Goal: Task Accomplishment & Management: Use online tool/utility

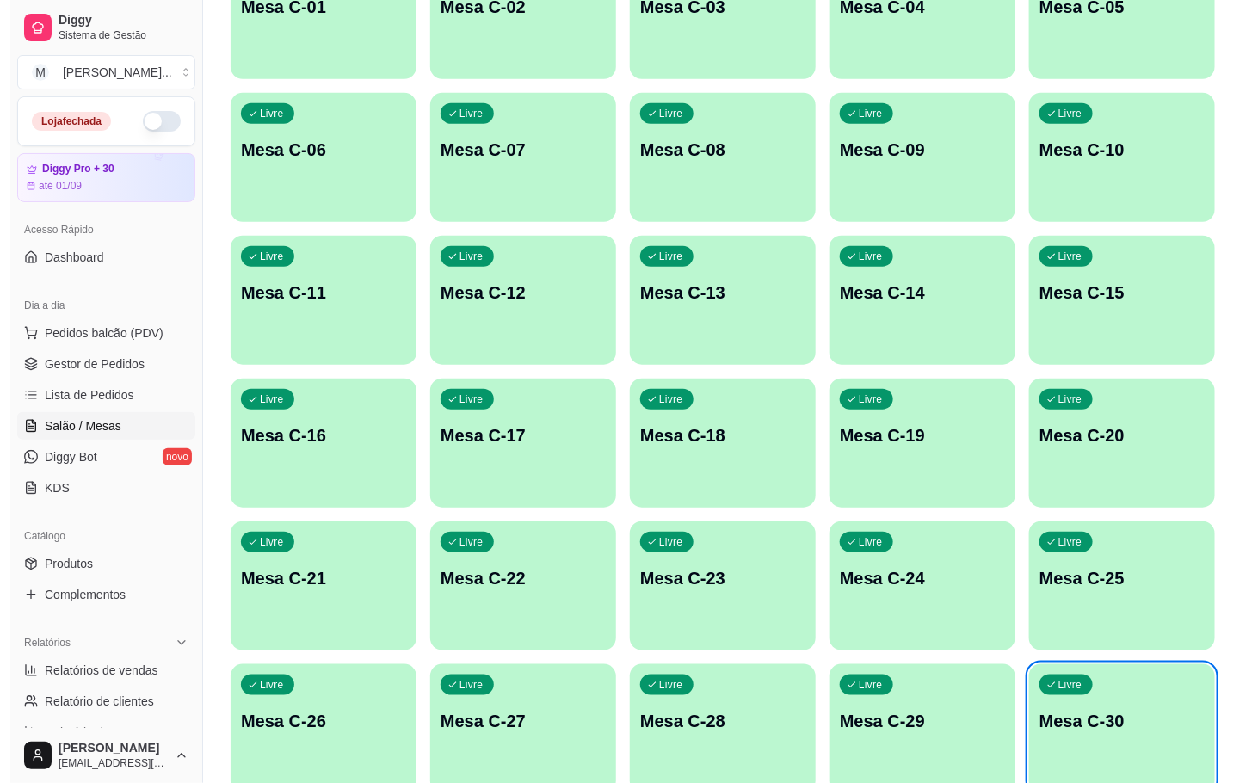
scroll to position [467, 0]
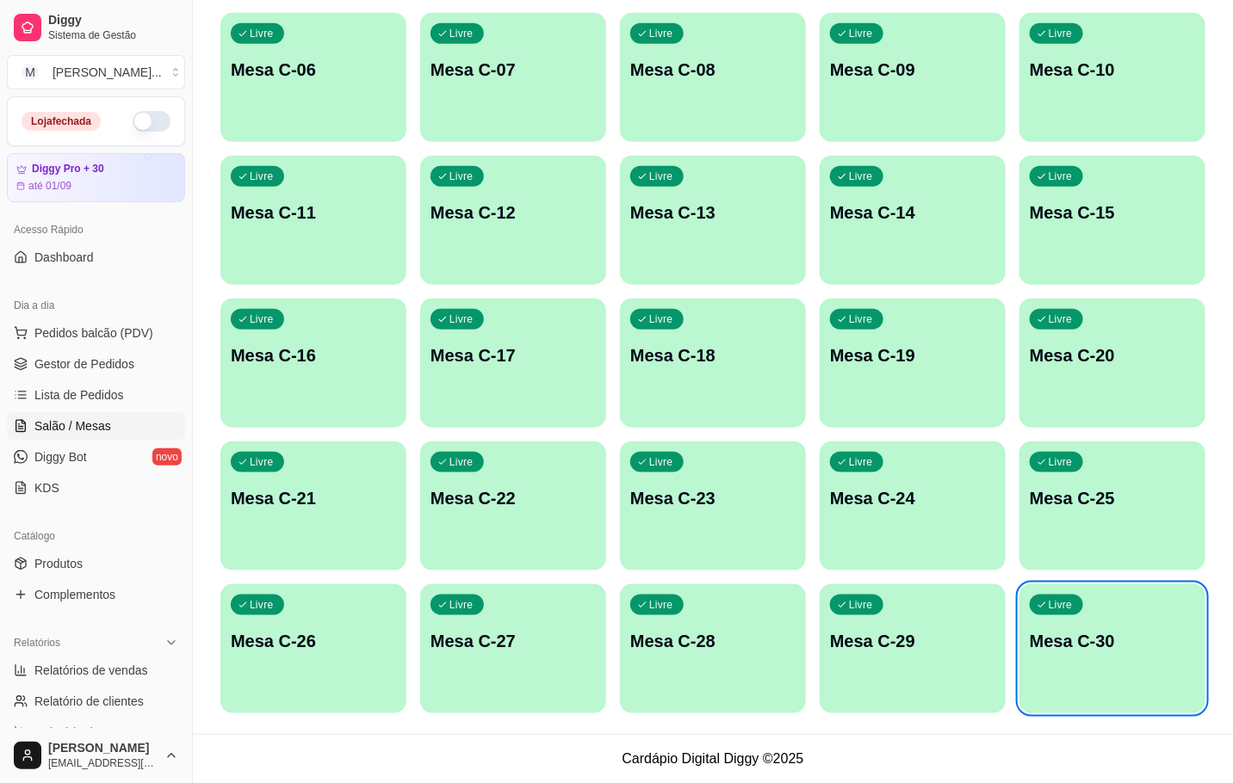
click at [1067, 689] on div "Livre Mesa C-30" at bounding box center [1112, 638] width 186 height 108
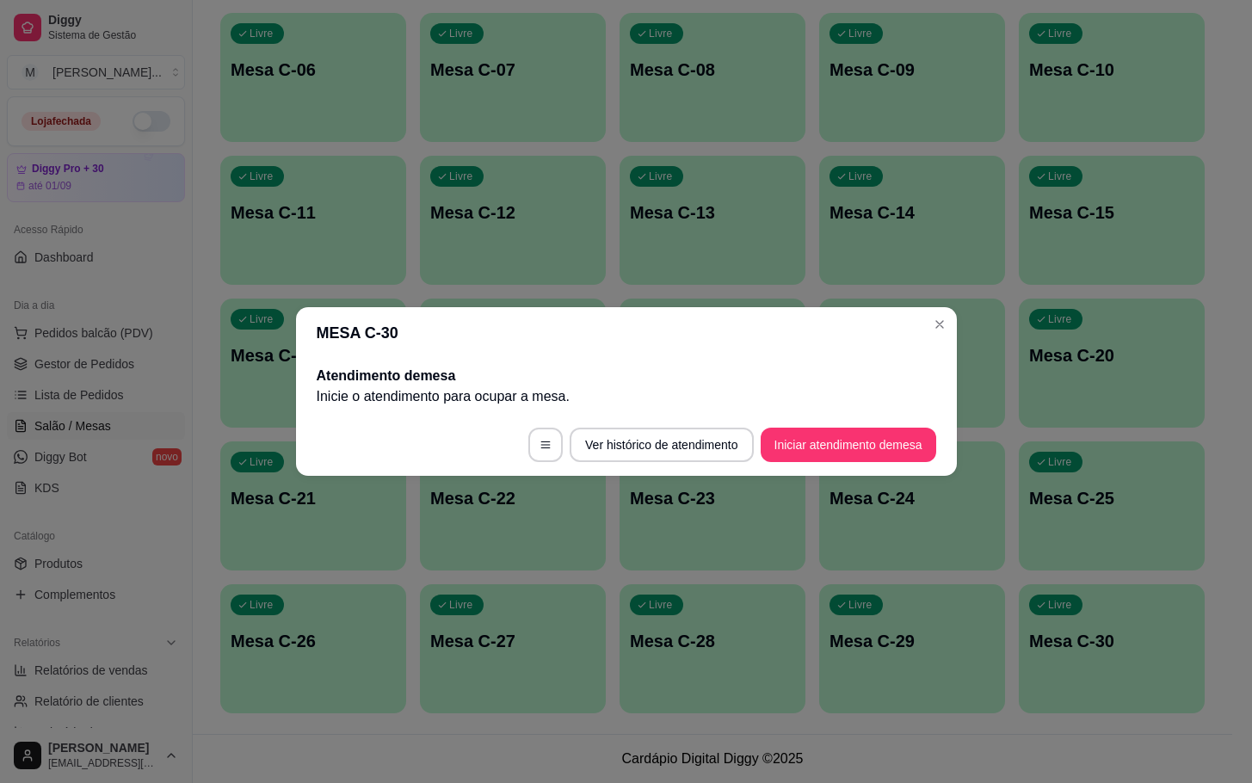
click at [937, 431] on footer "Ver histórico de atendimento Iniciar atendimento de mesa" at bounding box center [626, 445] width 661 height 62
click at [925, 442] on button "Iniciar atendimento de mesa" at bounding box center [848, 446] width 170 height 34
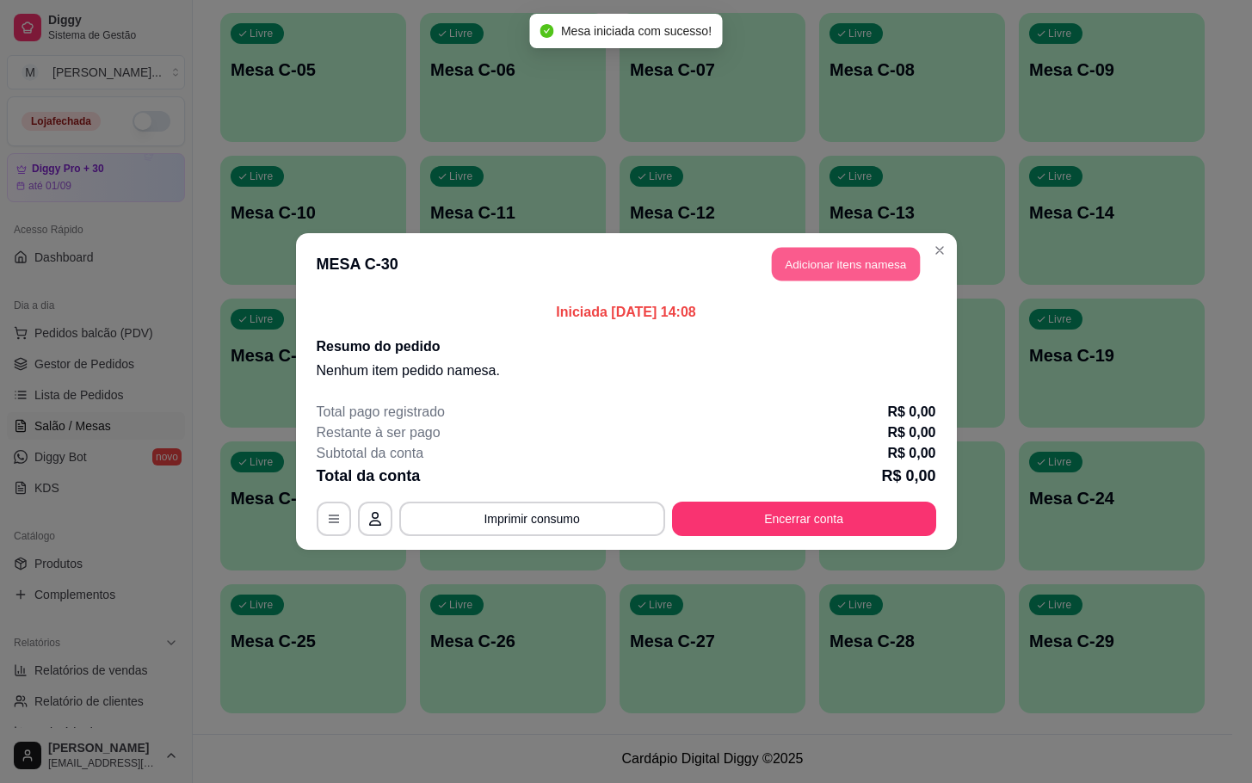
click at [806, 269] on button "Adicionar itens na mesa" at bounding box center [846, 265] width 148 height 34
click at [232, 339] on div at bounding box center [311, 315] width 158 height 108
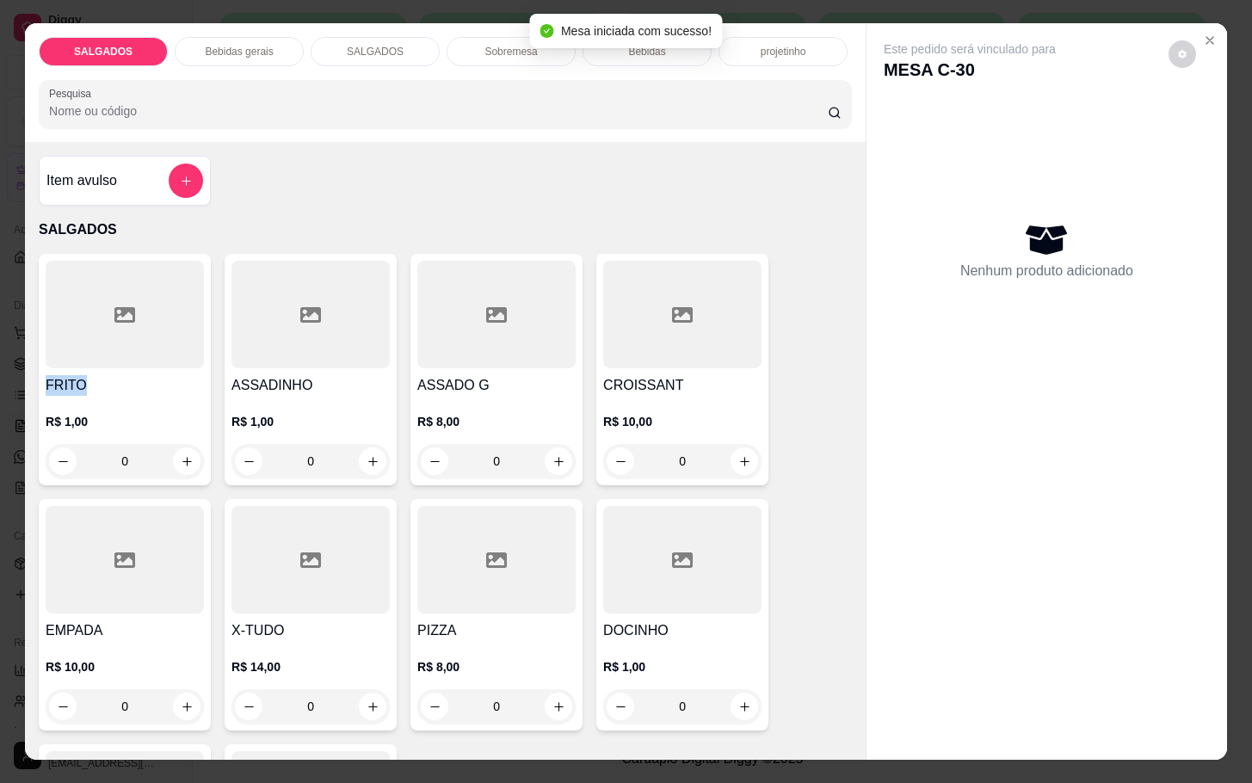
click at [163, 362] on div "FRITO R$ 1,00 0" at bounding box center [125, 370] width 172 height 232
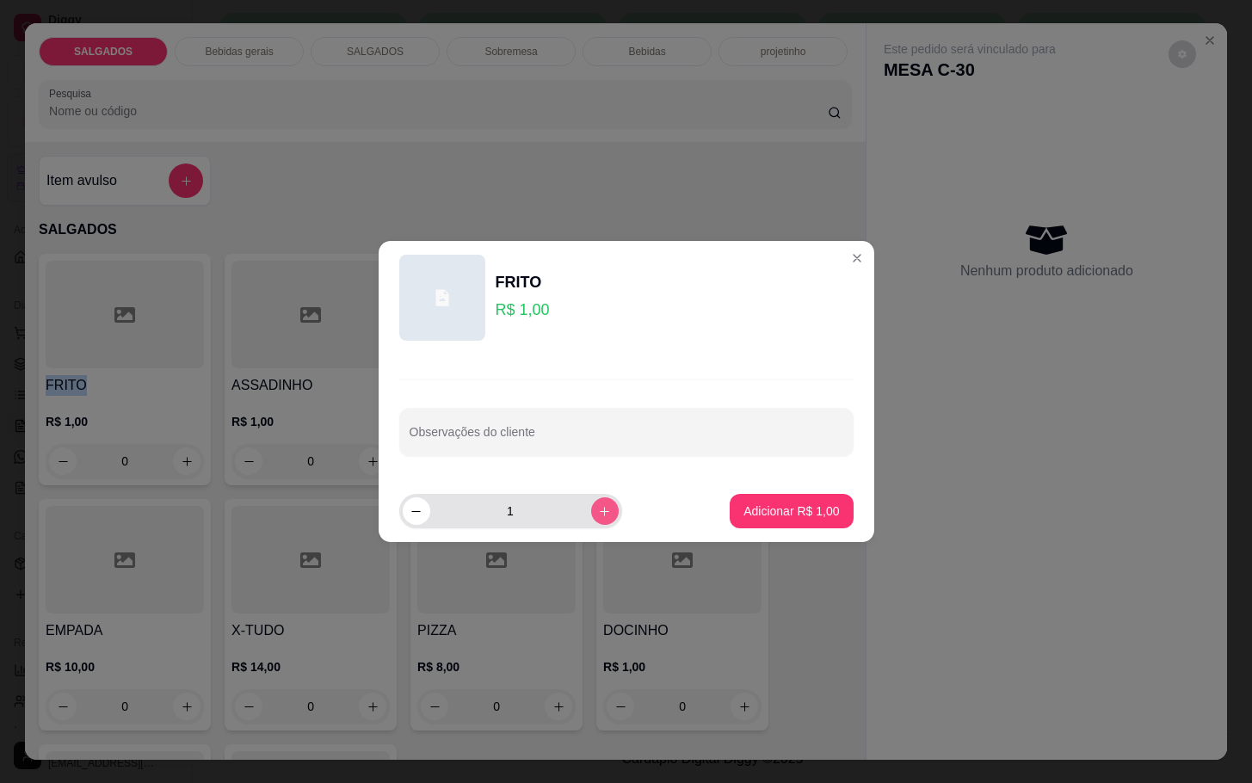
click at [591, 510] on button "increase-product-quantity" at bounding box center [605, 511] width 28 height 28
click at [591, 510] on button "increase-product-quantity" at bounding box center [604, 510] width 27 height 27
click at [591, 510] on button "increase-product-quantity" at bounding box center [605, 511] width 28 height 28
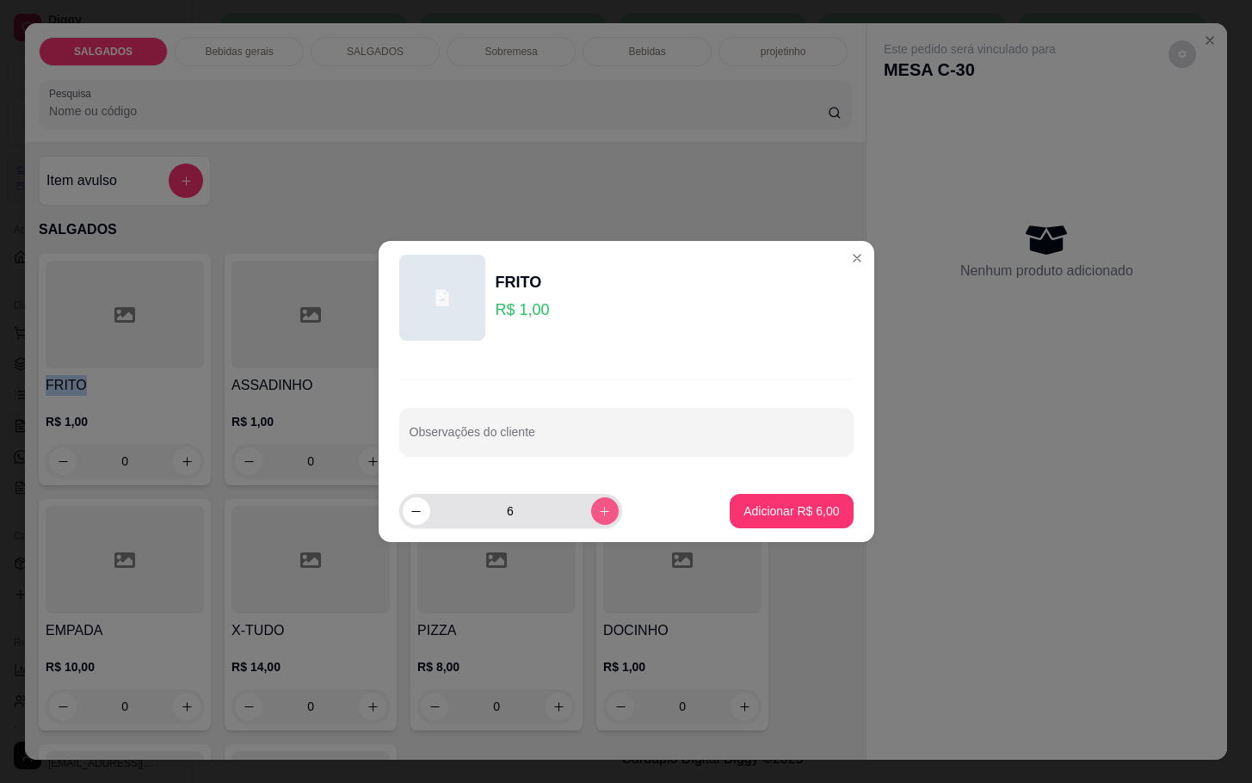
click at [591, 510] on button "increase-product-quantity" at bounding box center [605, 511] width 28 height 28
click at [591, 510] on button "increase-product-quantity" at bounding box center [604, 510] width 27 height 27
click at [591, 510] on button "increase-product-quantity" at bounding box center [605, 511] width 28 height 28
click at [591, 510] on button "increase-product-quantity" at bounding box center [604, 510] width 27 height 27
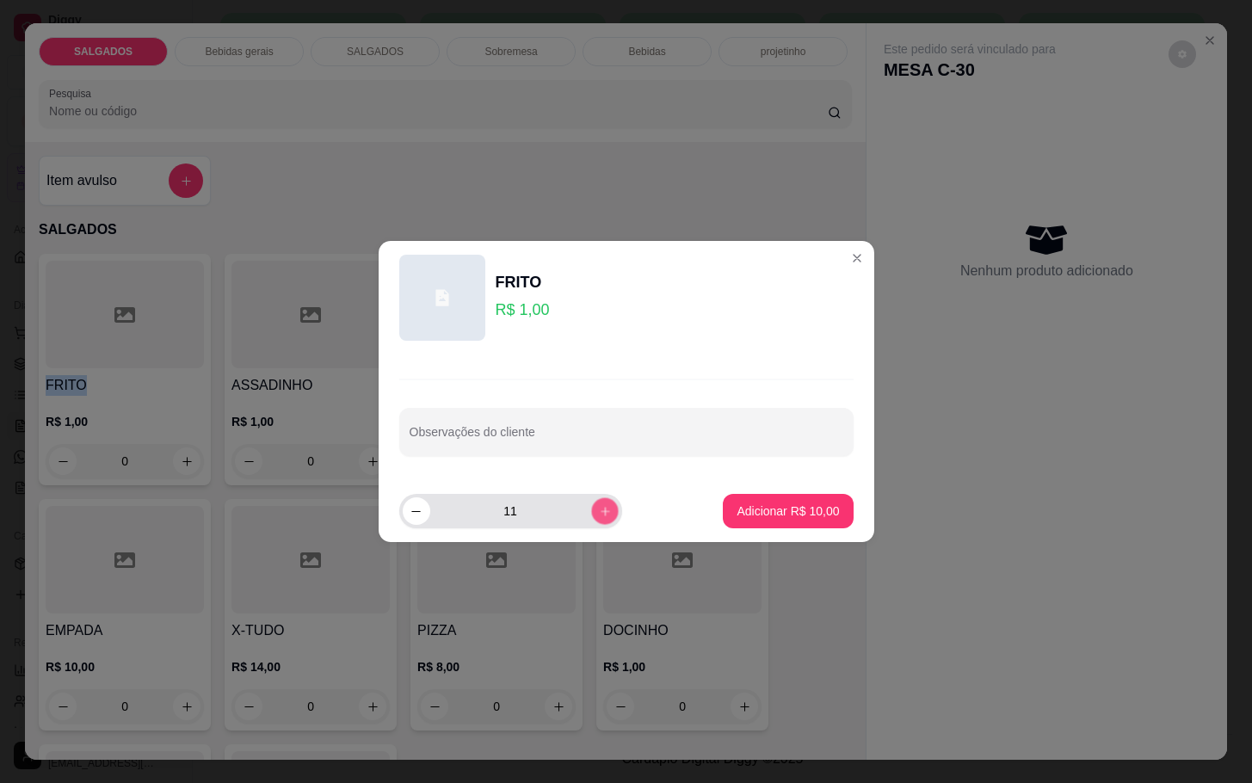
click at [591, 510] on button "increase-product-quantity" at bounding box center [604, 510] width 27 height 27
click at [591, 510] on button "increase-product-quantity" at bounding box center [605, 511] width 28 height 28
click at [591, 510] on button "increase-product-quantity" at bounding box center [604, 510] width 27 height 27
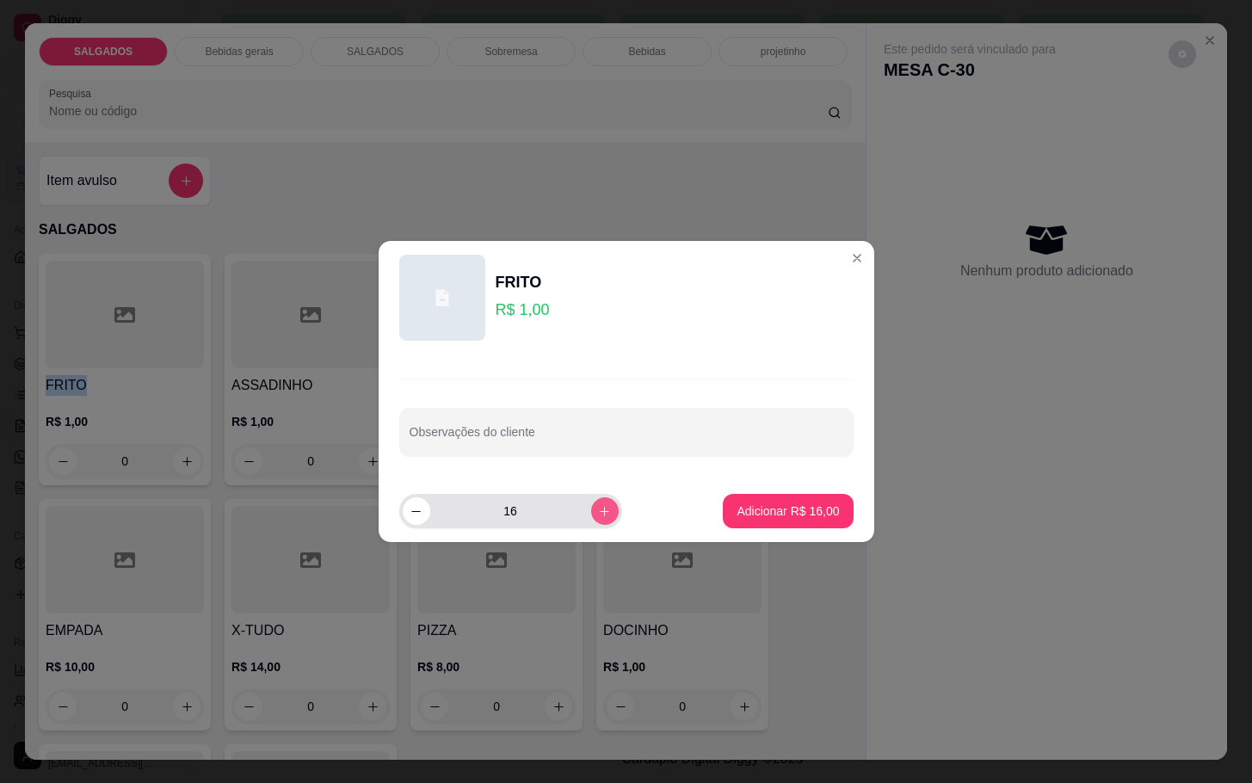
click at [591, 510] on button "increase-product-quantity" at bounding box center [605, 511] width 28 height 28
click at [591, 510] on button "increase-product-quantity" at bounding box center [604, 510] width 27 height 27
type input "18"
click at [723, 514] on button "Adicionar R$ 18,00" at bounding box center [788, 511] width 130 height 34
type input "18"
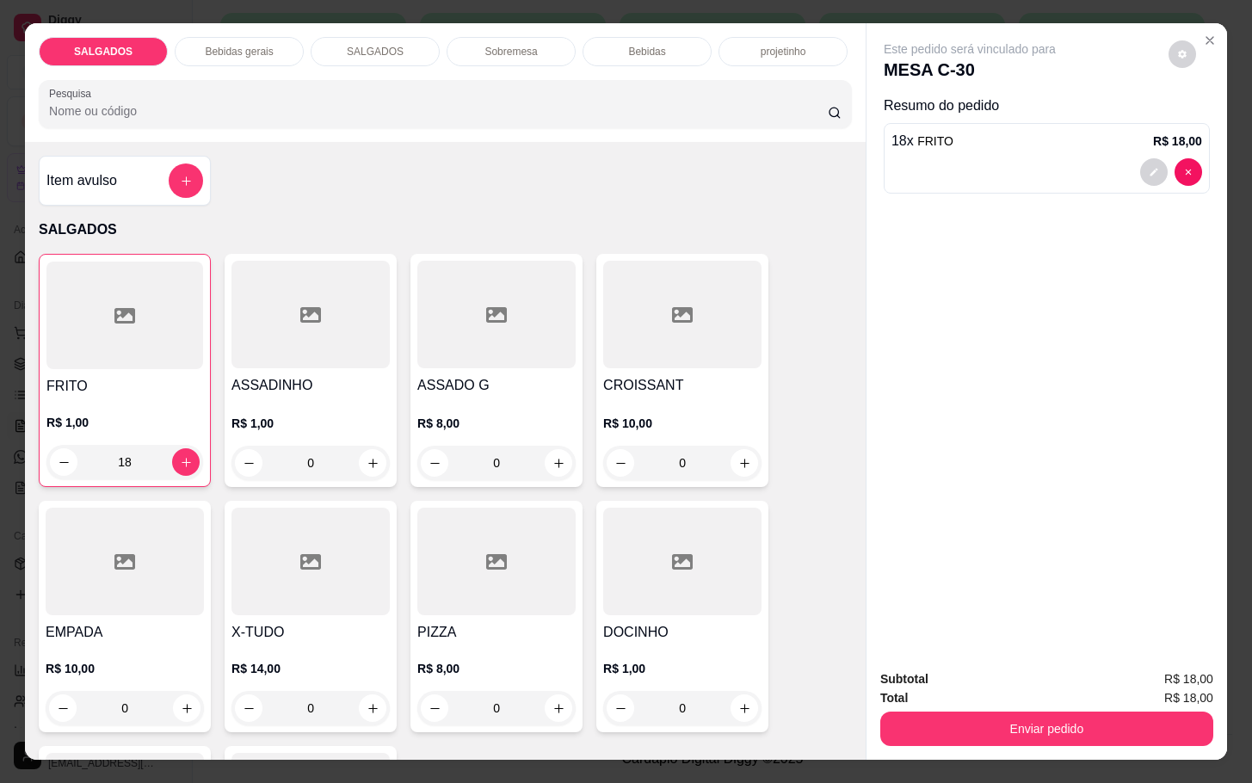
click at [271, 44] on div "Bebidas gerais" at bounding box center [239, 51] width 129 height 29
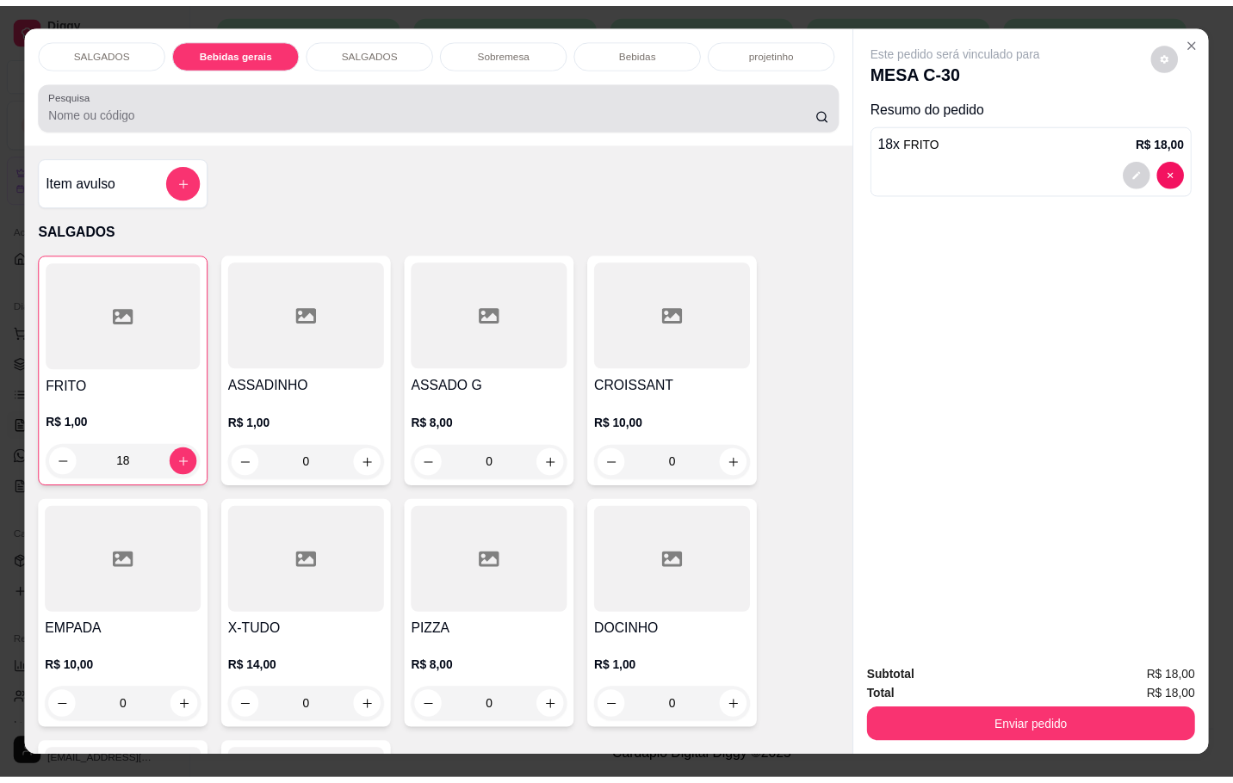
scroll to position [41, 0]
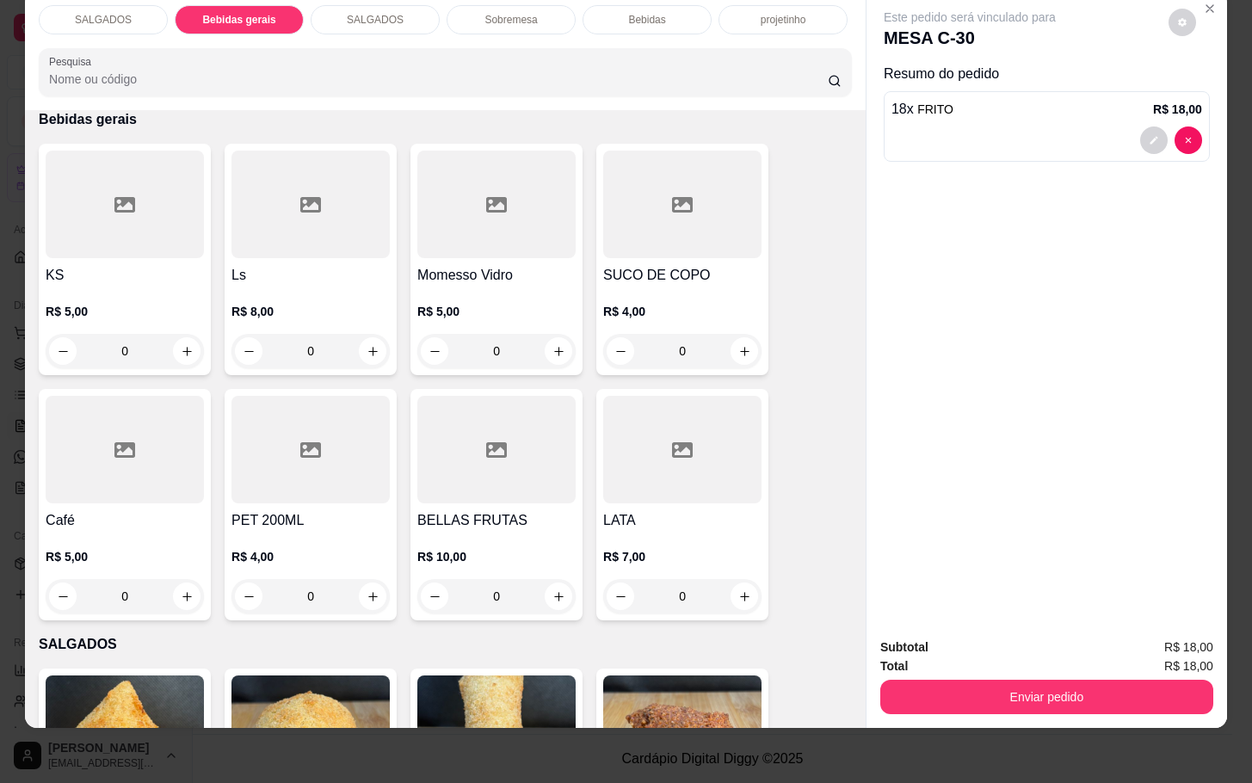
click at [429, 265] on h4 "Momesso Vidro" at bounding box center [496, 275] width 158 height 21
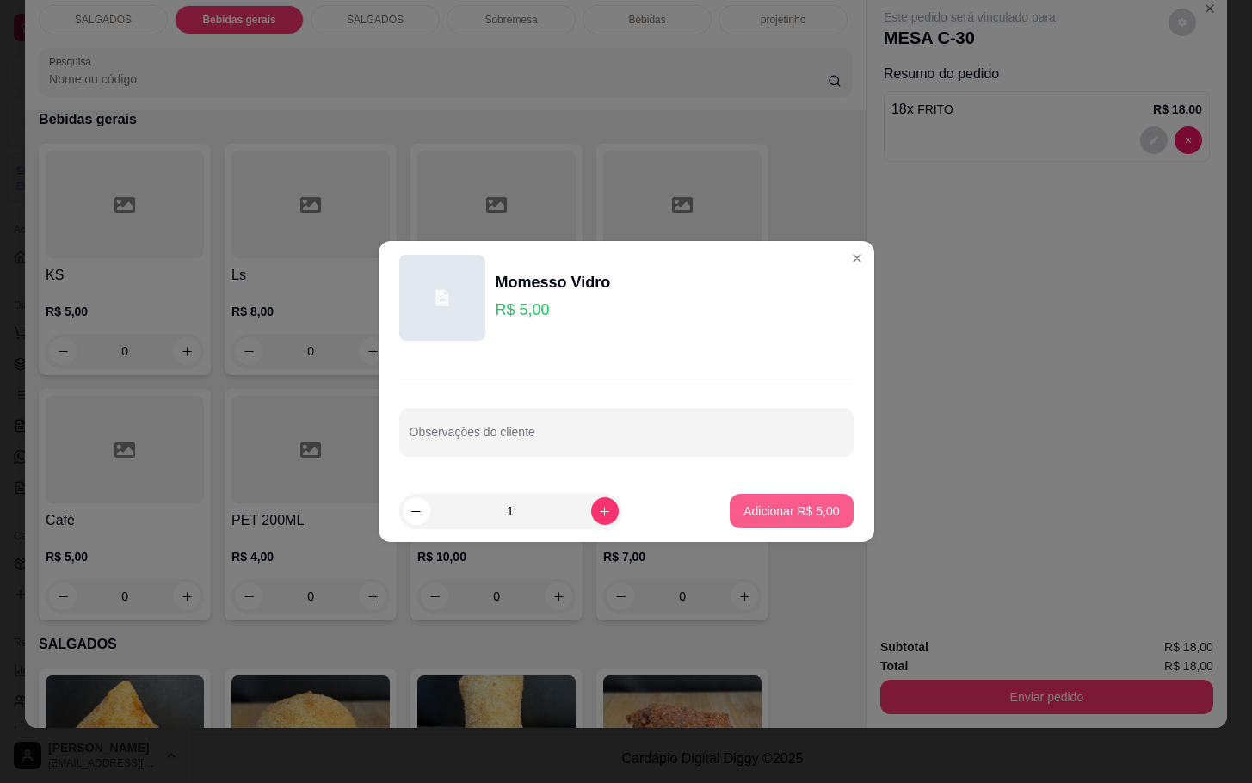
click at [744, 503] on p "Adicionar R$ 5,00" at bounding box center [792, 511] width 96 height 17
type input "1"
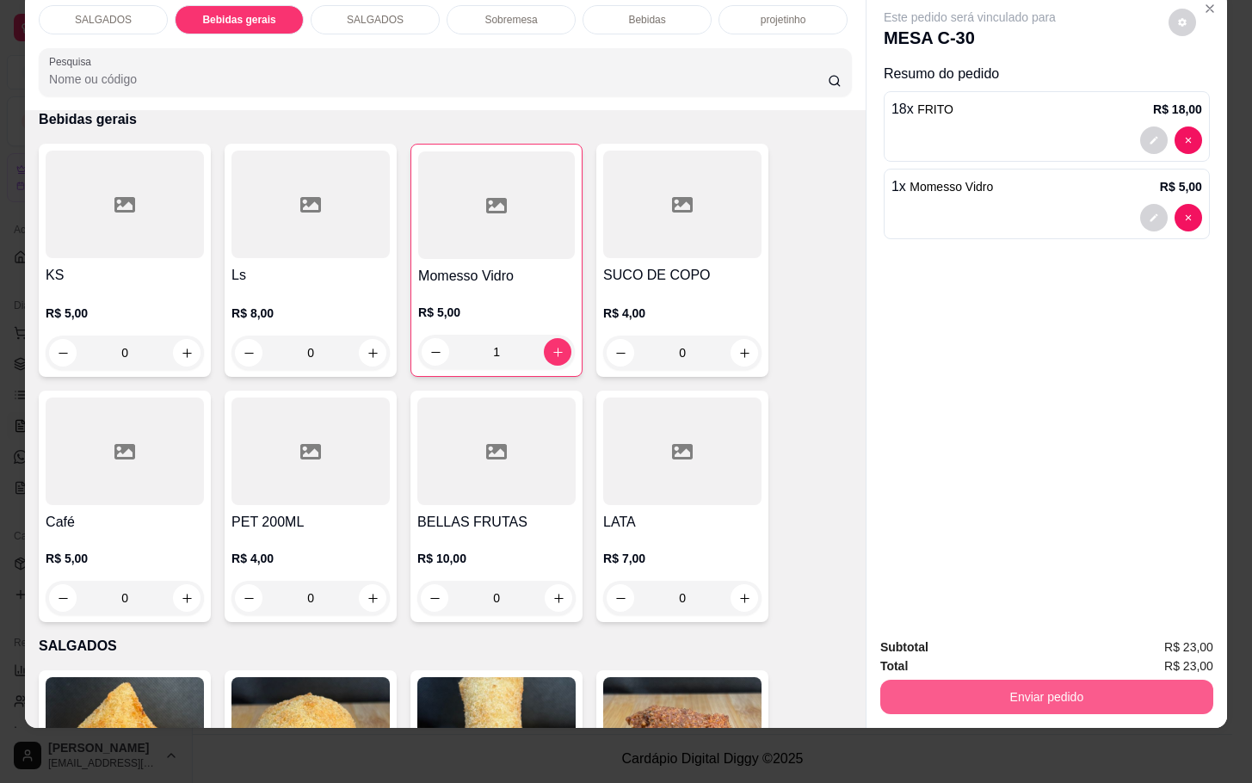
click at [915, 685] on button "Enviar pedido" at bounding box center [1047, 697] width 333 height 34
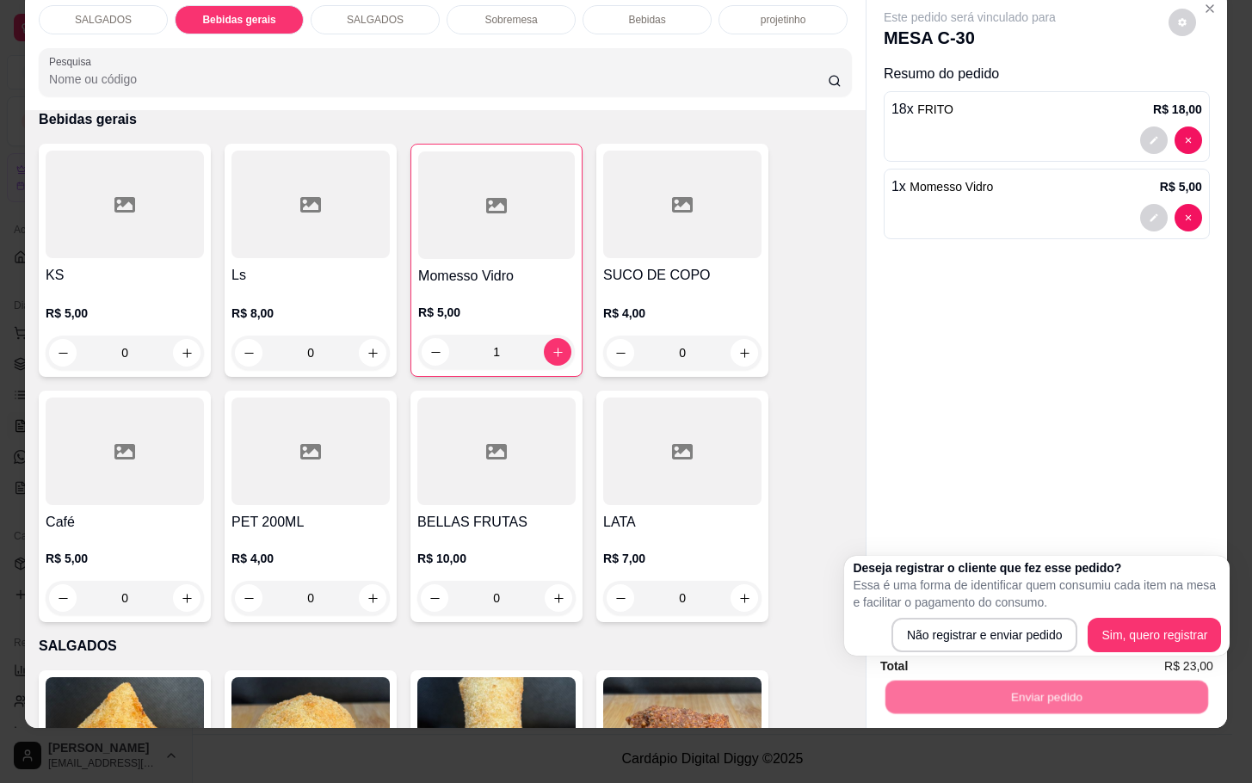
click at [946, 615] on div "Deseja registrar o cliente que fez esse pedido? Essa é uma forma de identificar…" at bounding box center [1037, 605] width 368 height 93
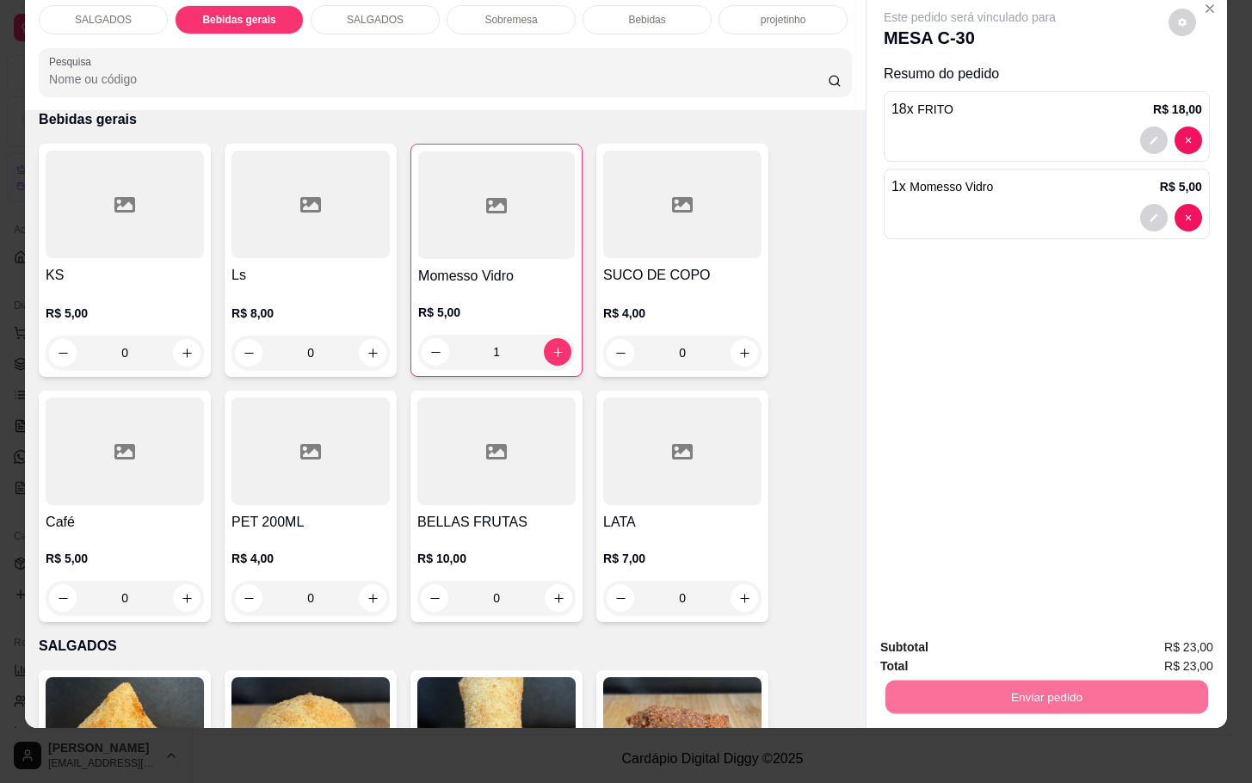
click at [940, 621] on button "Não registrar e enviar pedido" at bounding box center [987, 636] width 179 height 33
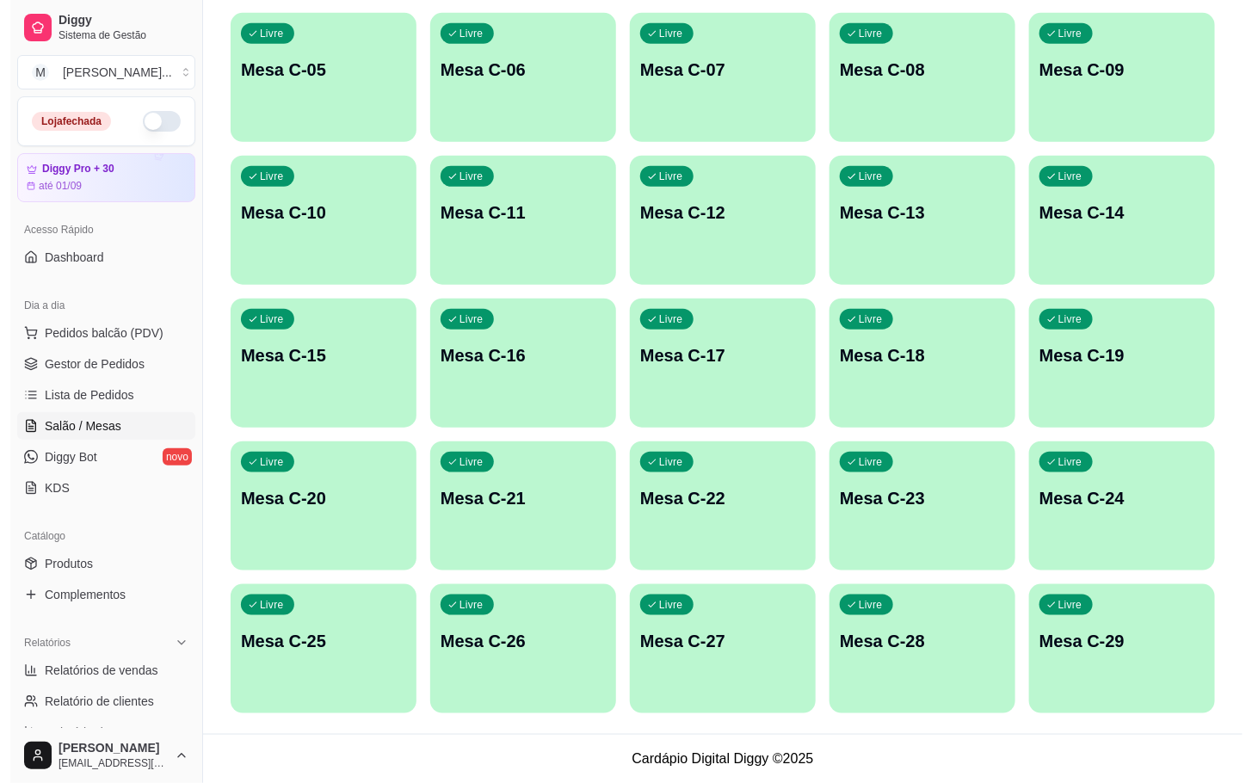
scroll to position [338, 0]
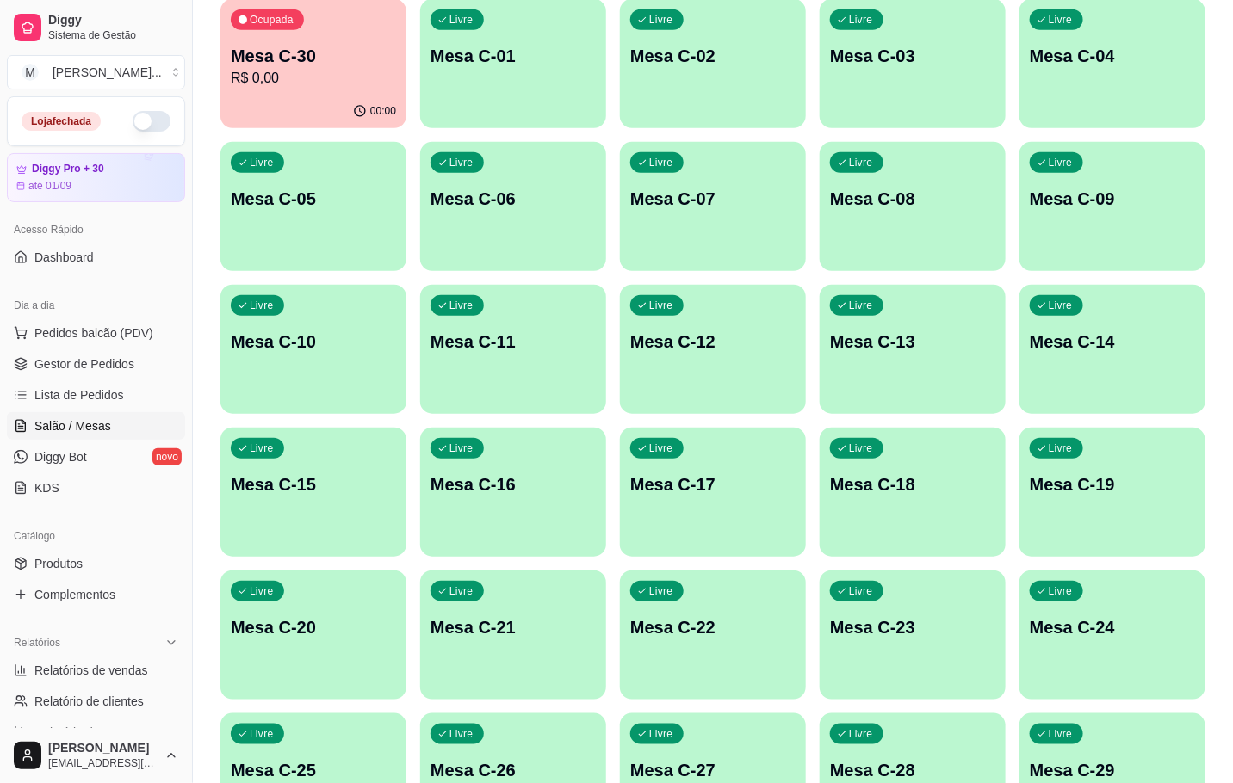
click at [881, 58] on p "Mesa C-03" at bounding box center [912, 56] width 165 height 24
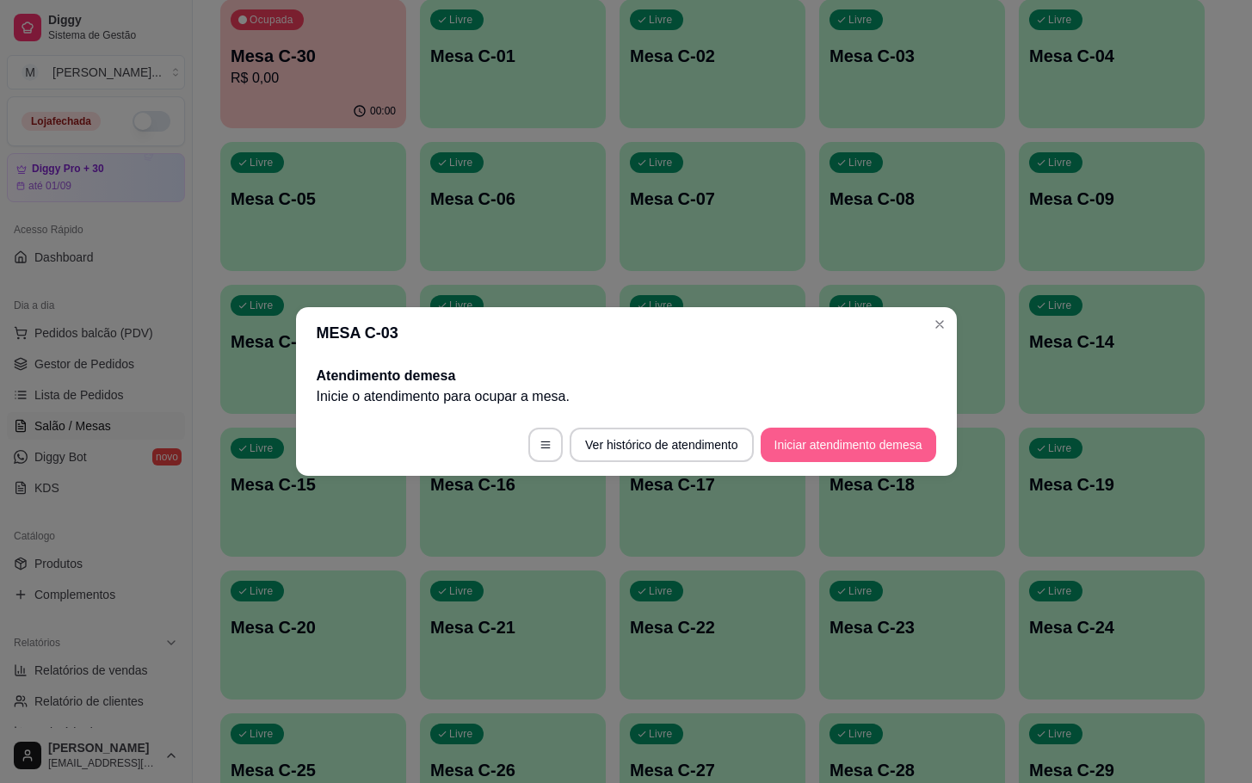
click at [819, 460] on button "Iniciar atendimento de mesa" at bounding box center [849, 445] width 176 height 34
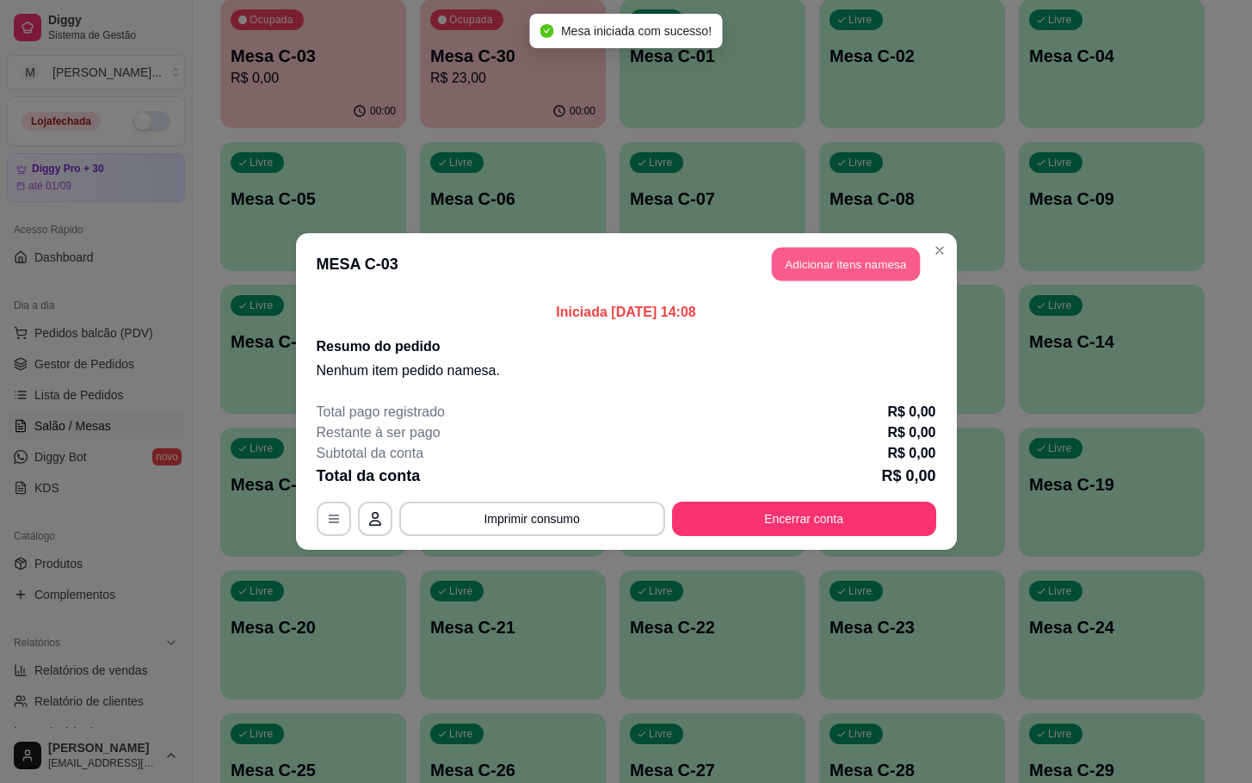
click at [804, 281] on button "Adicionar itens na mesa" at bounding box center [846, 265] width 148 height 34
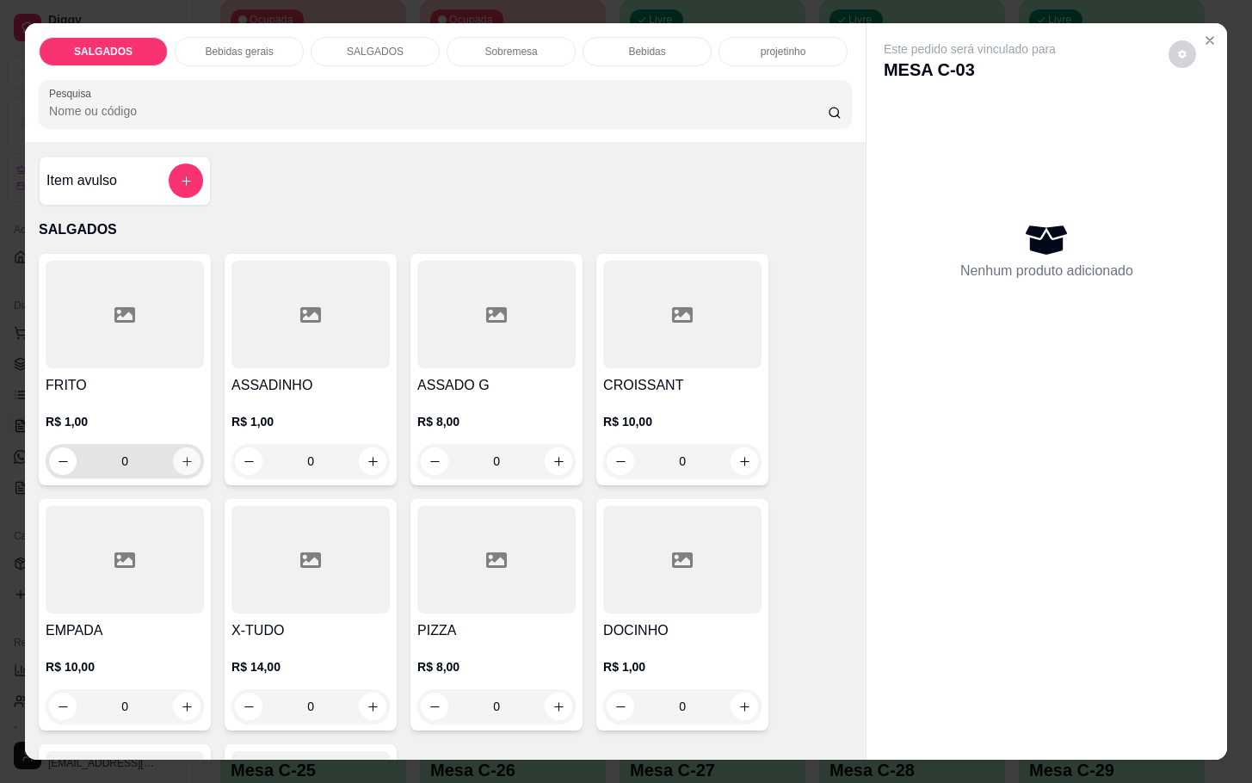
click at [173, 450] on button "increase-product-quantity" at bounding box center [187, 462] width 28 height 28
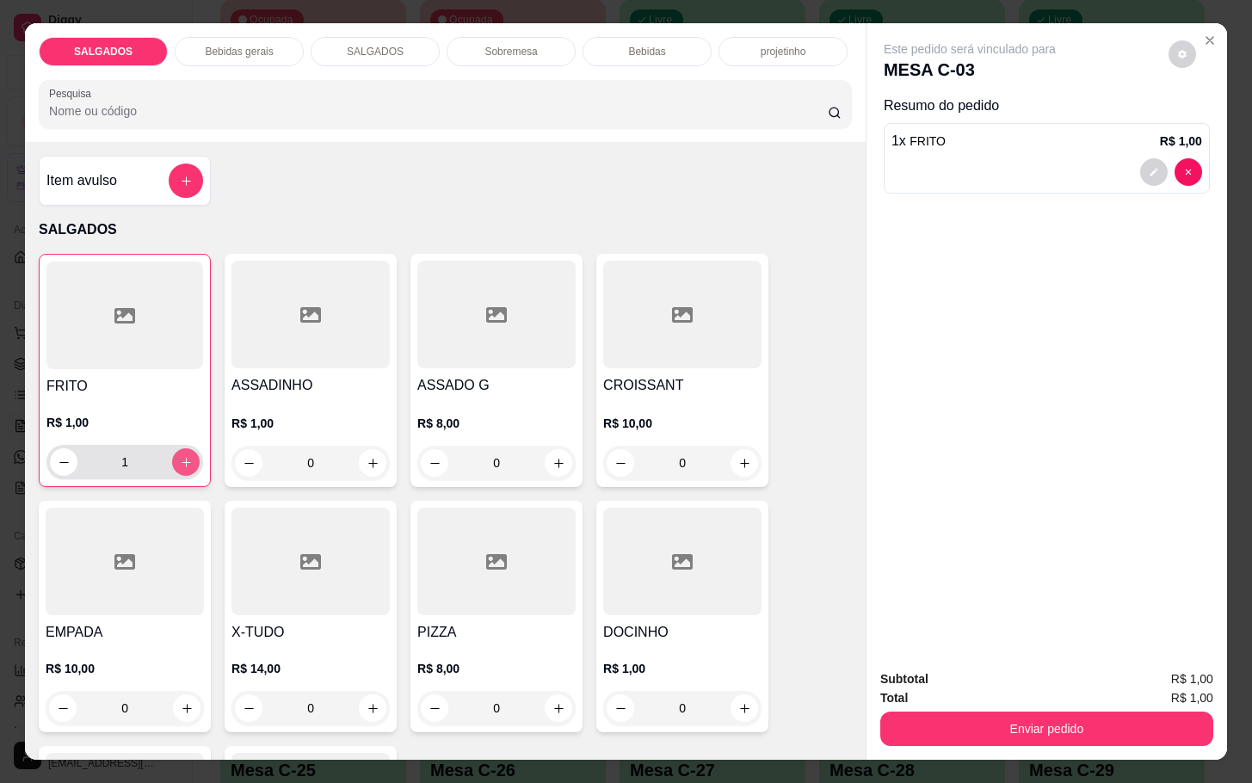
click at [172, 450] on button "increase-product-quantity" at bounding box center [186, 462] width 28 height 28
click at [173, 450] on button "increase-product-quantity" at bounding box center [186, 462] width 27 height 27
click at [172, 450] on button "increase-product-quantity" at bounding box center [186, 462] width 28 height 28
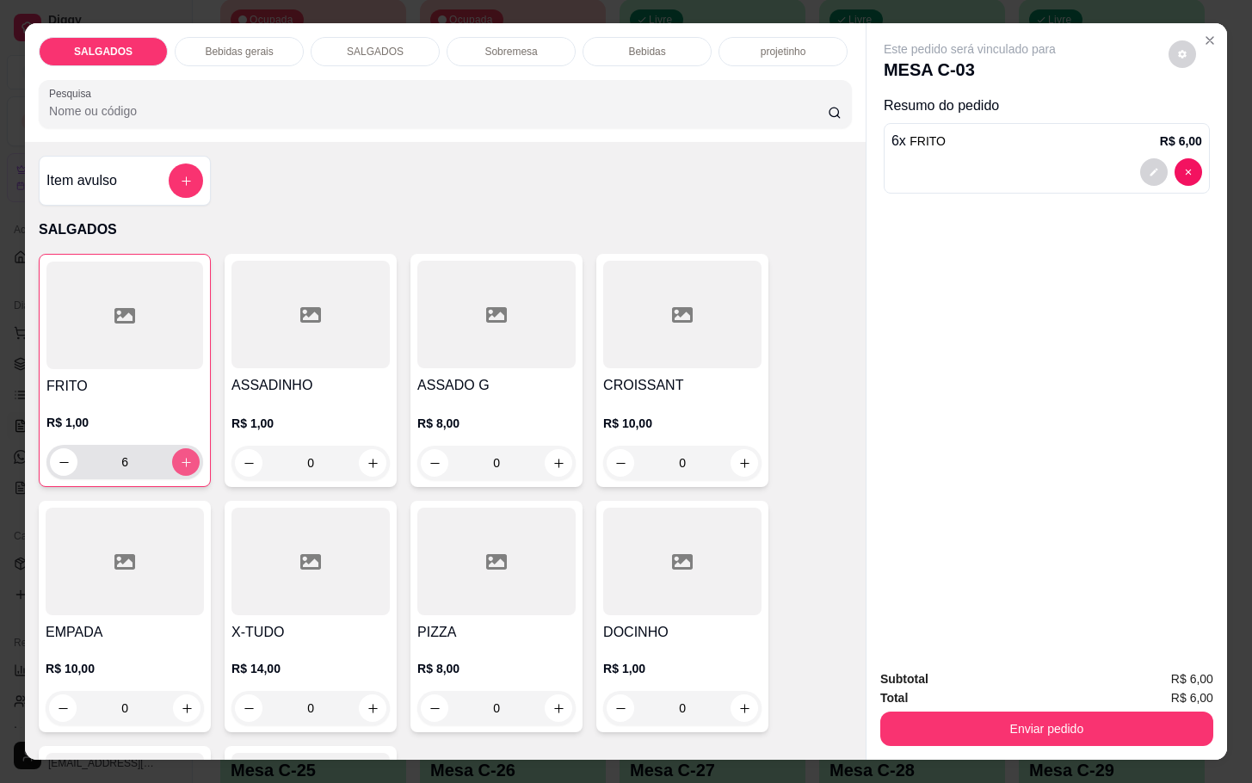
click at [172, 450] on button "increase-product-quantity" at bounding box center [186, 462] width 28 height 28
click at [58, 456] on icon "decrease-product-quantity" at bounding box center [64, 462] width 13 height 13
type input "6"
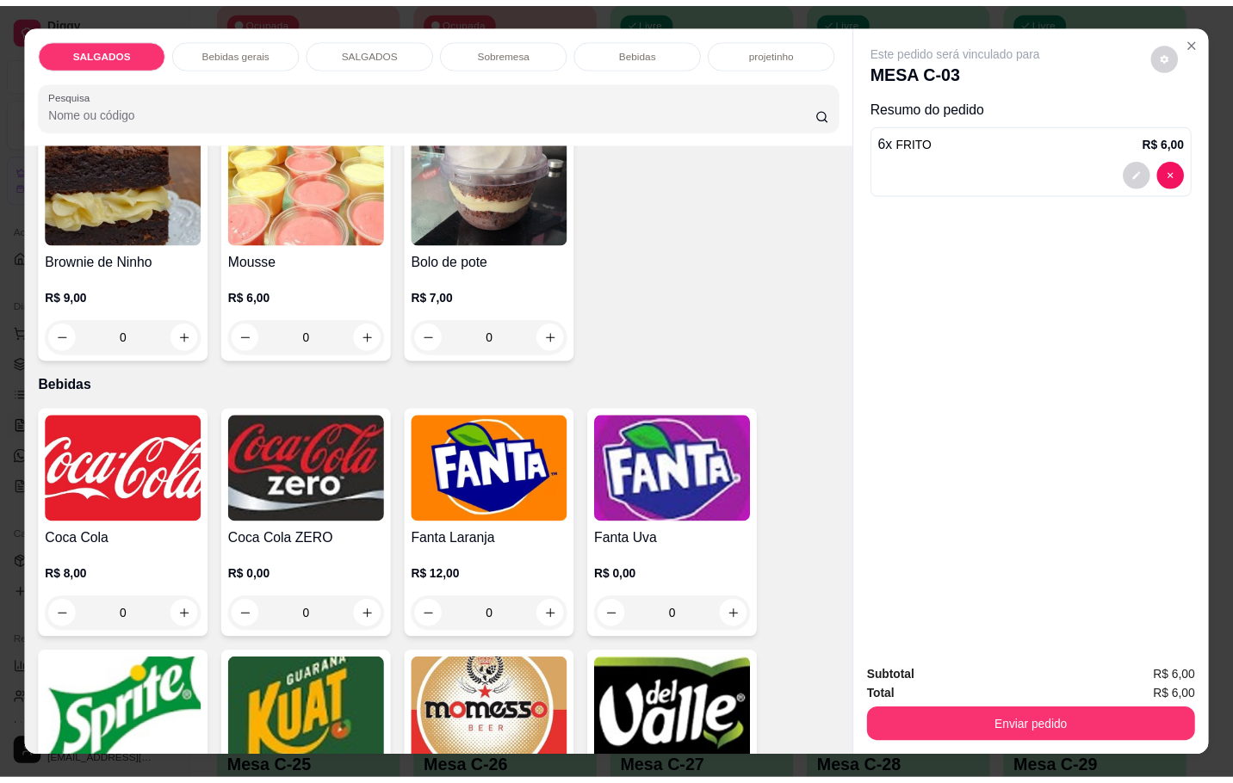
scroll to position [3099, 0]
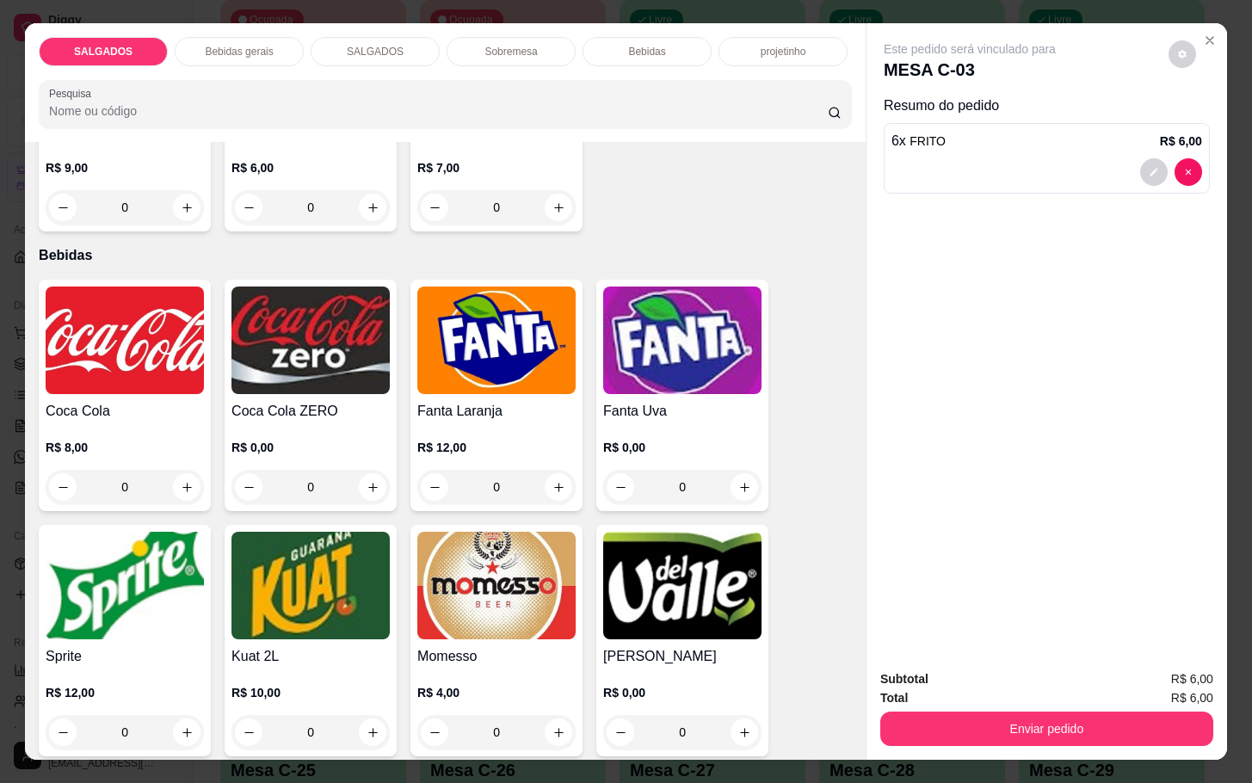
click at [454, 576] on img at bounding box center [496, 586] width 158 height 108
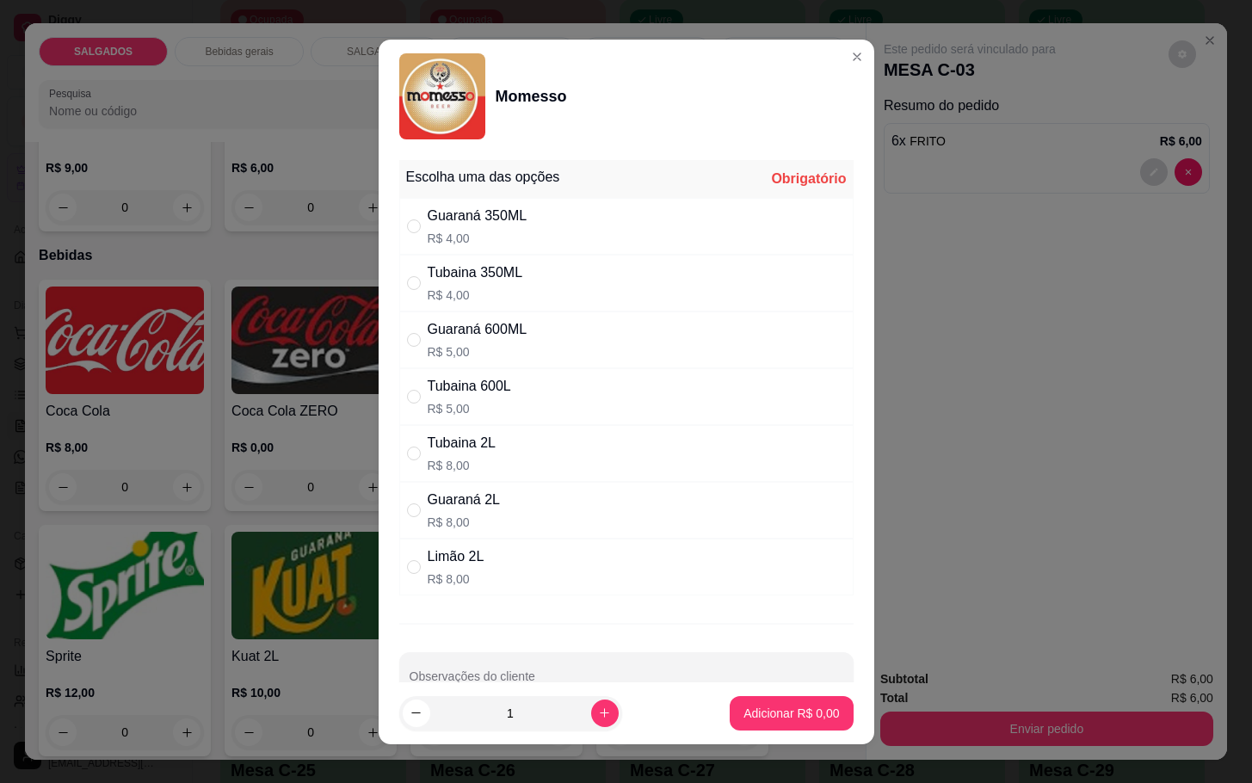
click at [488, 233] on p "R$ 4,00" at bounding box center [478, 238] width 100 height 17
radio input "true"
click at [745, 720] on p "Adicionar R$ 4,00" at bounding box center [791, 713] width 93 height 16
type input "1"
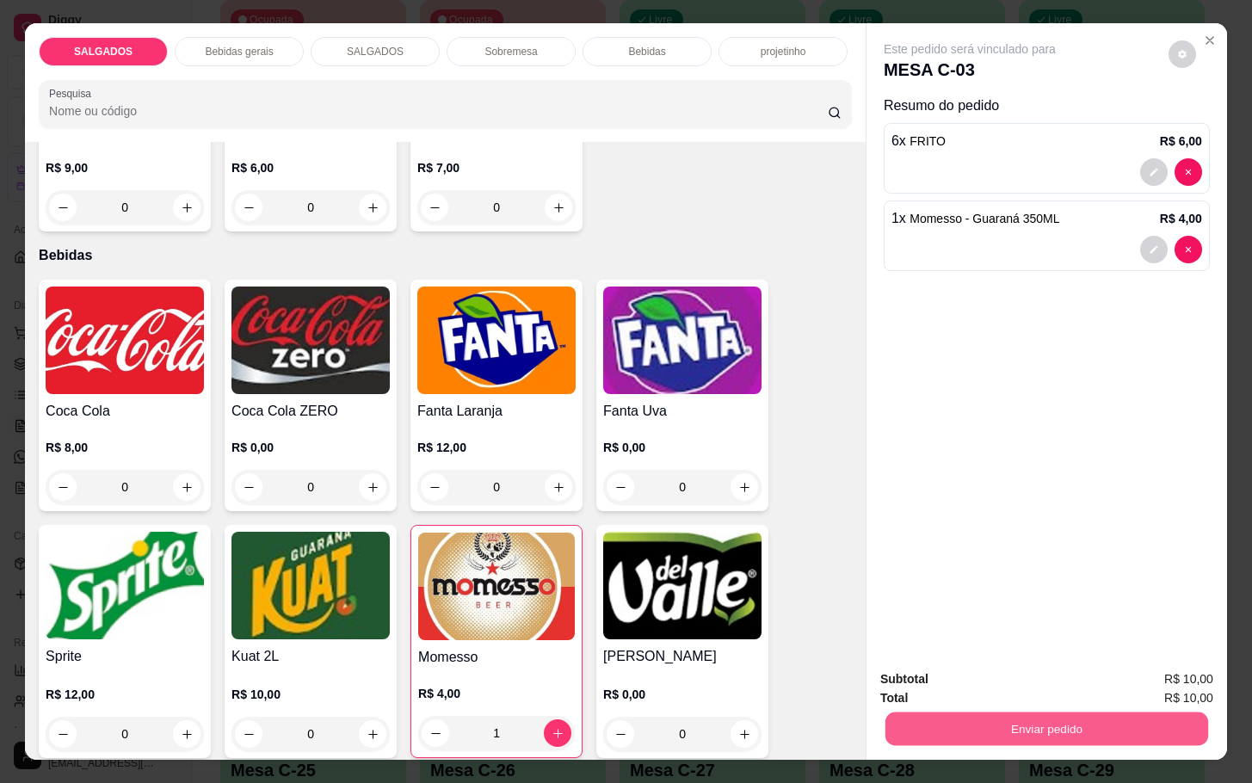
click at [979, 726] on button "Enviar pedido" at bounding box center [1047, 729] width 323 height 34
click at [963, 667] on button "Não registrar e enviar pedido" at bounding box center [987, 677] width 174 height 32
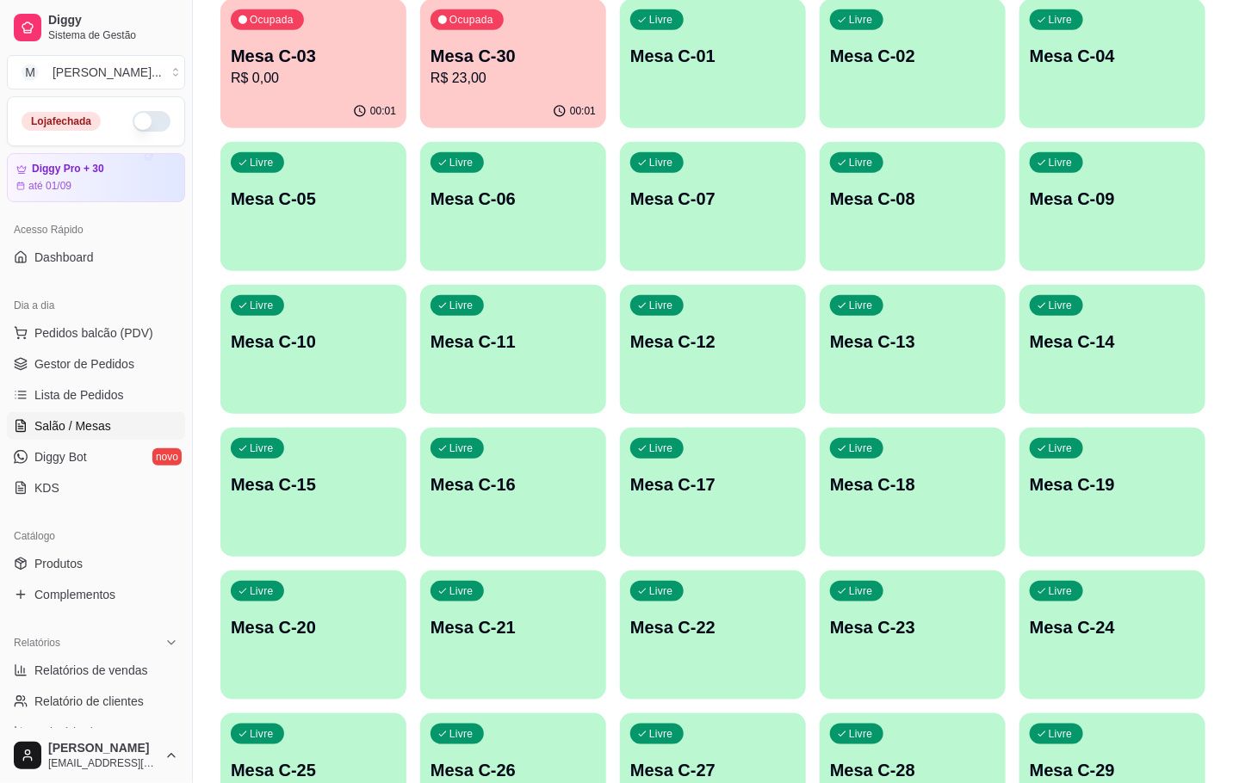
click at [284, 96] on div "00:01" at bounding box center [313, 112] width 186 height 34
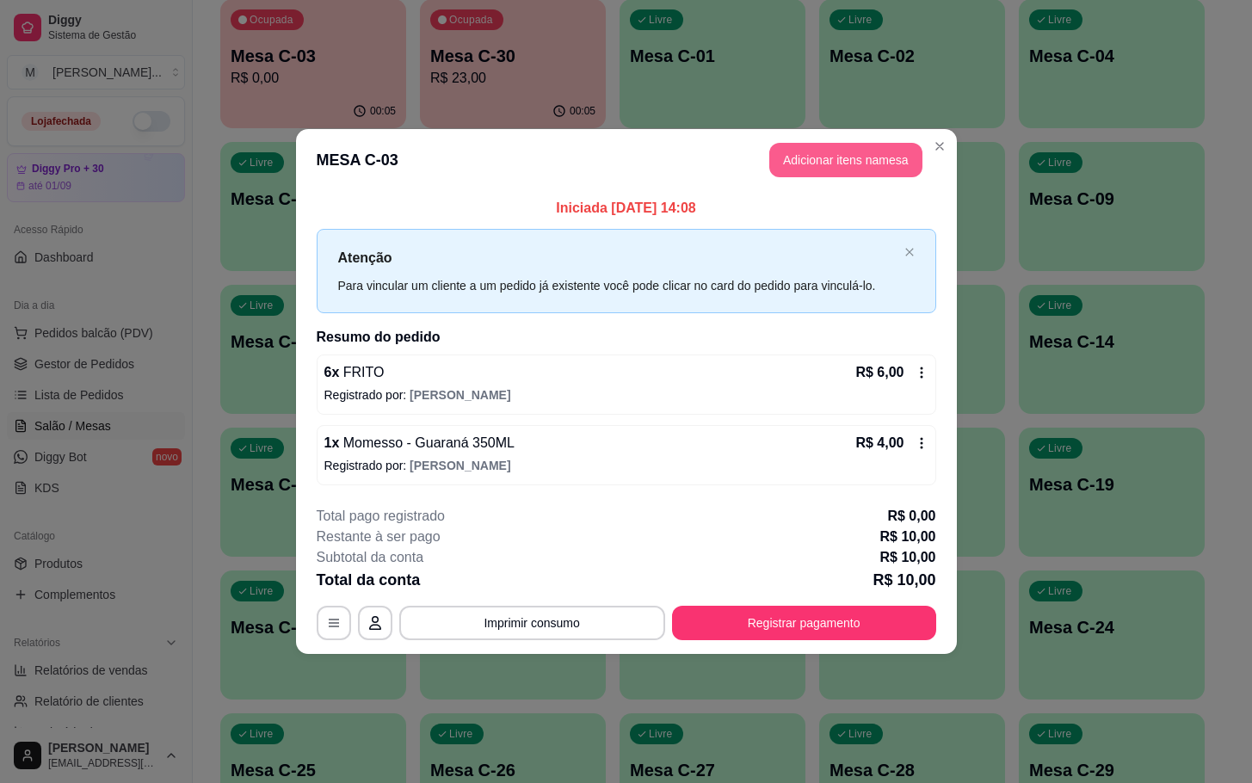
click at [868, 166] on button "Adicionar itens na mesa" at bounding box center [845, 160] width 153 height 34
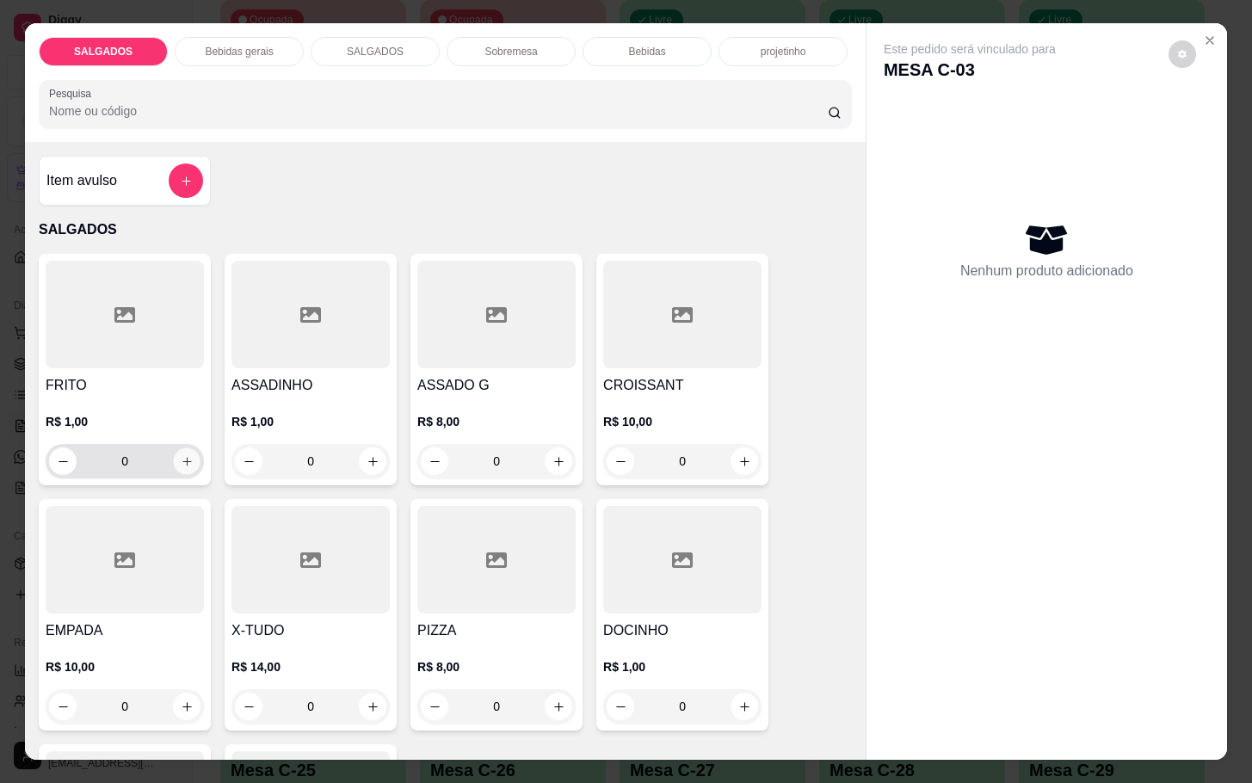
click at [181, 458] on icon "increase-product-quantity" at bounding box center [187, 461] width 13 height 13
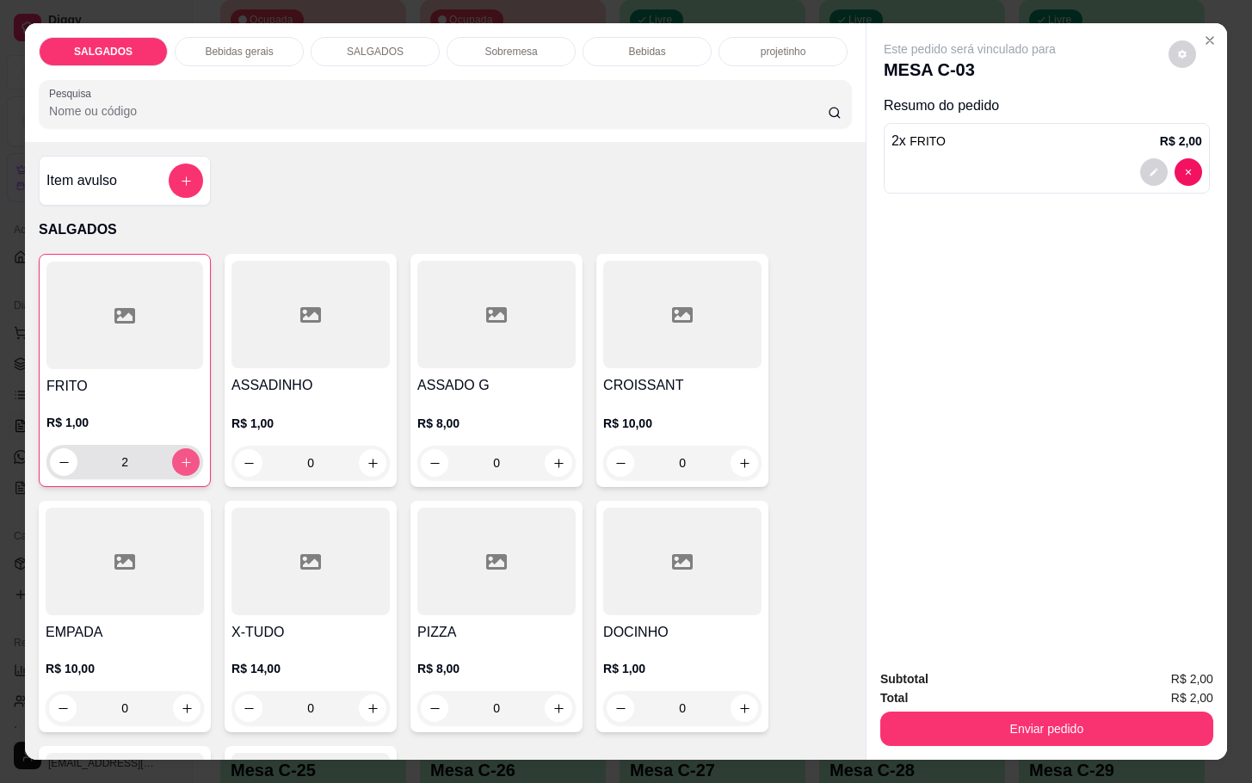
click at [180, 458] on icon "increase-product-quantity" at bounding box center [186, 462] width 13 height 13
click at [172, 458] on button "increase-product-quantity" at bounding box center [186, 462] width 28 height 28
type input "4"
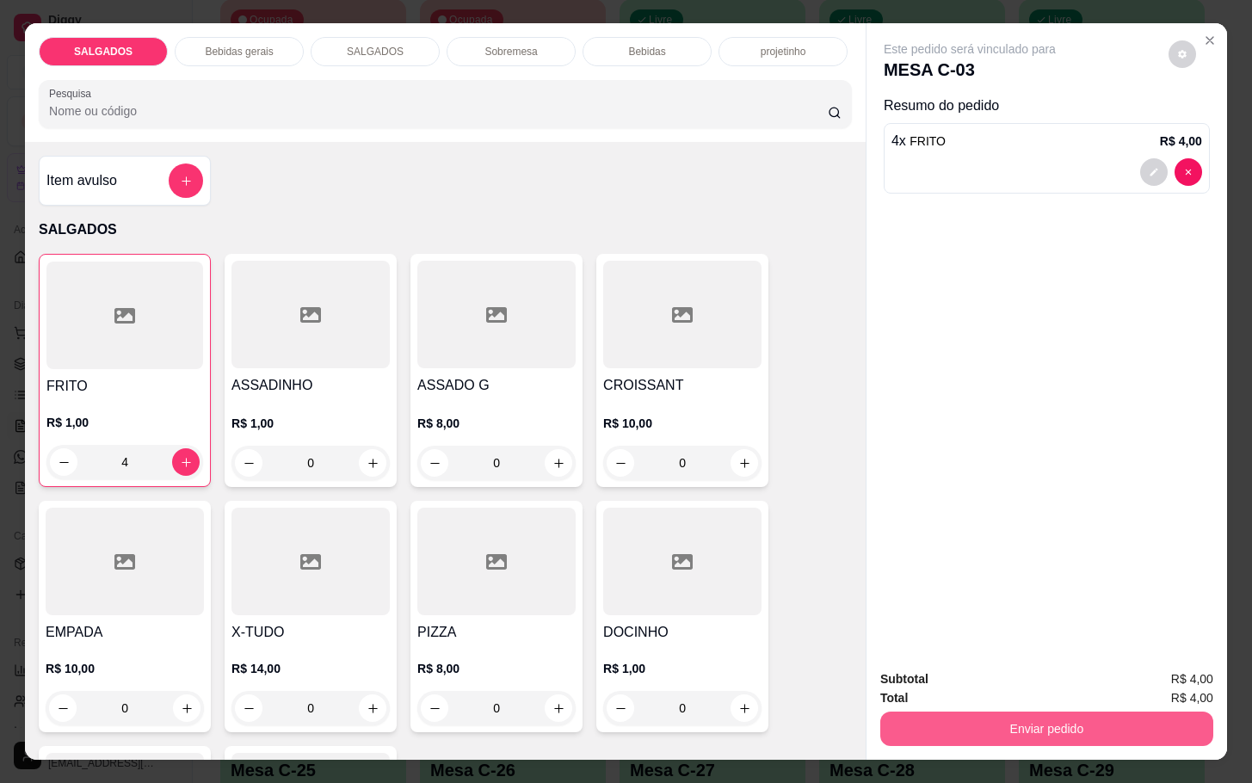
click at [909, 726] on button "Enviar pedido" at bounding box center [1047, 729] width 333 height 34
click at [912, 687] on button "Não registrar e enviar pedido" at bounding box center [987, 677] width 174 height 32
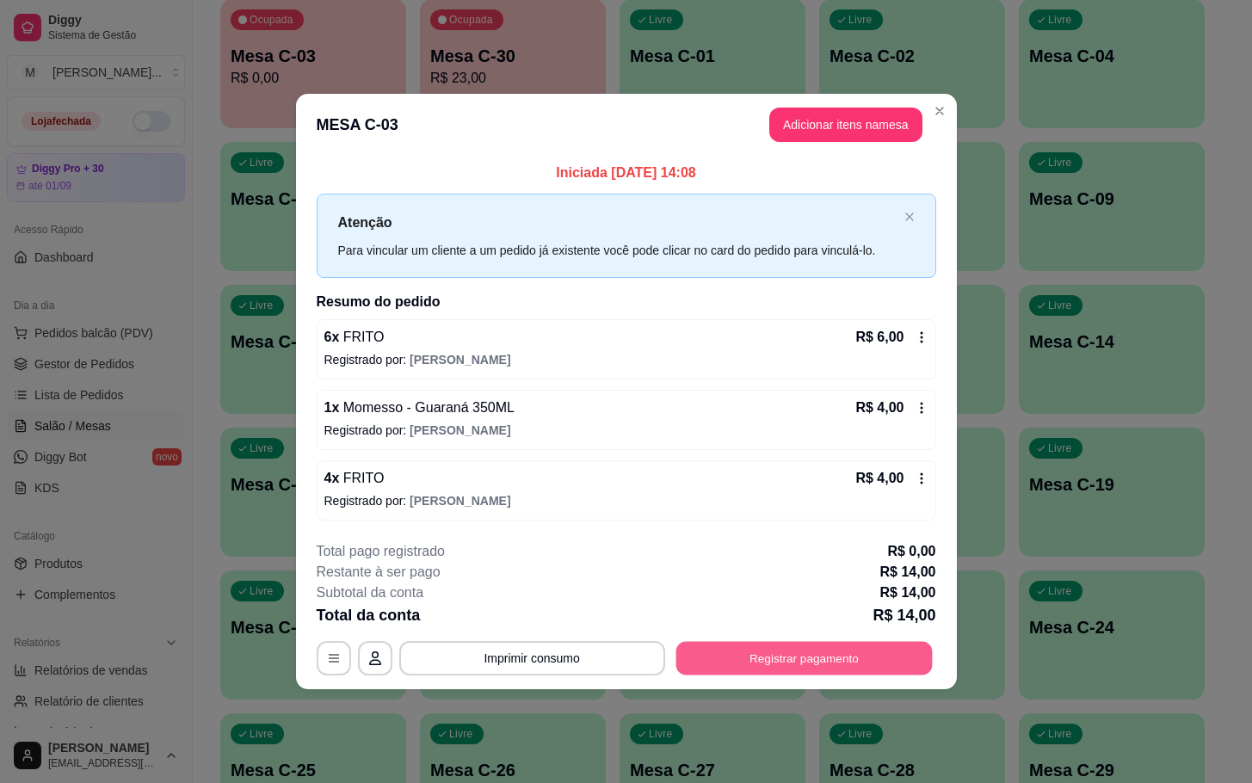
click at [762, 662] on button "Registrar pagamento" at bounding box center [804, 658] width 256 height 34
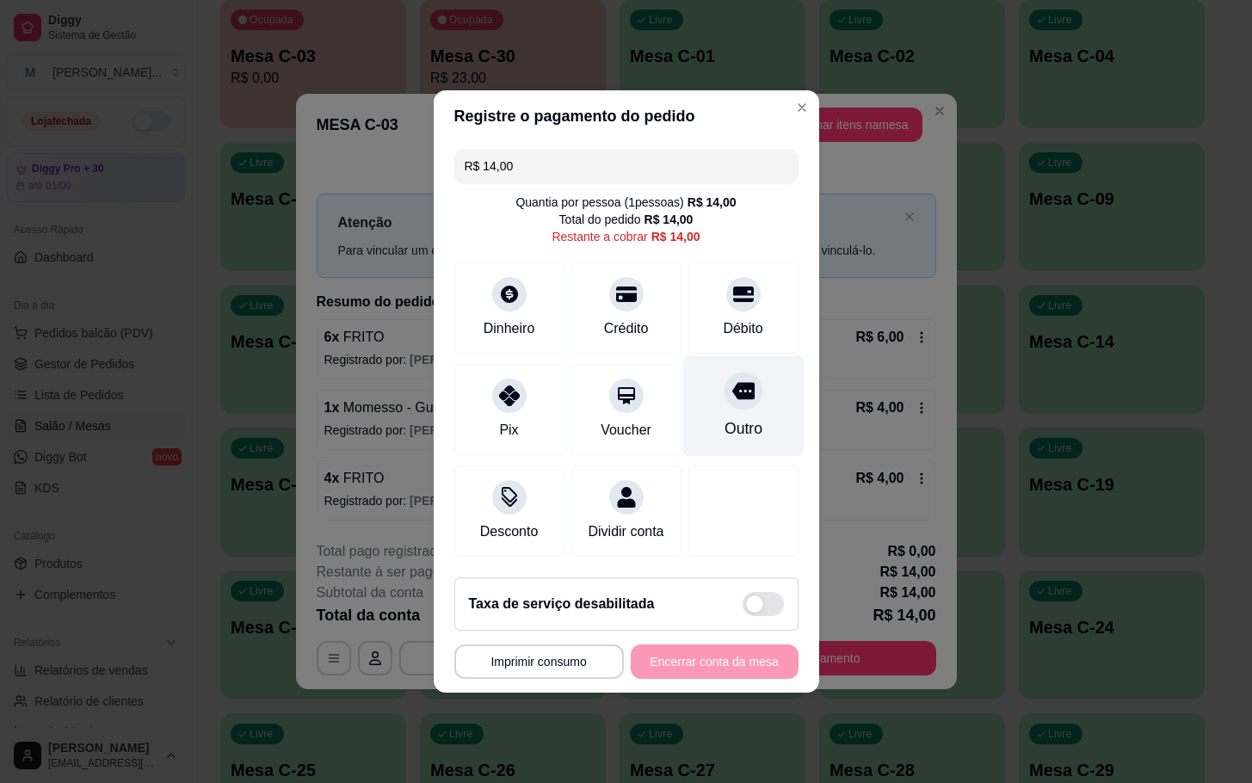
click at [737, 417] on div "Outro" at bounding box center [743, 428] width 38 height 22
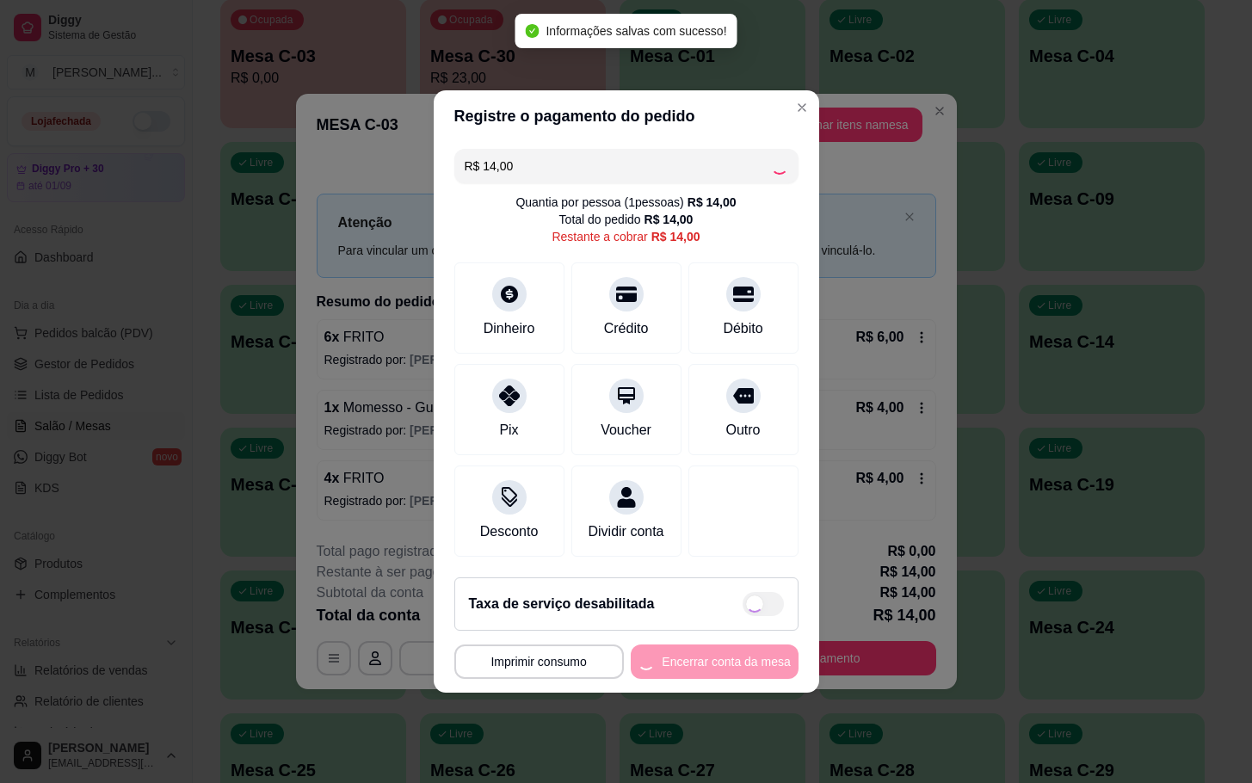
type input "R$ 0,00"
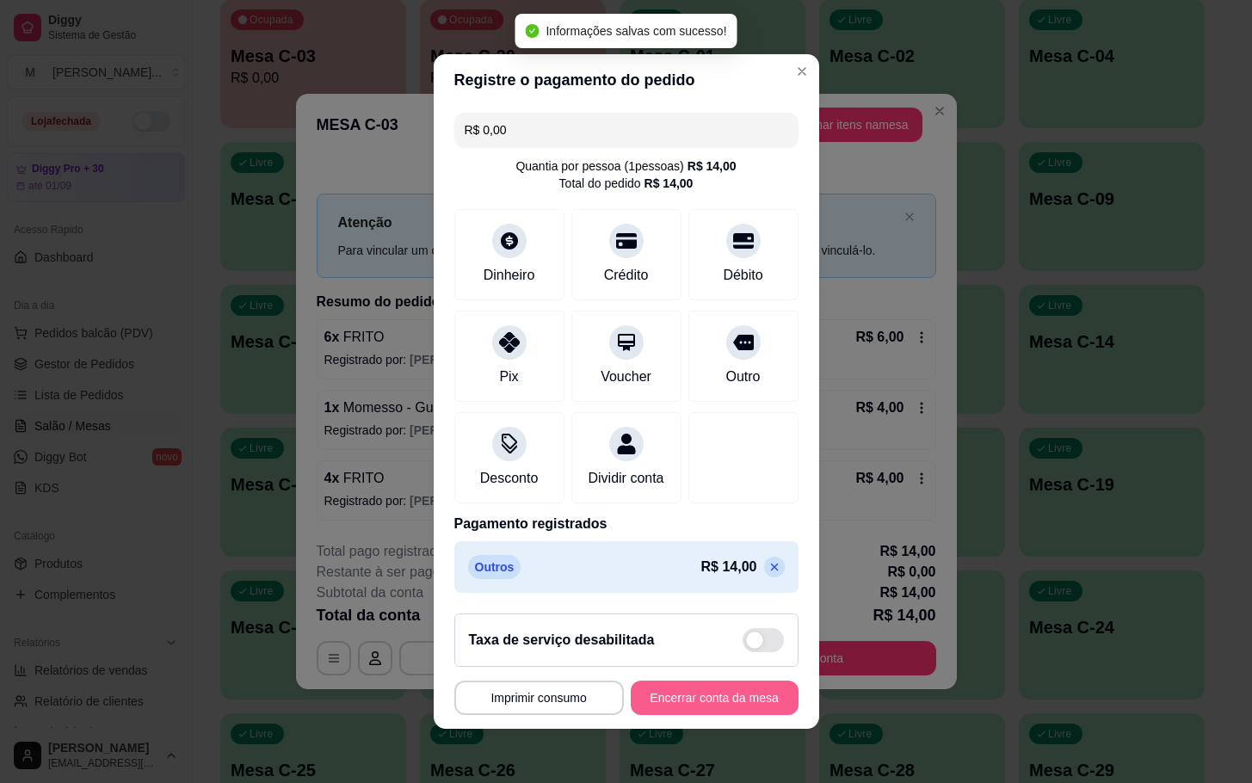
click at [701, 715] on button "Encerrar conta da mesa" at bounding box center [715, 698] width 168 height 34
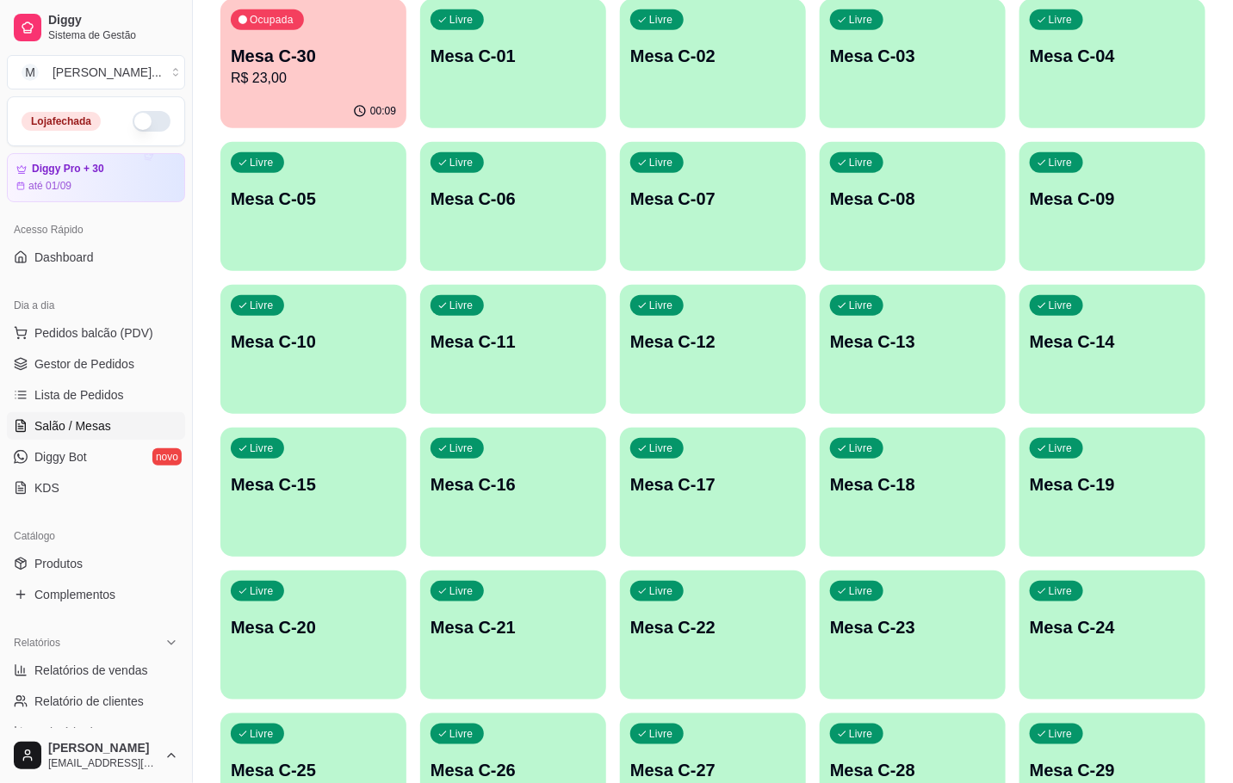
click at [342, 59] on p "Mesa C-30" at bounding box center [313, 56] width 165 height 24
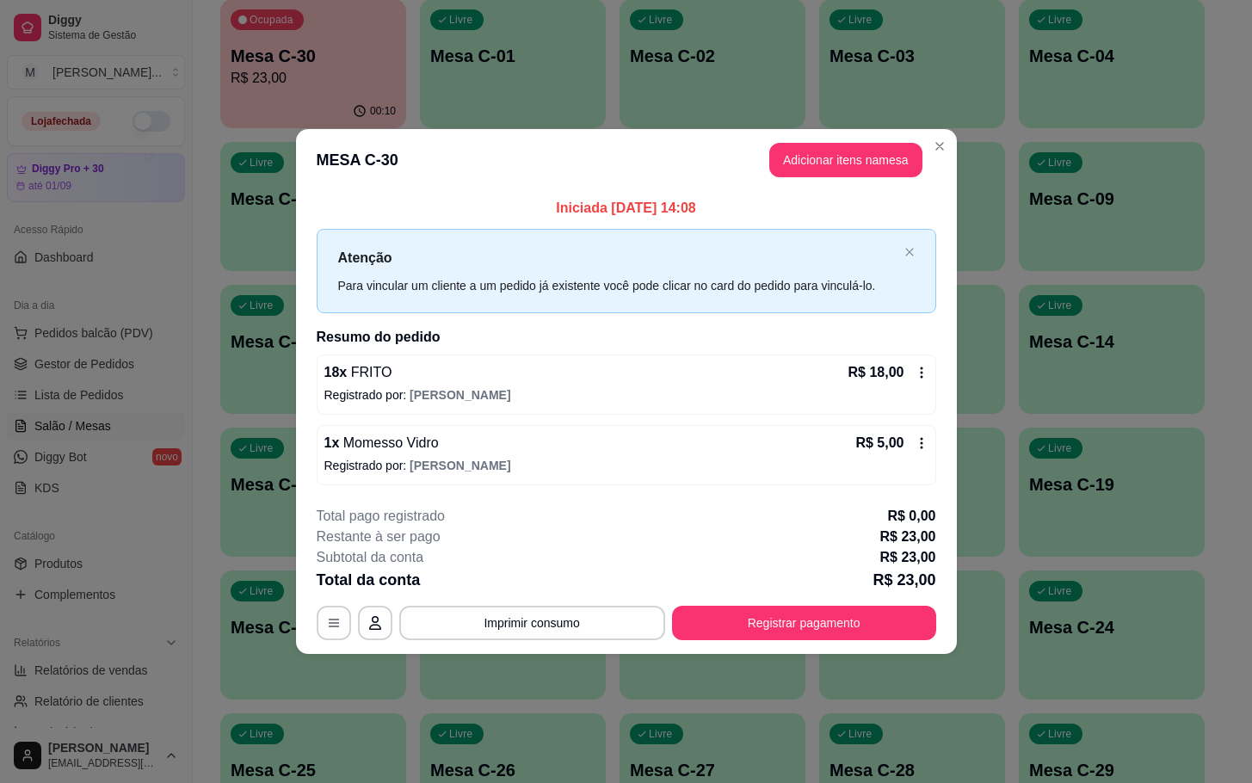
click at [832, 653] on footer "**********" at bounding box center [626, 573] width 661 height 162
click at [812, 641] on footer "**********" at bounding box center [626, 573] width 661 height 162
click at [804, 630] on button "Registrar pagamento" at bounding box center [804, 623] width 264 height 34
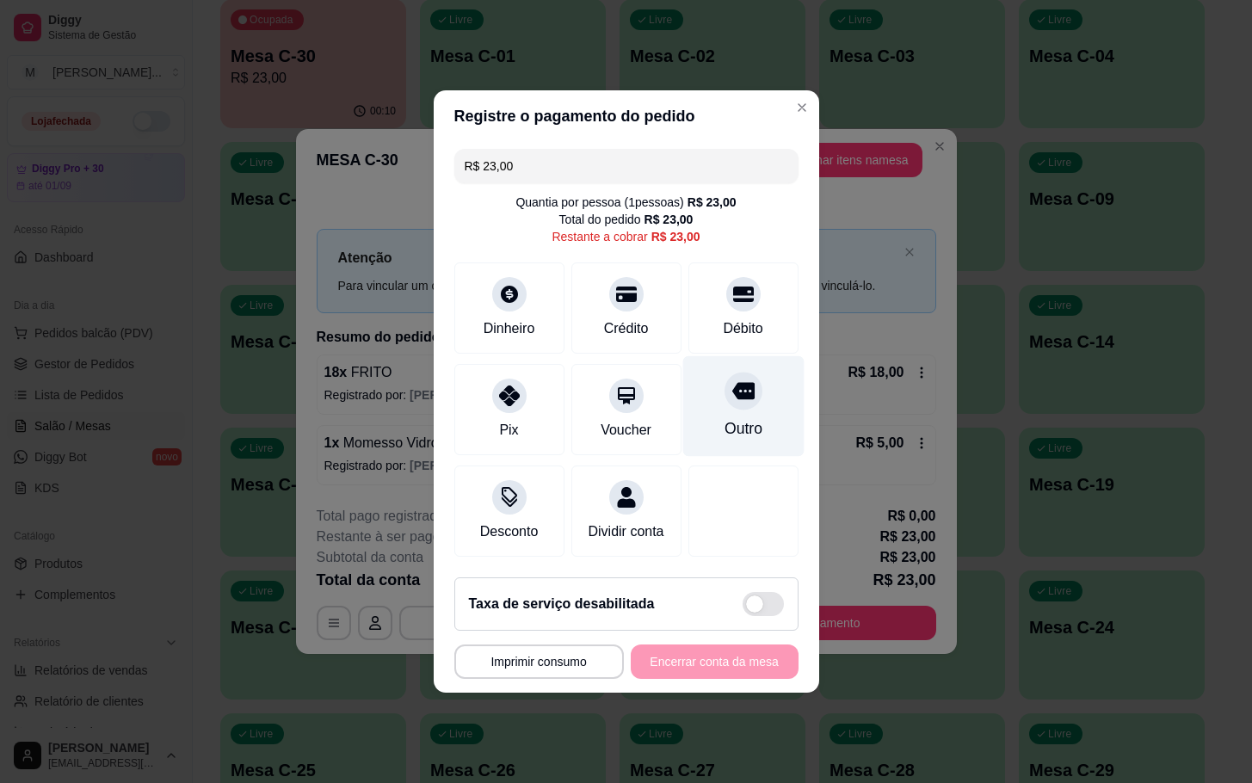
click at [732, 391] on icon at bounding box center [743, 391] width 22 height 22
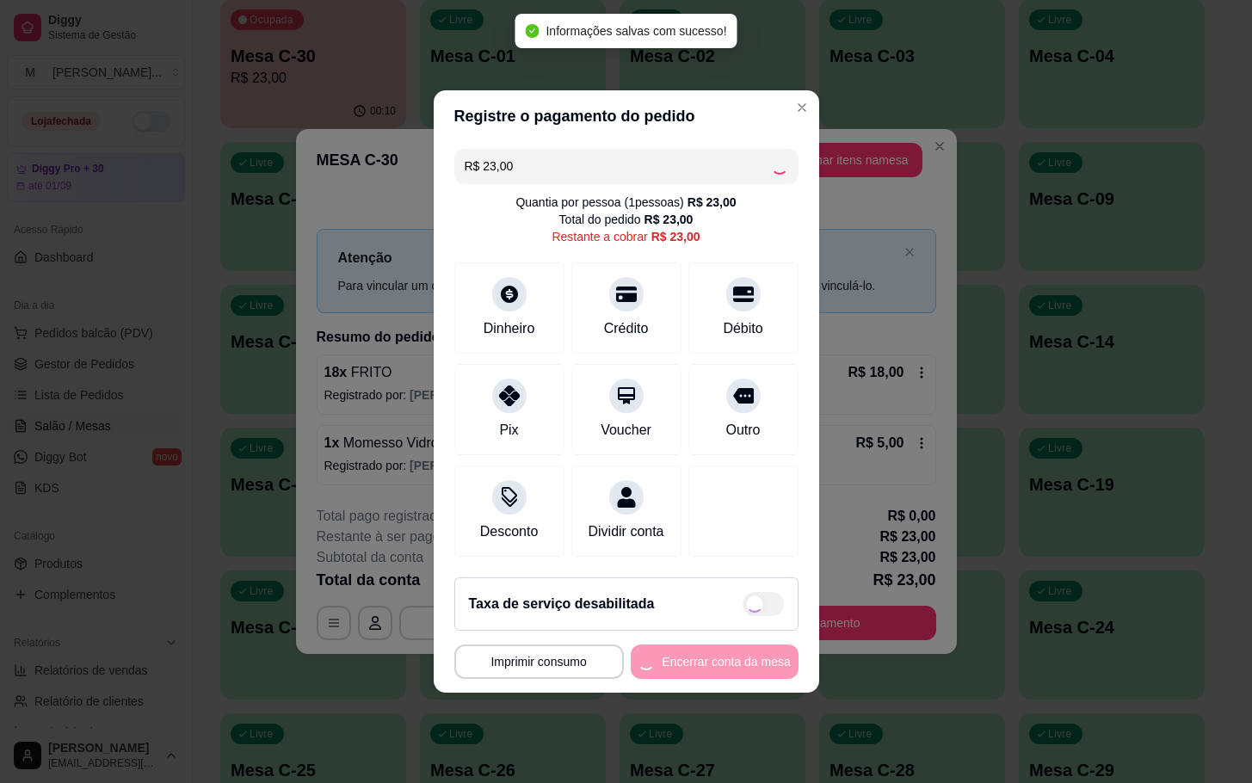
type input "R$ 0,00"
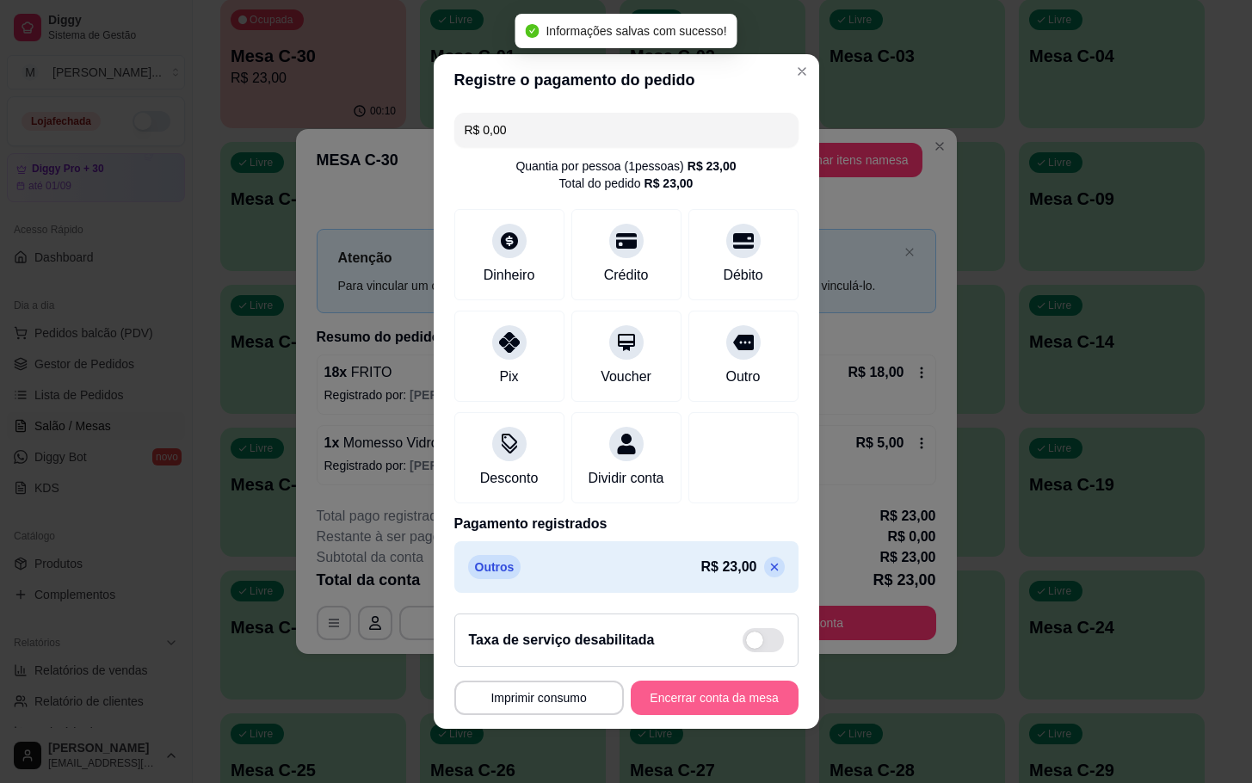
click at [685, 714] on button "Encerrar conta da mesa" at bounding box center [715, 698] width 168 height 34
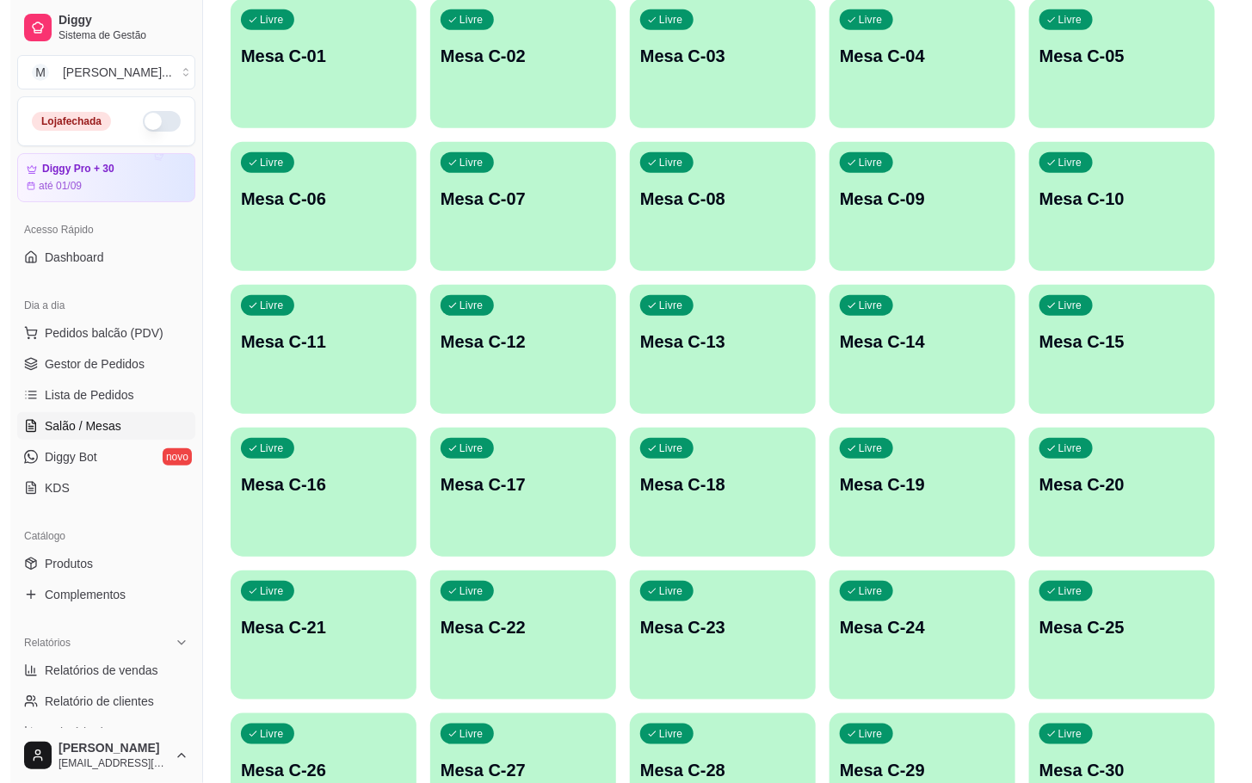
scroll to position [467, 0]
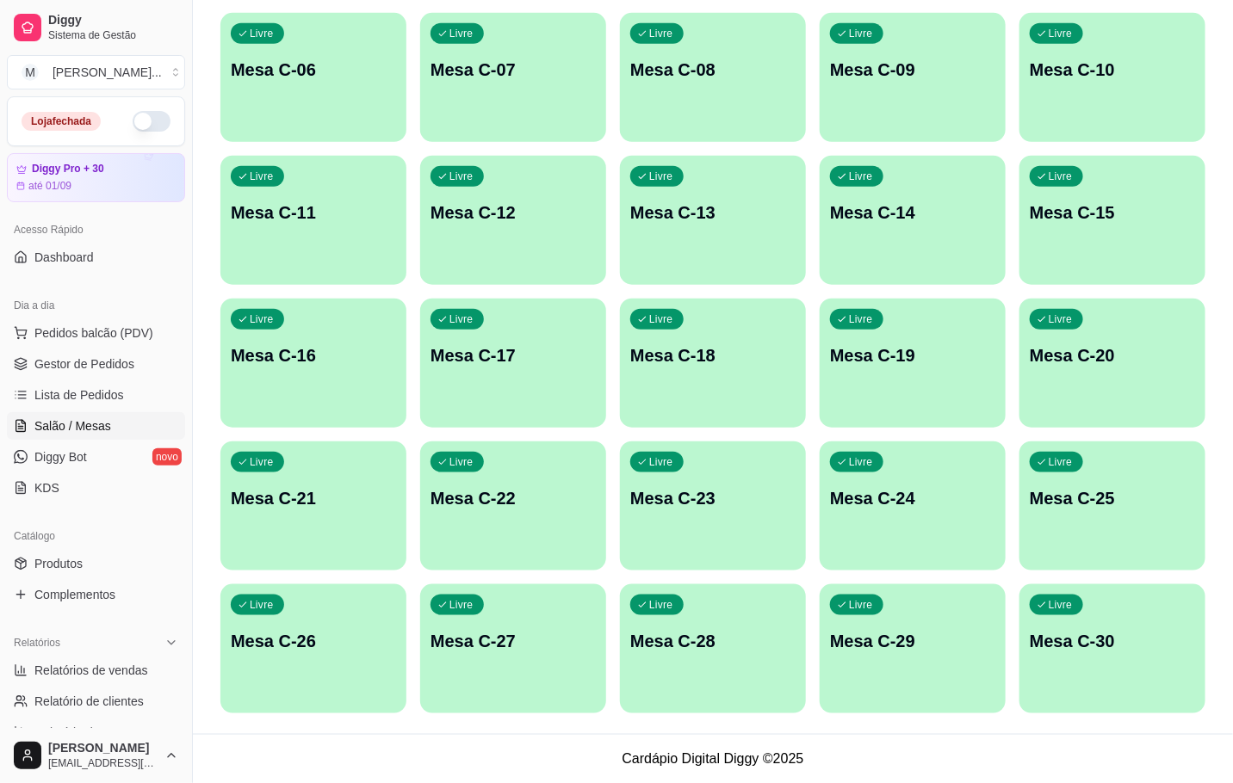
click at [1140, 633] on p "Mesa C-30" at bounding box center [1111, 641] width 165 height 24
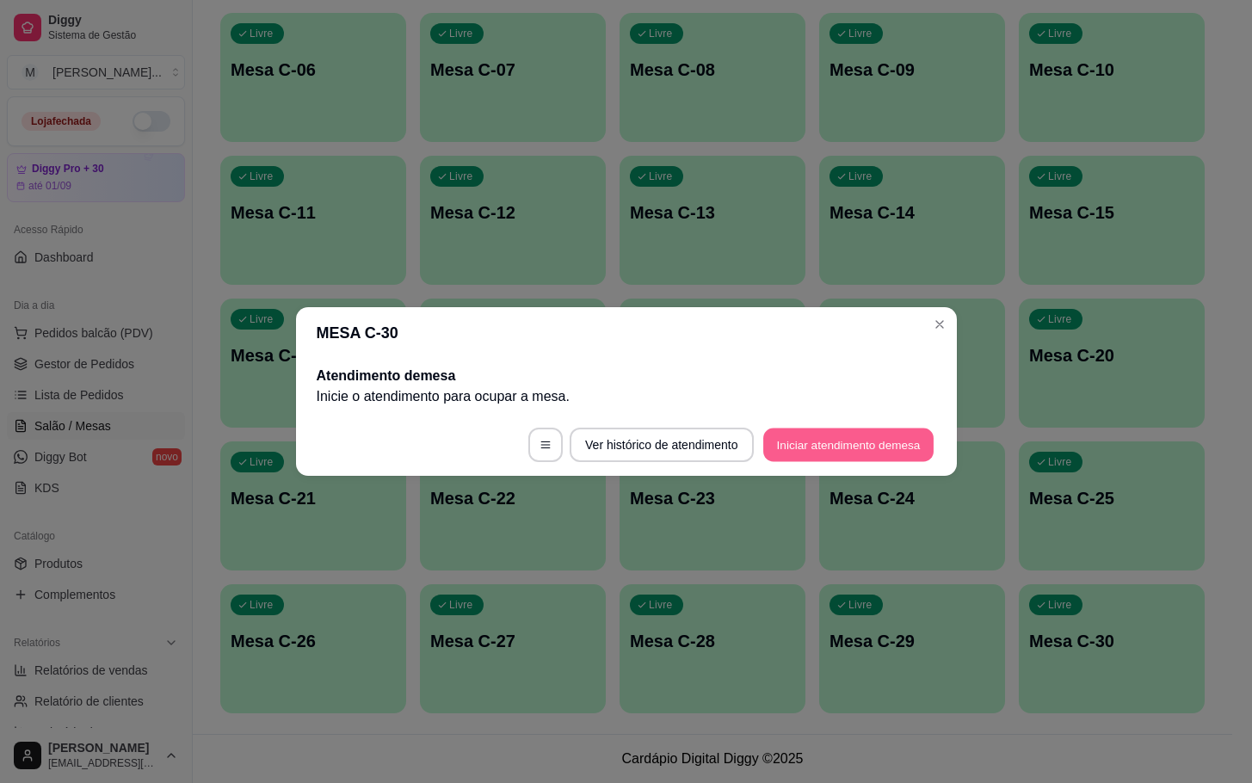
click at [920, 436] on button "Iniciar atendimento de mesa" at bounding box center [848, 446] width 170 height 34
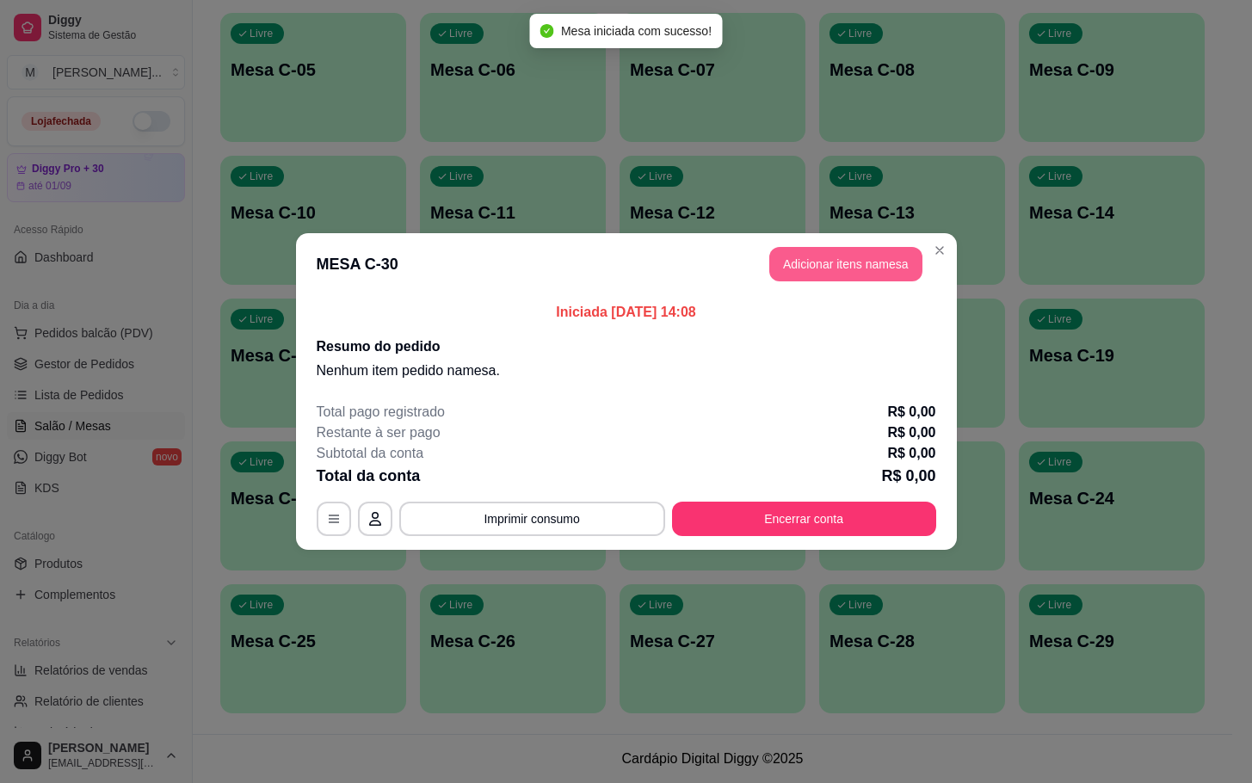
click at [794, 287] on header "MESA C-30 Adicionar itens na mesa" at bounding box center [626, 264] width 661 height 62
click at [809, 271] on button "Adicionar itens na mesa" at bounding box center [845, 264] width 153 height 34
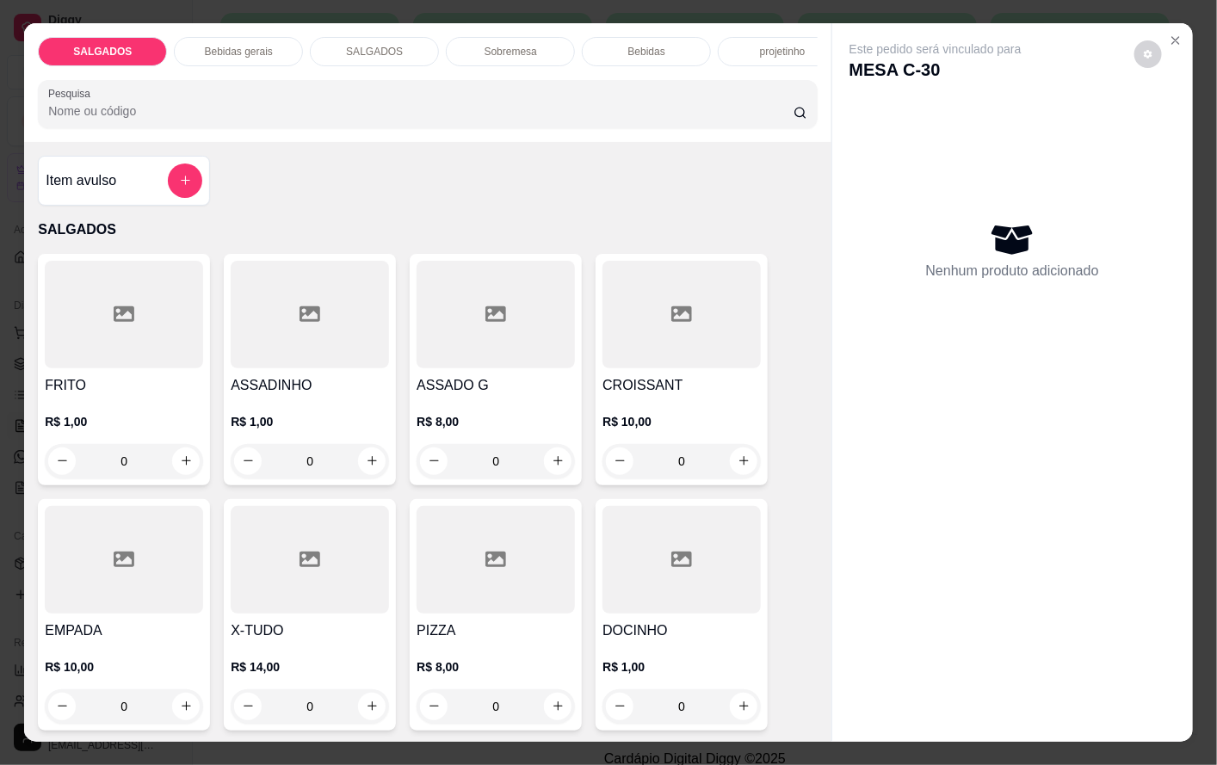
drag, startPoint x: 623, startPoint y: 114, endPoint x: 641, endPoint y: -356, distance: 470.3
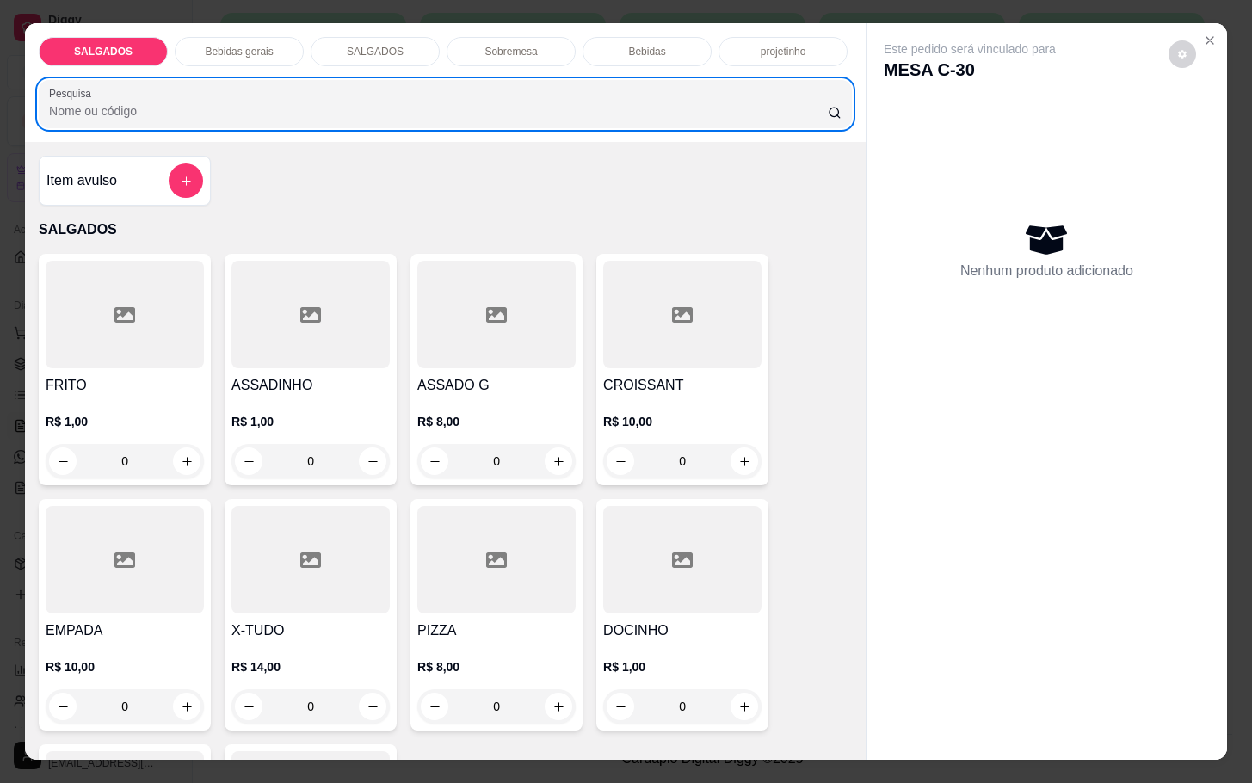
click at [176, 465] on button "increase-product-quantity" at bounding box center [187, 462] width 28 height 28
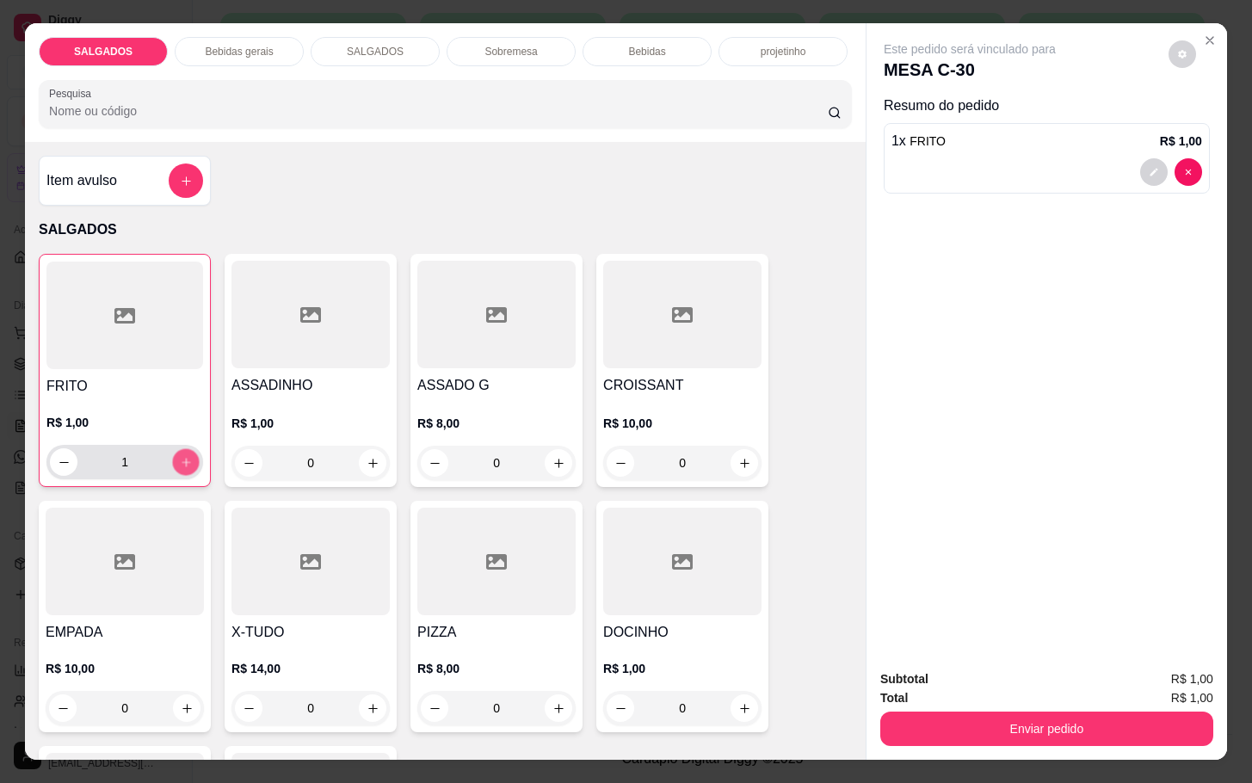
click at [176, 465] on button "increase-product-quantity" at bounding box center [186, 462] width 27 height 27
click at [176, 465] on button "increase-product-quantity" at bounding box center [186, 462] width 28 height 28
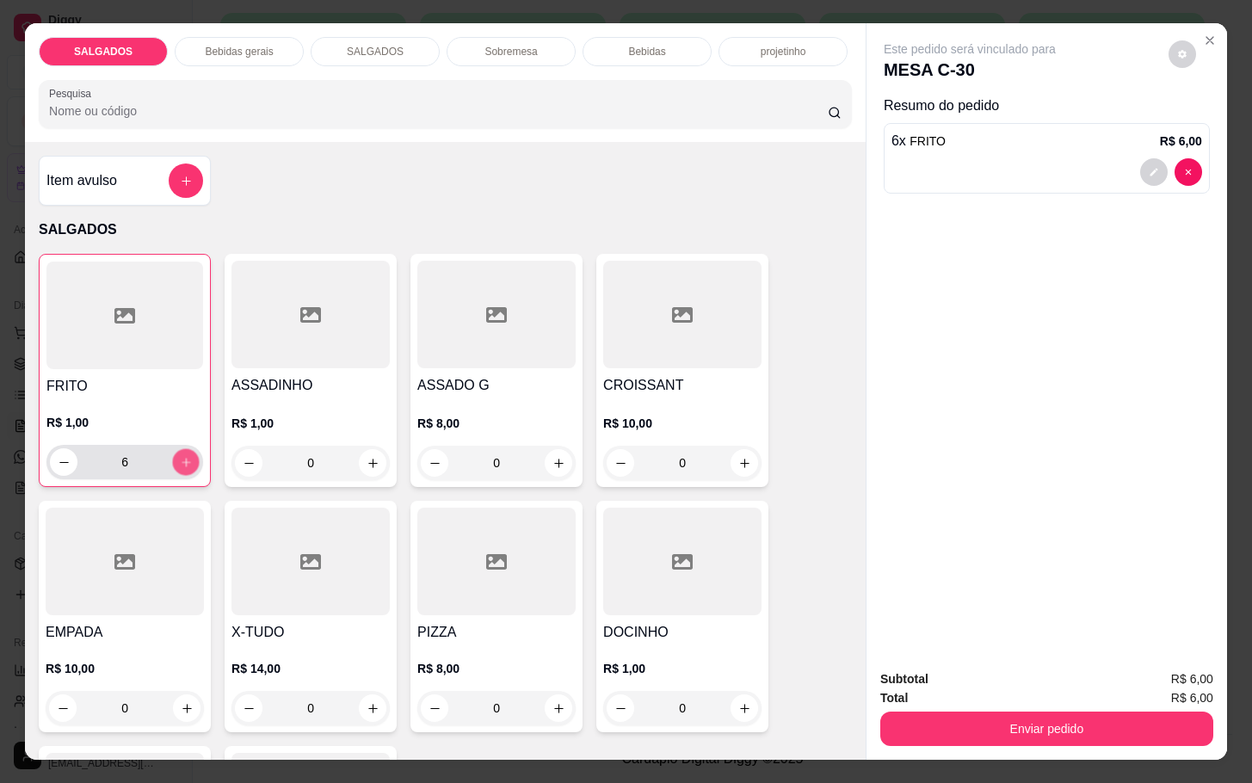
click at [176, 465] on button "increase-product-quantity" at bounding box center [186, 462] width 27 height 27
click at [176, 465] on button "increase-product-quantity" at bounding box center [186, 462] width 28 height 28
click at [176, 465] on button "increase-product-quantity" at bounding box center [186, 462] width 27 height 27
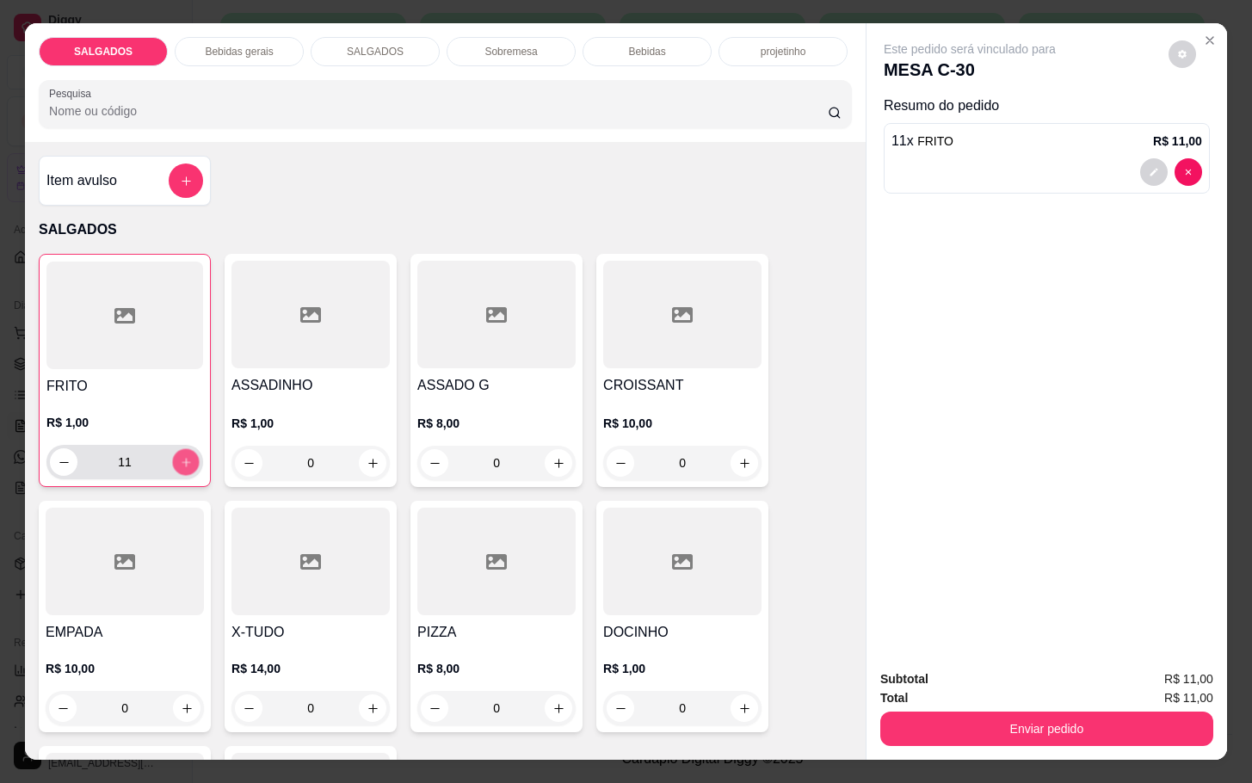
click at [176, 465] on button "increase-product-quantity" at bounding box center [186, 462] width 27 height 27
click at [183, 465] on button "increase-product-quantity" at bounding box center [186, 462] width 27 height 27
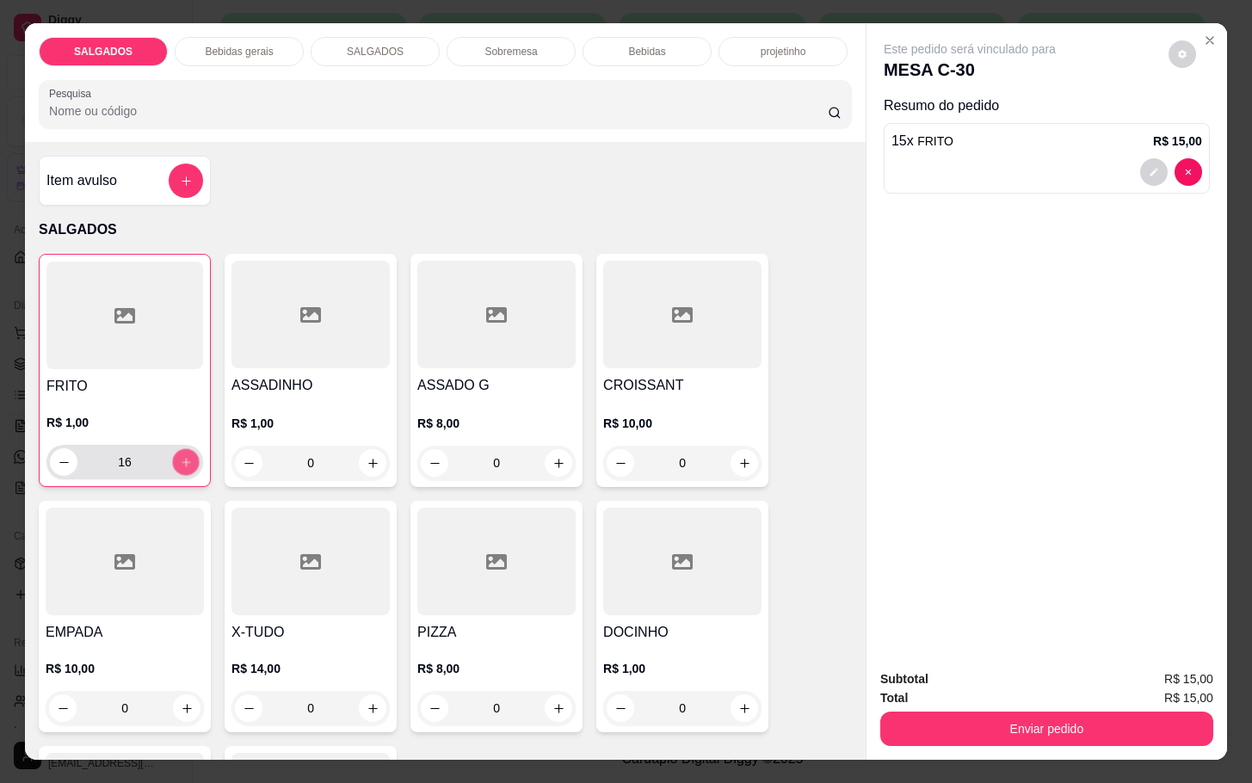
click at [183, 465] on button "increase-product-quantity" at bounding box center [186, 462] width 27 height 27
click at [182, 465] on button "increase-product-quantity" at bounding box center [186, 462] width 27 height 27
type input "20"
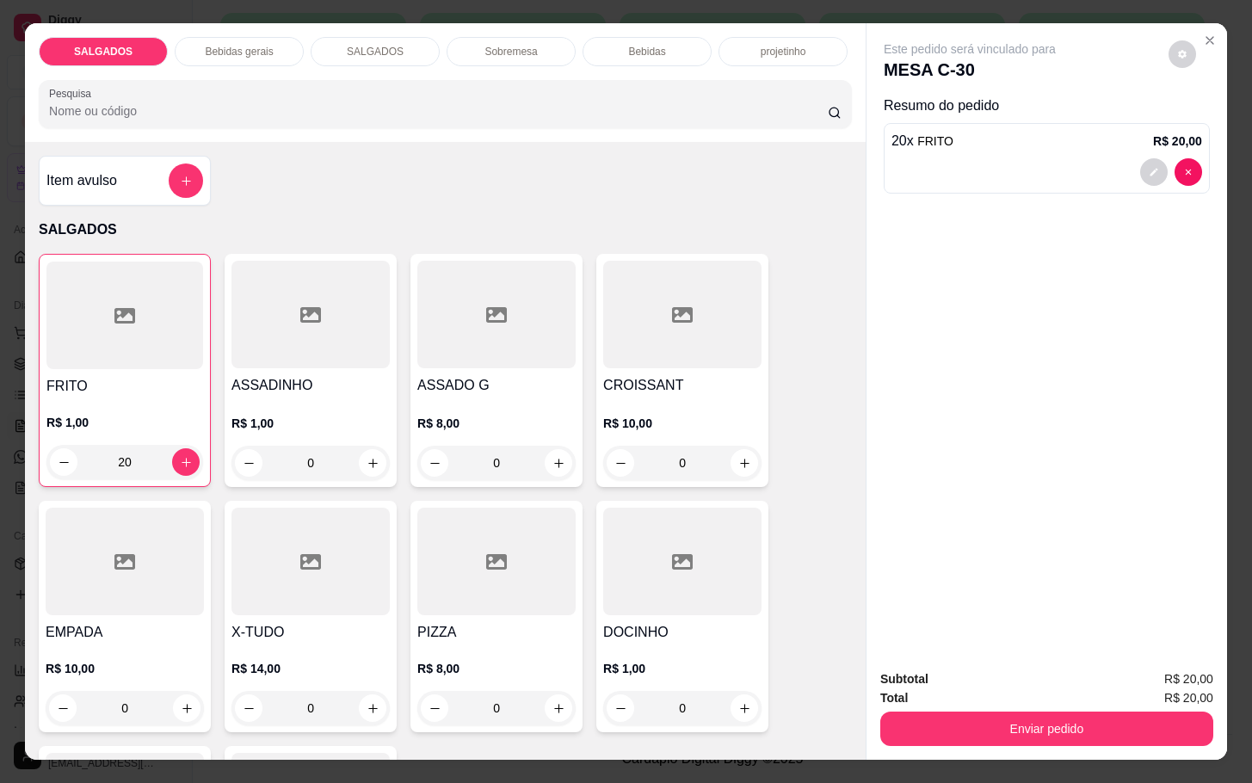
click at [204, 50] on div "Bebidas gerais" at bounding box center [239, 51] width 129 height 29
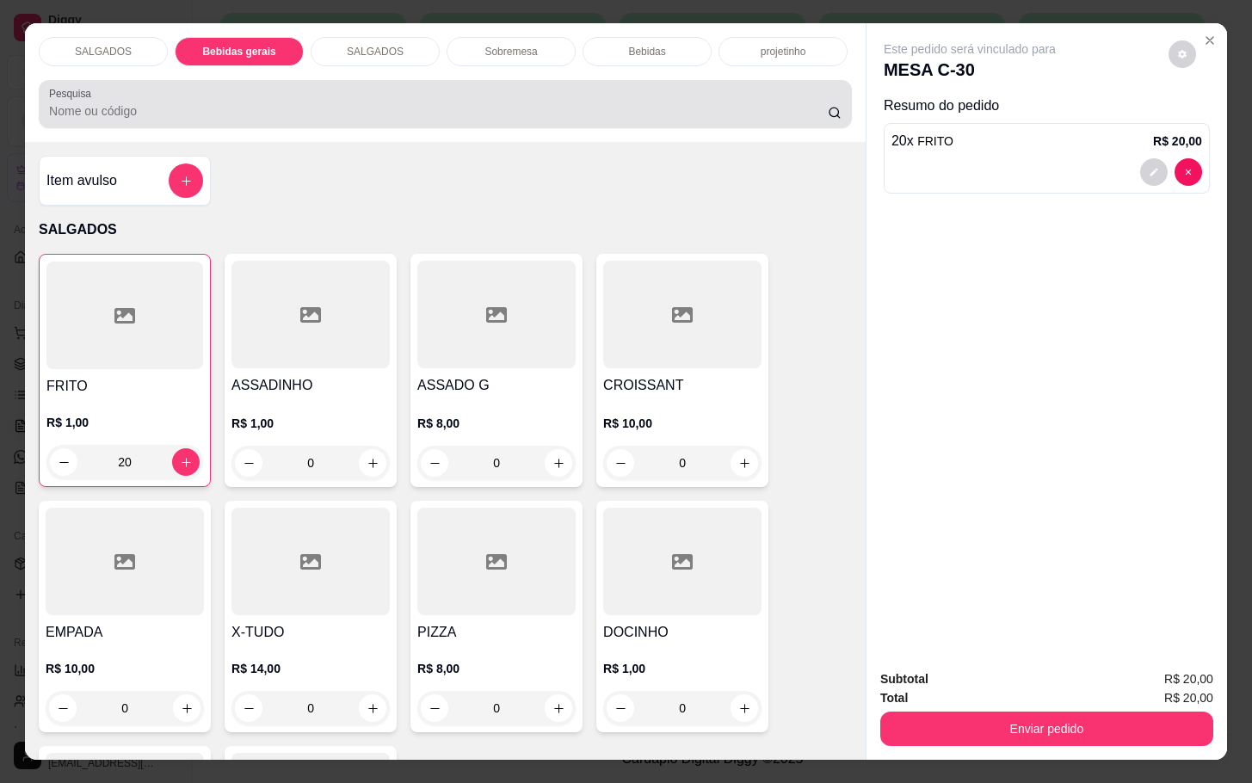
scroll to position [41, 0]
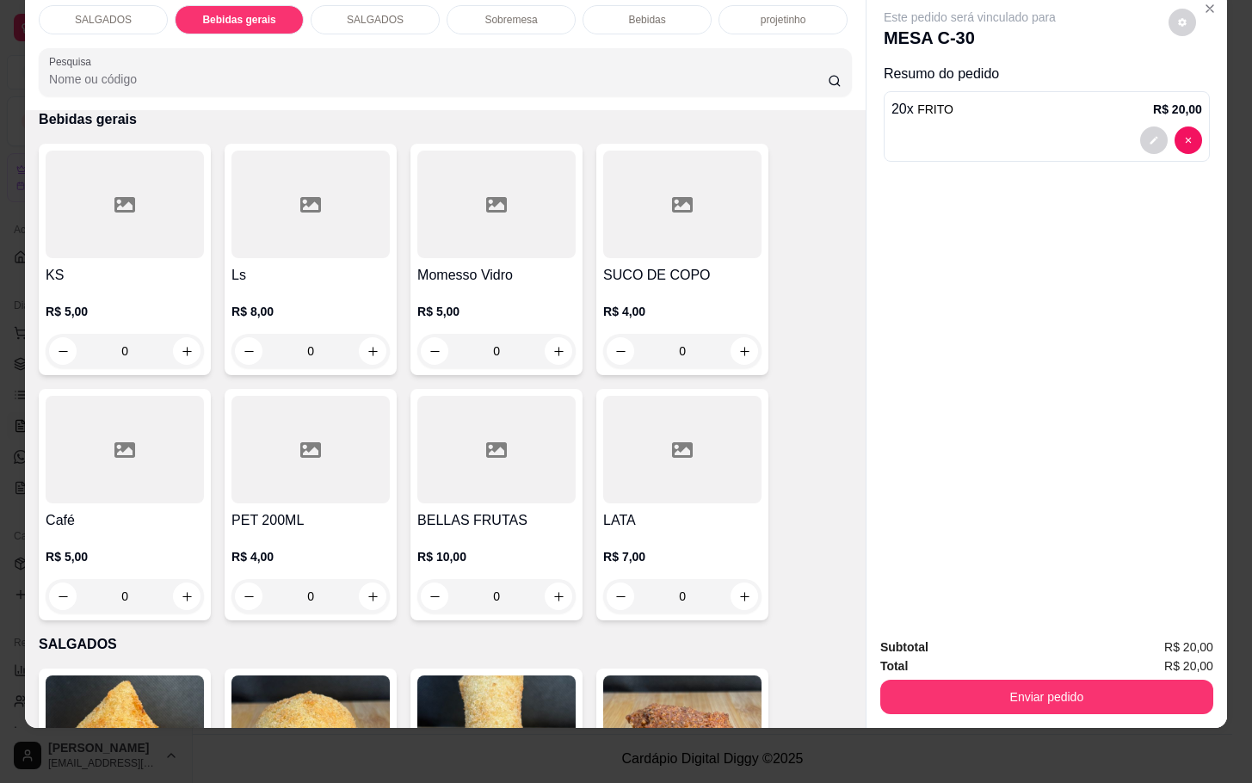
click at [496, 169] on div at bounding box center [496, 205] width 158 height 108
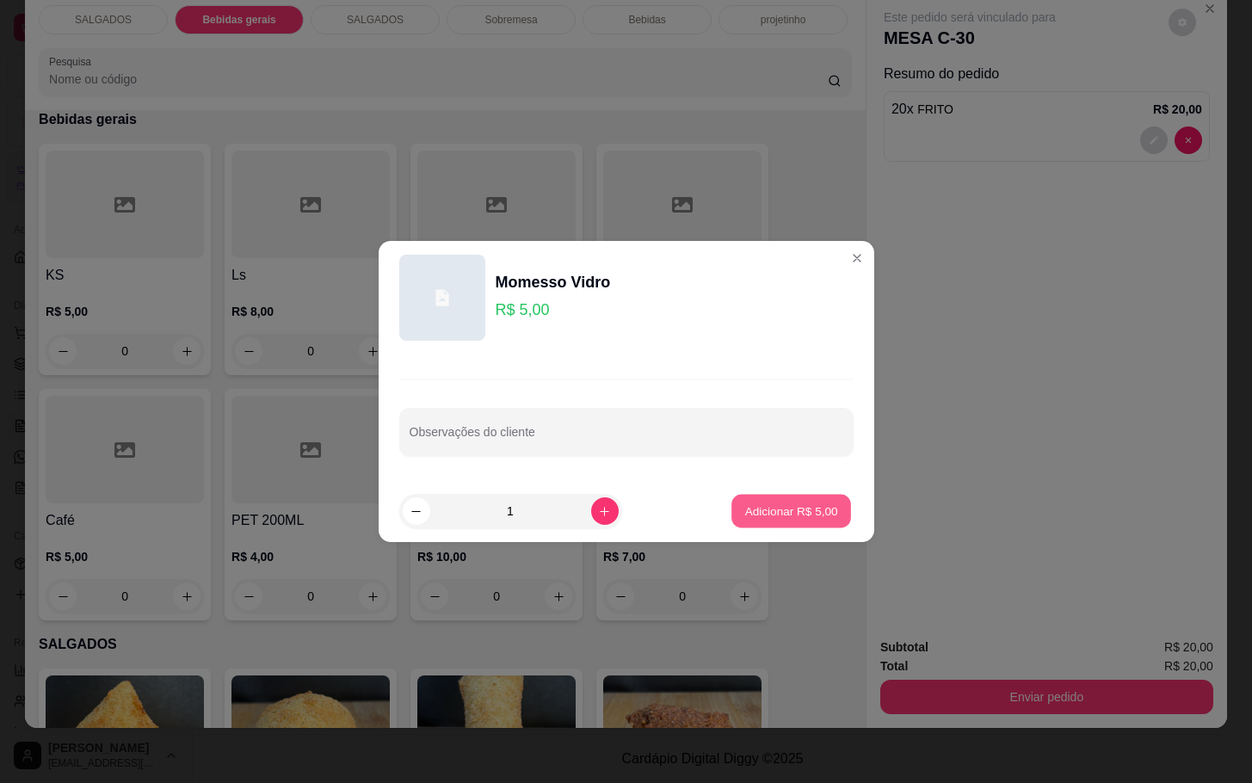
click at [764, 522] on button "Adicionar R$ 5,00" at bounding box center [792, 512] width 120 height 34
type input "1"
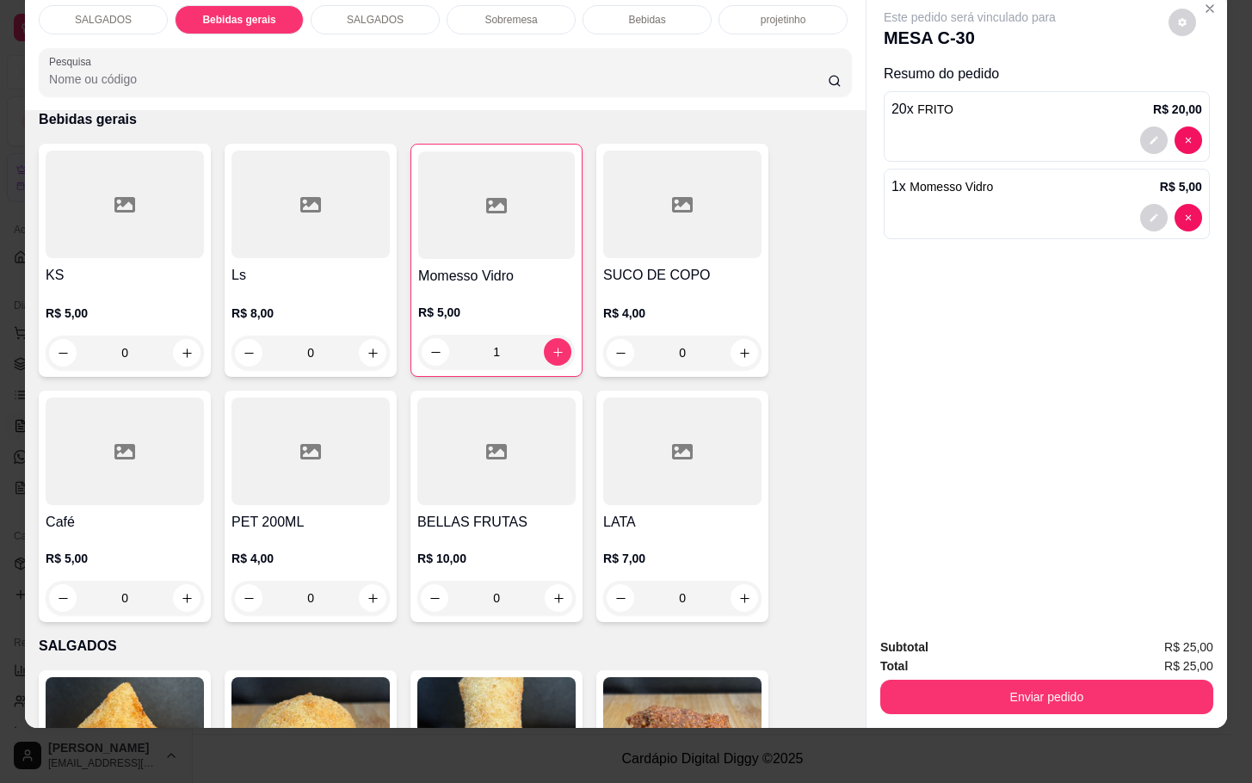
click at [109, 13] on p "SALGADOS" at bounding box center [103, 20] width 57 height 14
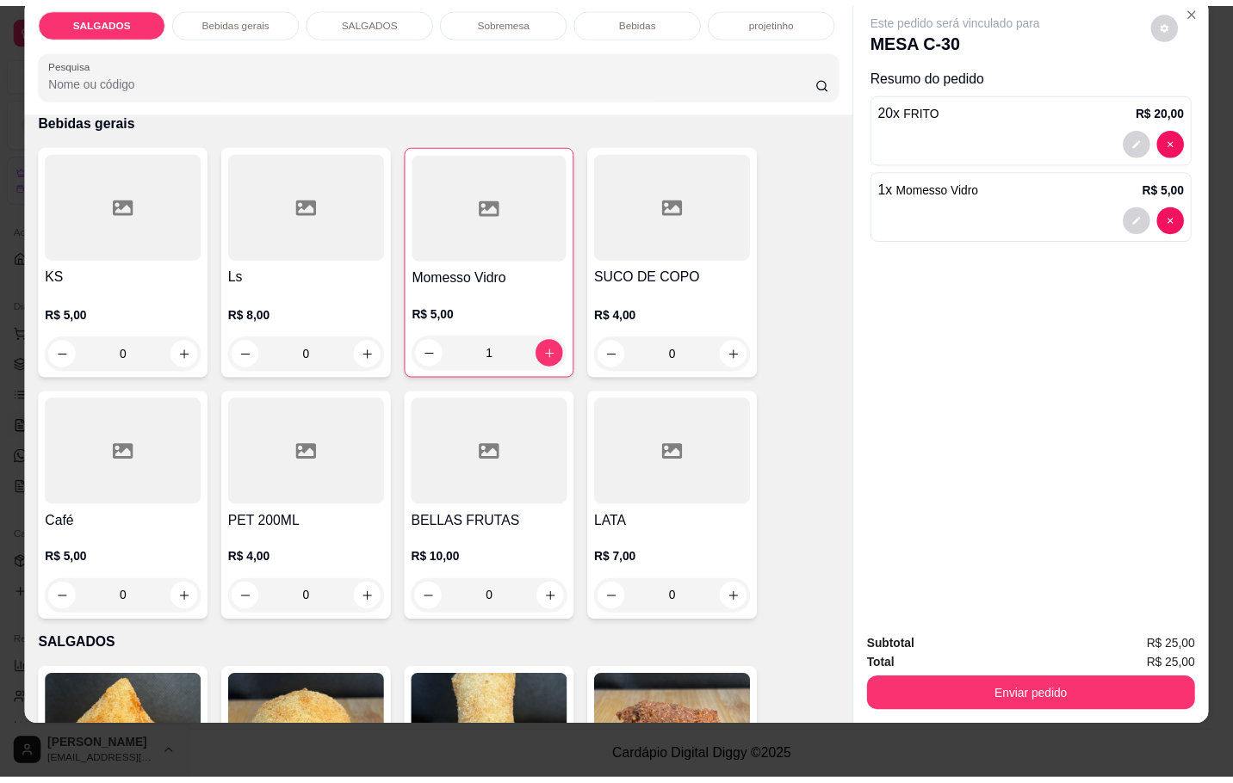
scroll to position [78, 0]
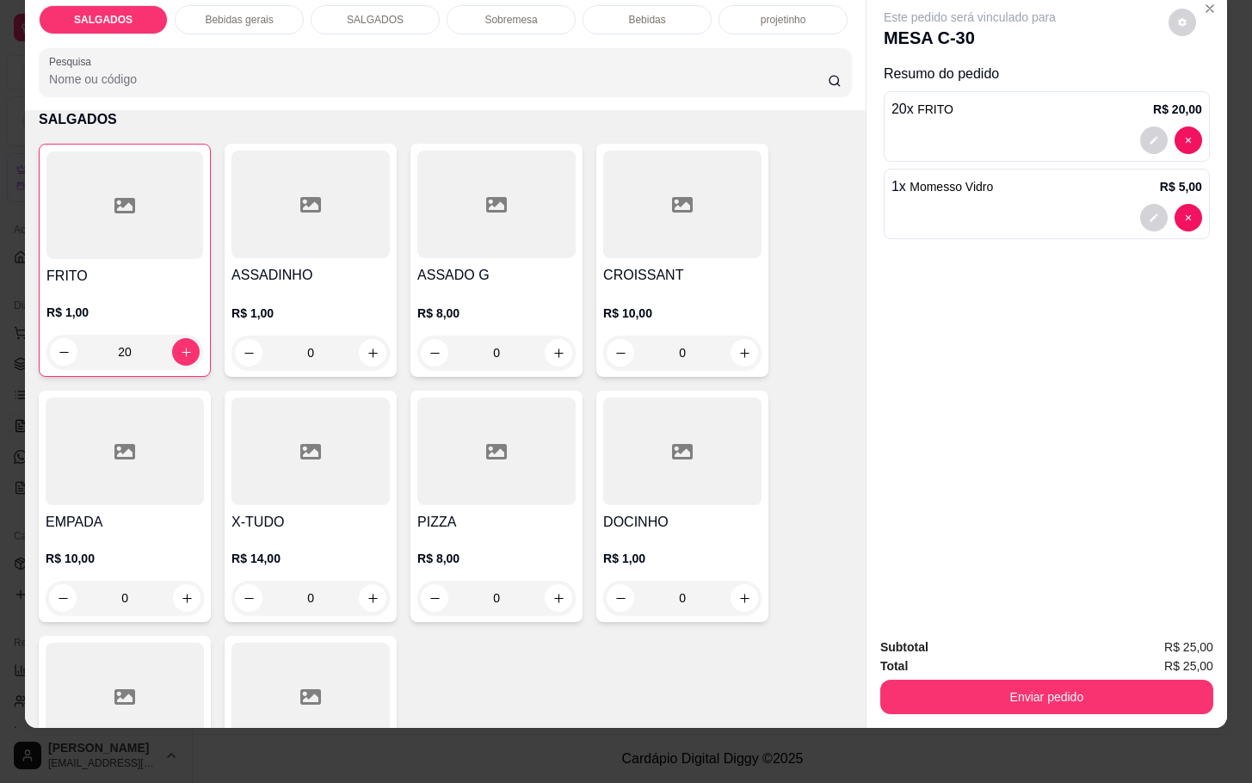
click at [440, 475] on div at bounding box center [496, 452] width 158 height 108
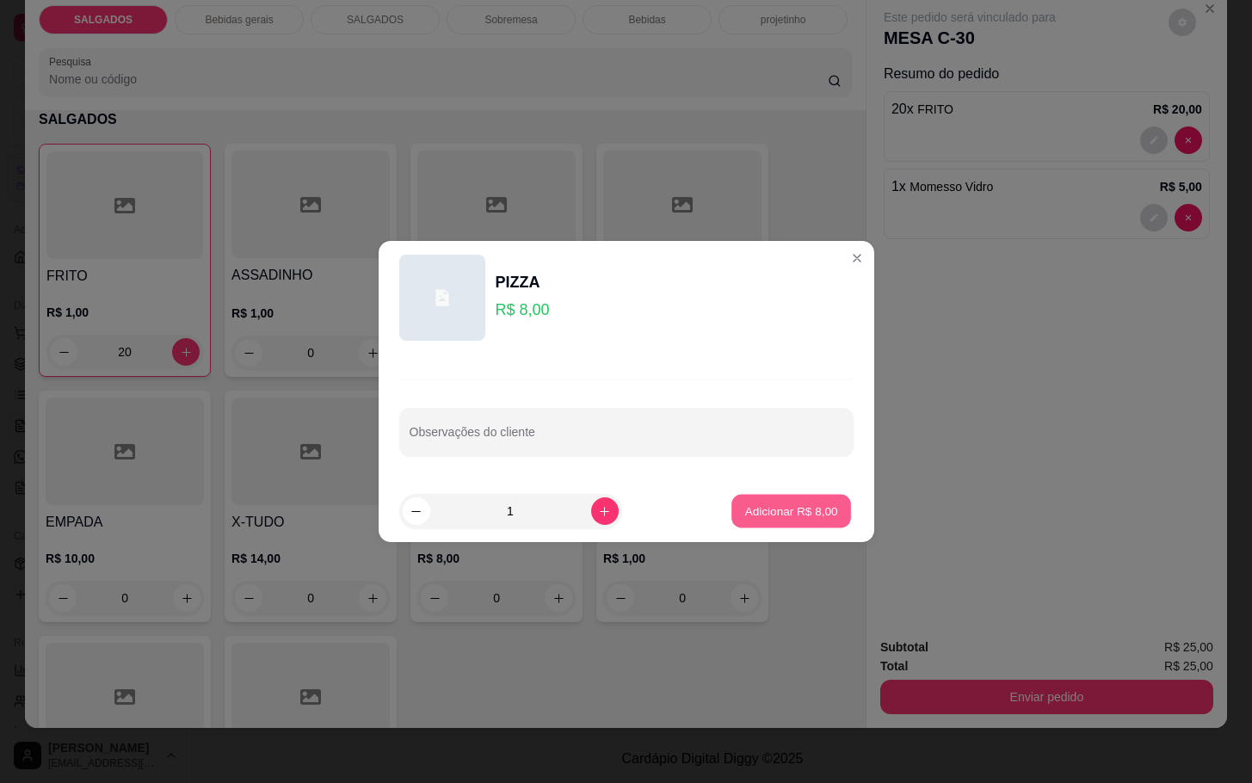
click at [776, 510] on p "Adicionar R$ 8,00" at bounding box center [791, 511] width 93 height 16
type input "1"
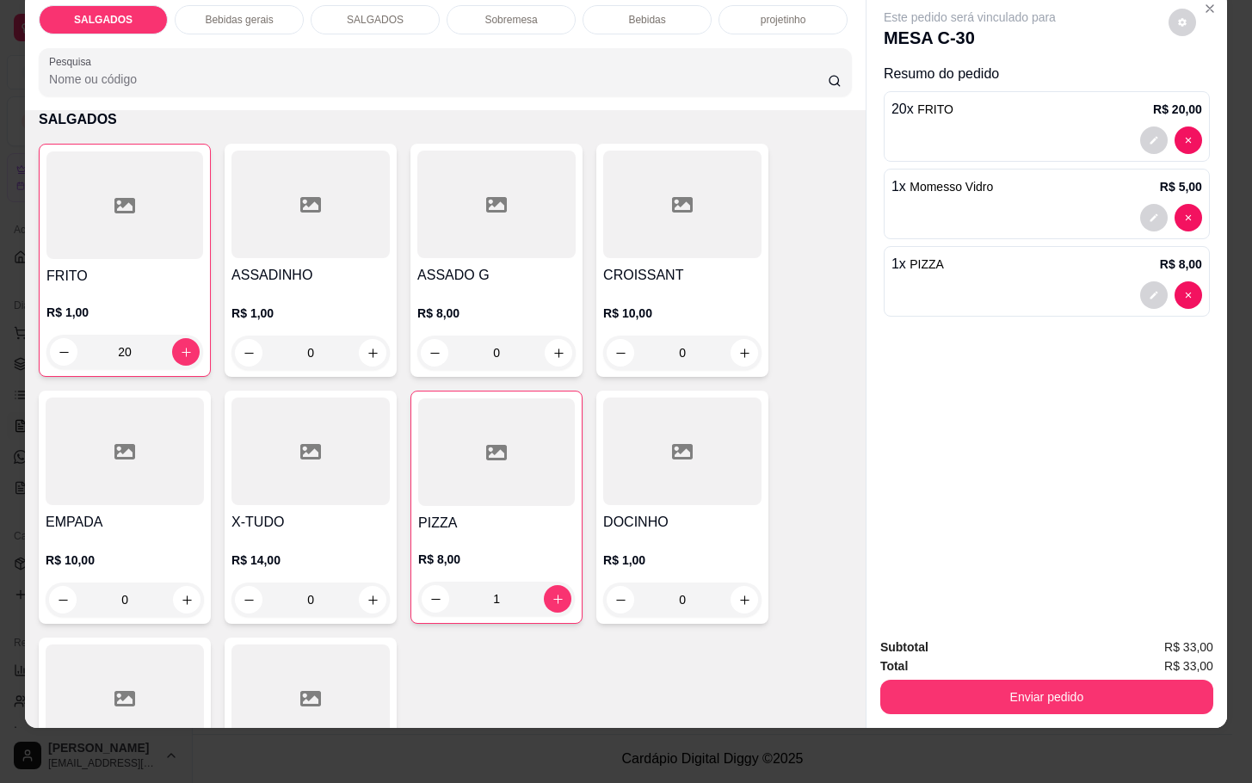
drag, startPoint x: 1066, startPoint y: 705, endPoint x: 1043, endPoint y: 700, distance: 23.8
click at [1054, 702] on div "Subtotal R$ 33,00 Total R$ 33,00 Enviar pedido" at bounding box center [1047, 676] width 361 height 104
click at [980, 680] on button "Enviar pedido" at bounding box center [1047, 697] width 333 height 34
drag, startPoint x: 938, startPoint y: 658, endPoint x: 958, endPoint y: 661, distance: 20.0
click at [942, 676] on div "Enviar pedido" at bounding box center [1047, 695] width 333 height 39
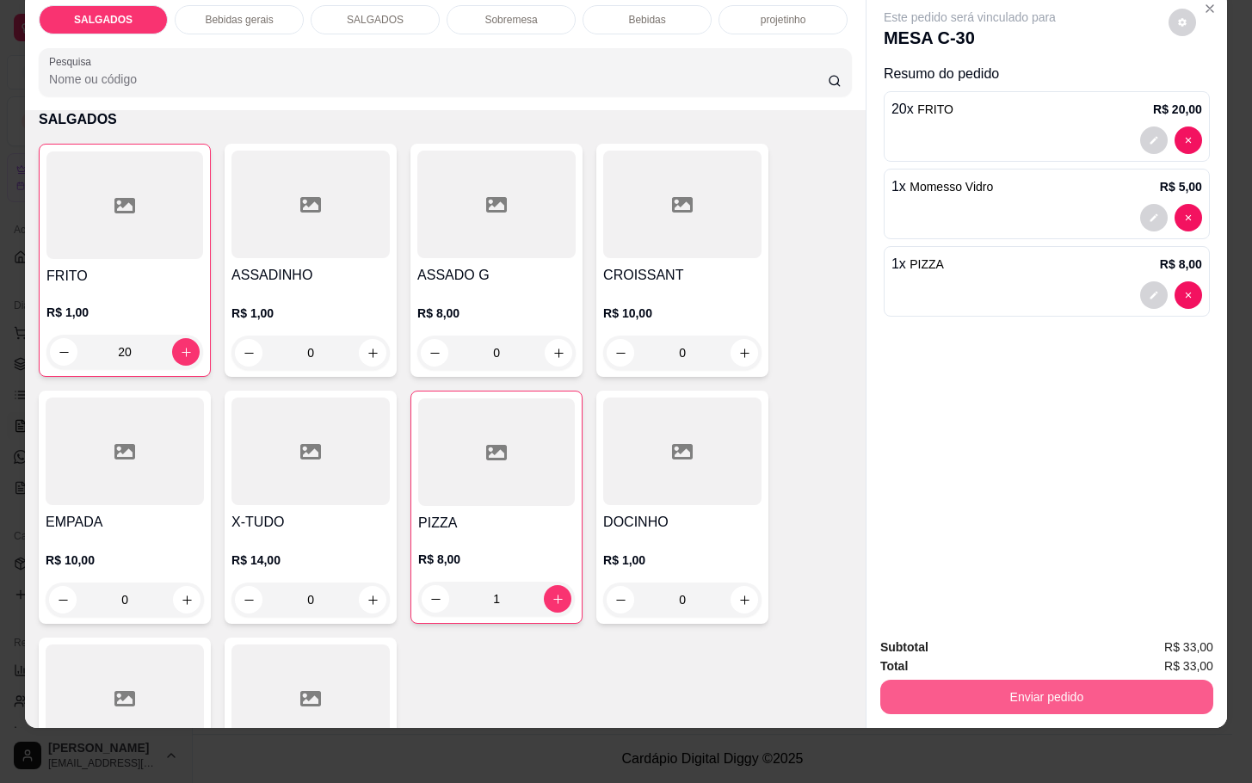
click at [966, 680] on button "Enviar pedido" at bounding box center [1047, 697] width 333 height 34
click at [969, 631] on button "Não registrar e enviar pedido" at bounding box center [987, 636] width 174 height 32
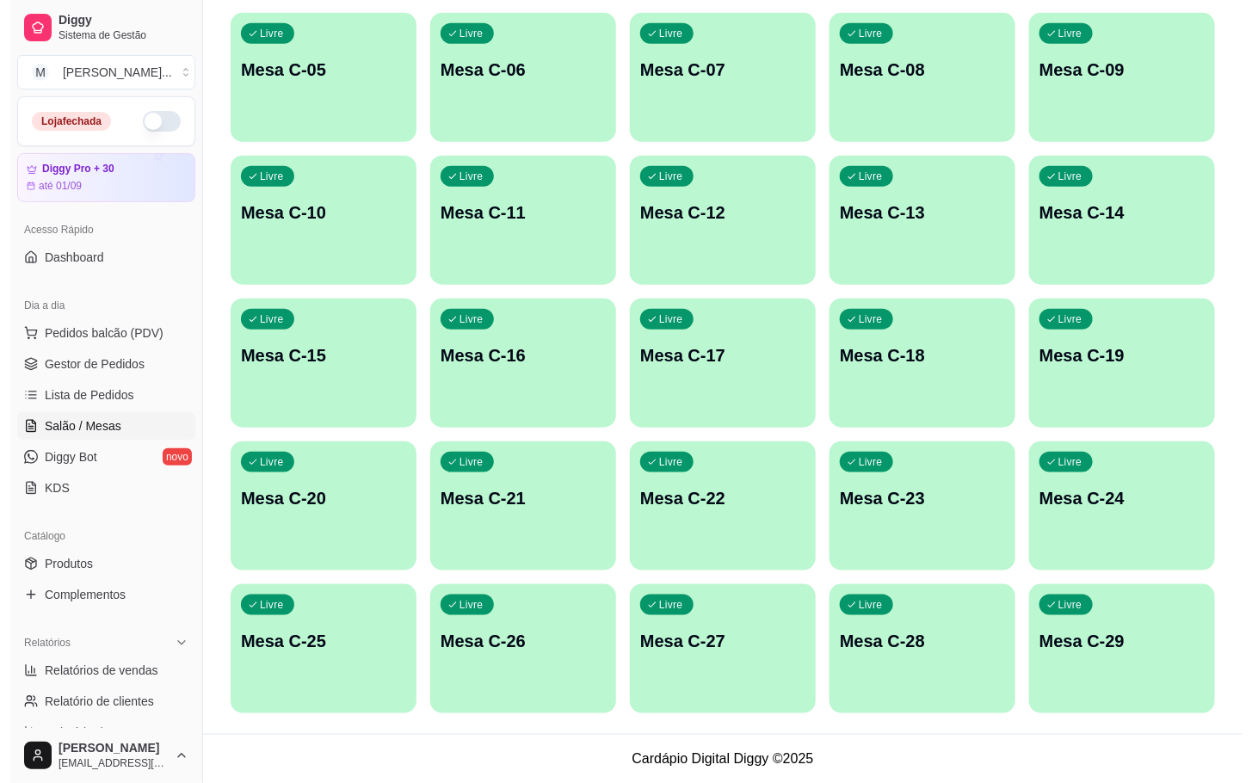
scroll to position [0, 0]
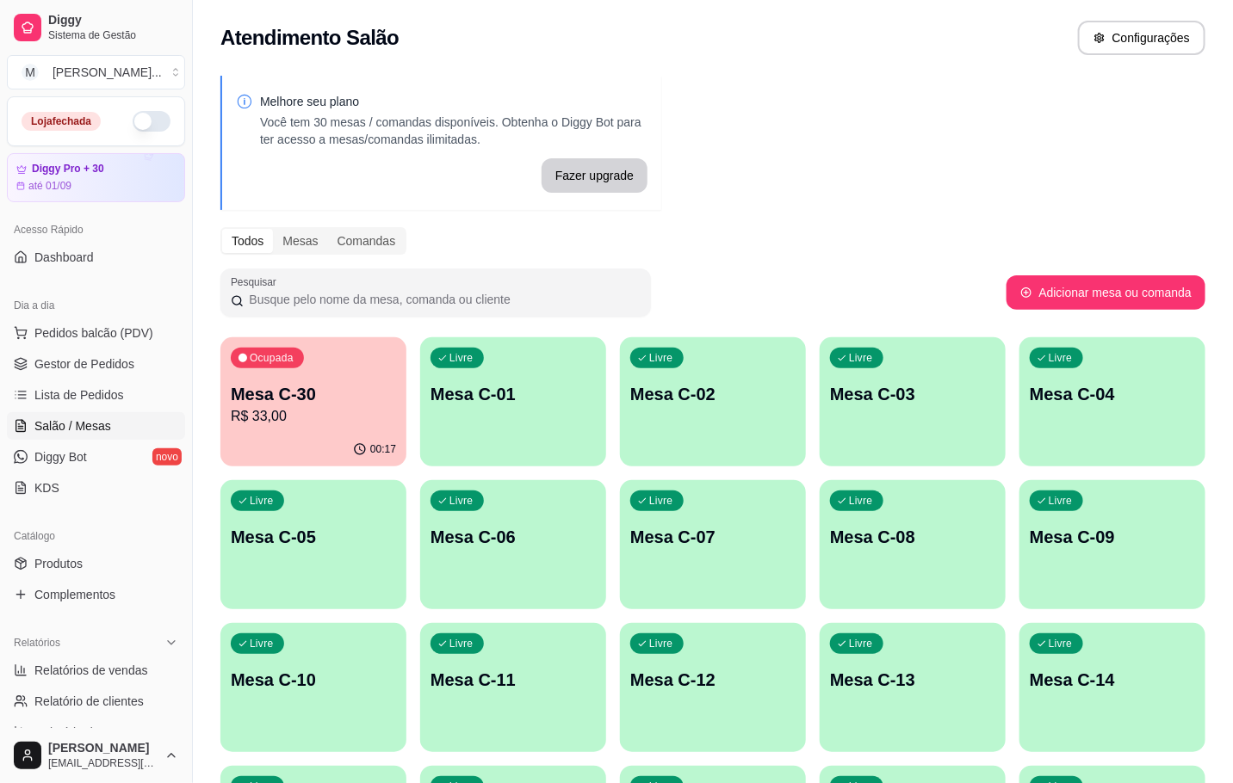
click at [323, 375] on div "Ocupada Mesa C-30 R$ 33,00" at bounding box center [313, 385] width 186 height 96
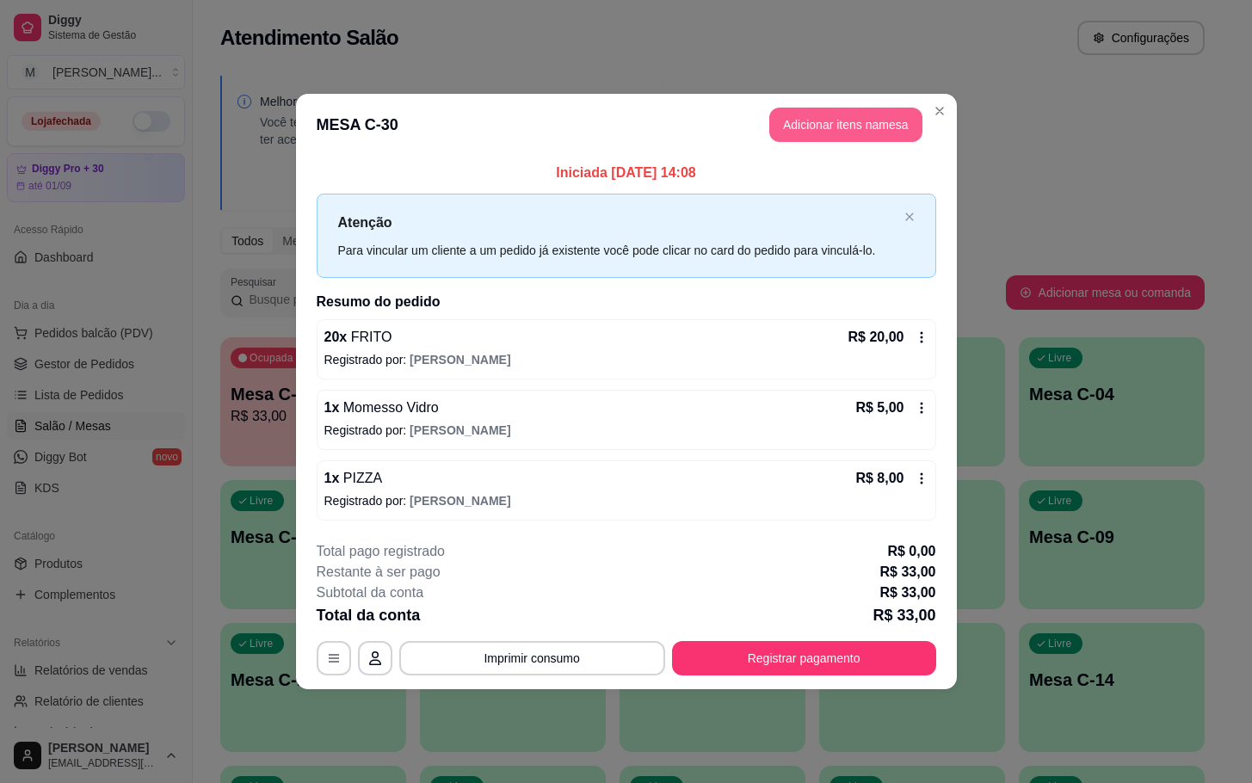
click at [856, 130] on button "Adicionar itens na mesa" at bounding box center [845, 125] width 153 height 34
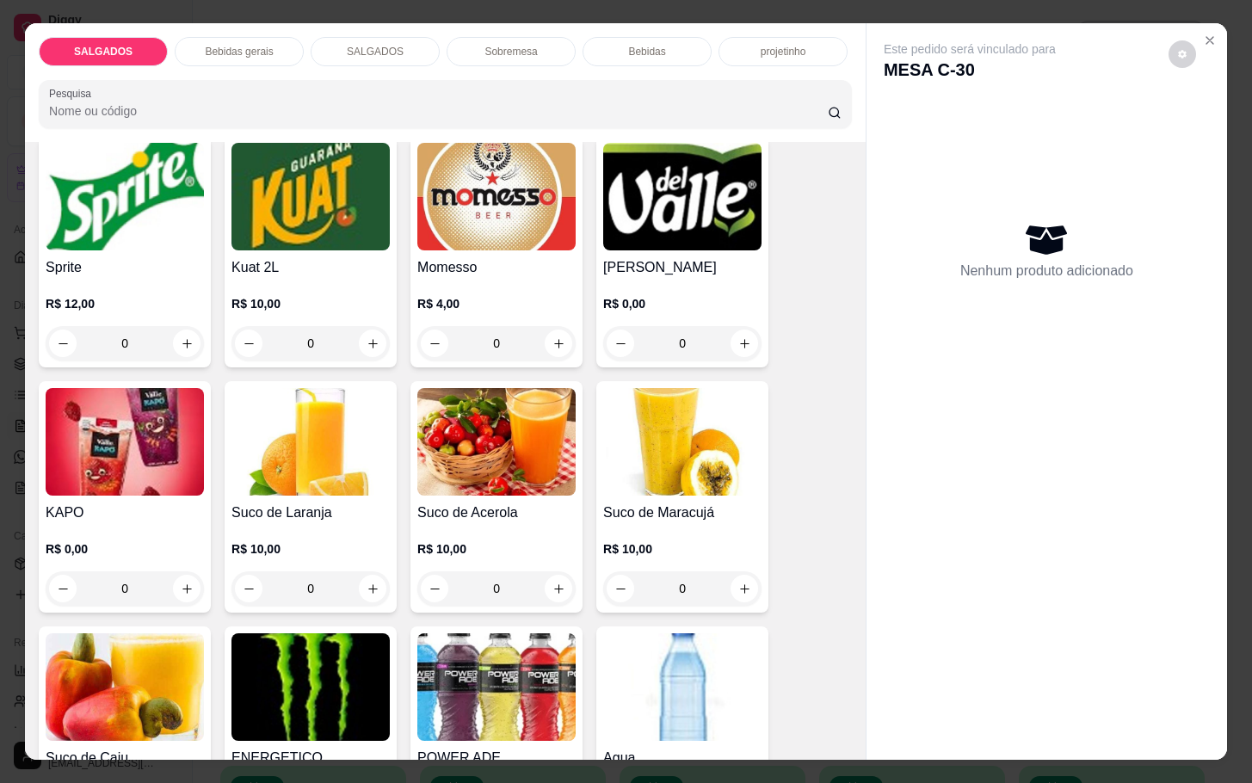
scroll to position [3744, 0]
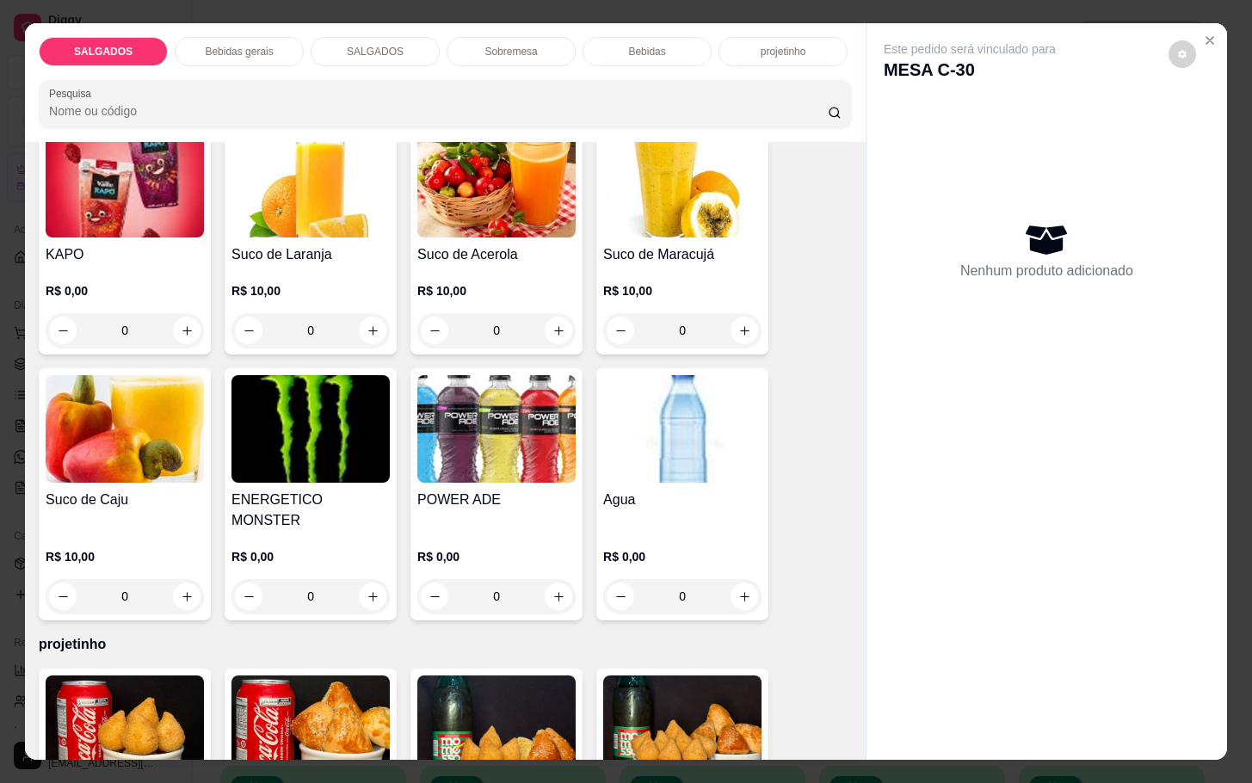
click at [535, 457] on img at bounding box center [496, 429] width 158 height 108
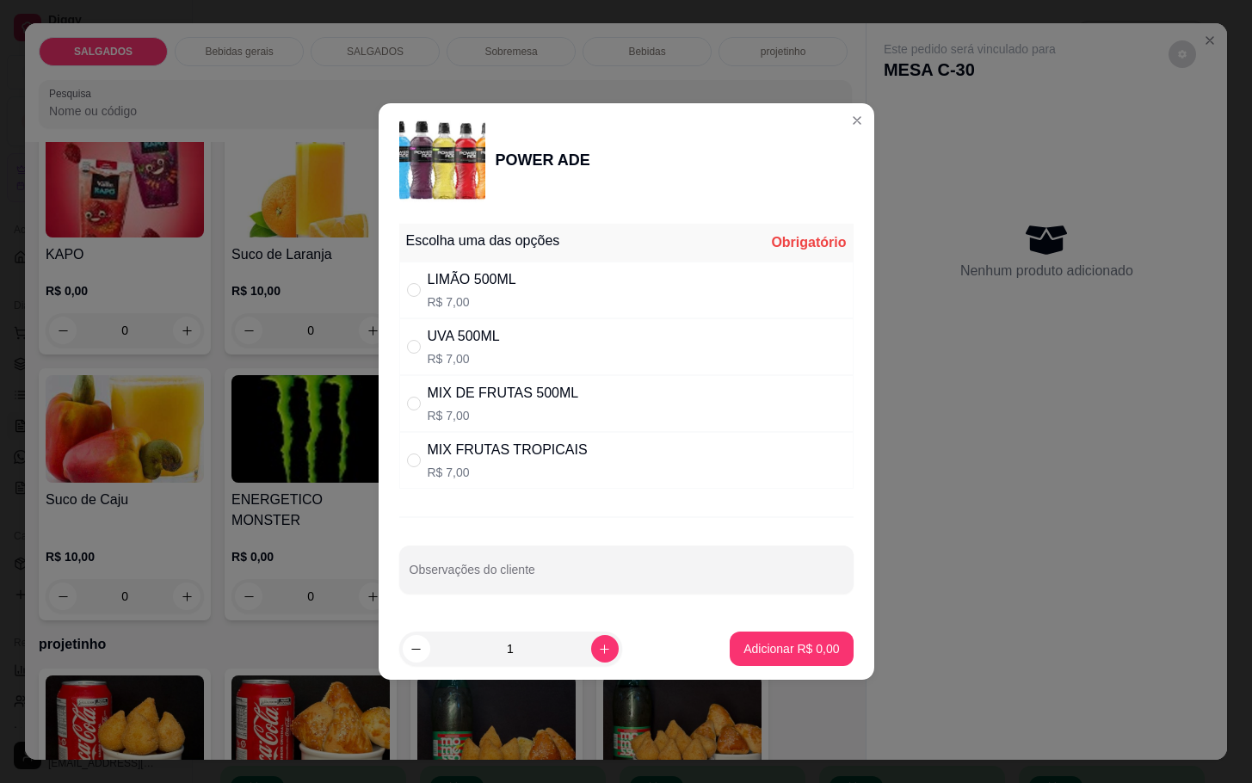
click at [537, 450] on div "MIX FRUTAS TROPICAIS" at bounding box center [508, 450] width 160 height 21
radio input "true"
click at [767, 659] on button "Adicionar R$ 7,00" at bounding box center [792, 650] width 120 height 34
type input "1"
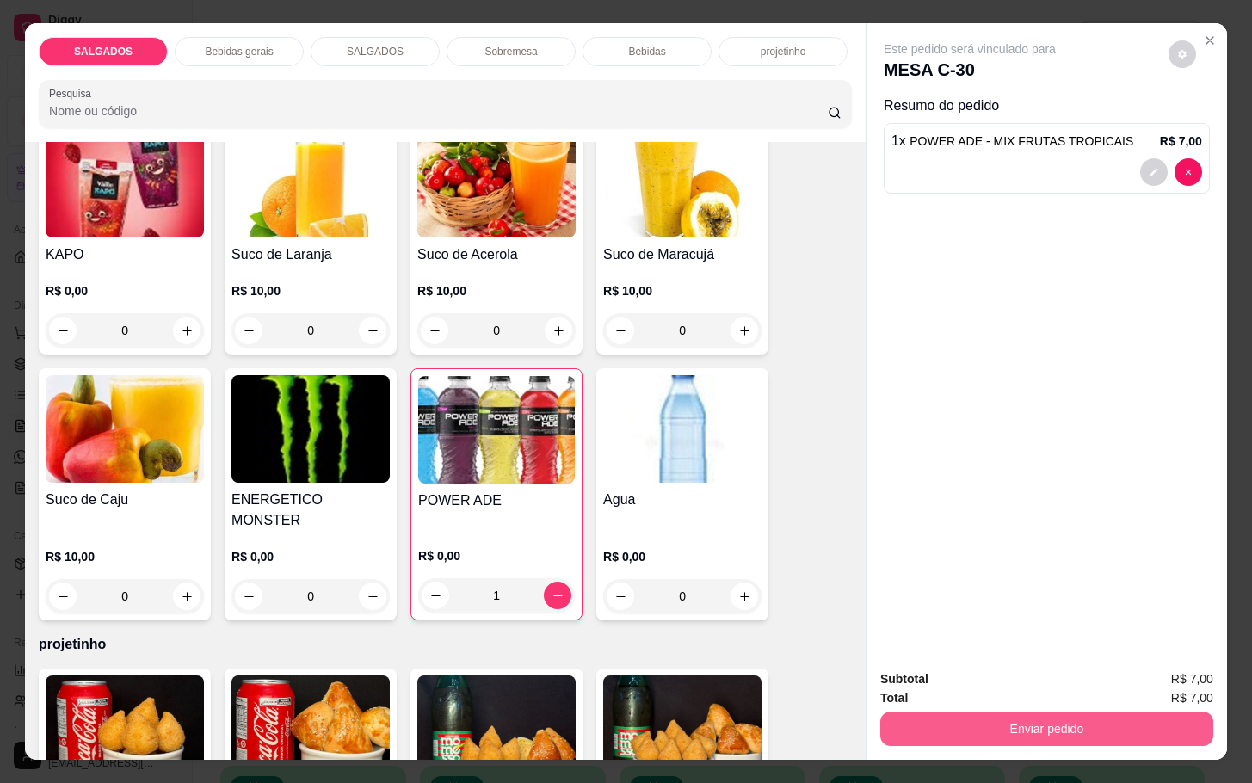
click at [1020, 712] on button "Enviar pedido" at bounding box center [1047, 729] width 333 height 34
click at [1017, 677] on button "Não registrar e enviar pedido" at bounding box center [987, 677] width 174 height 32
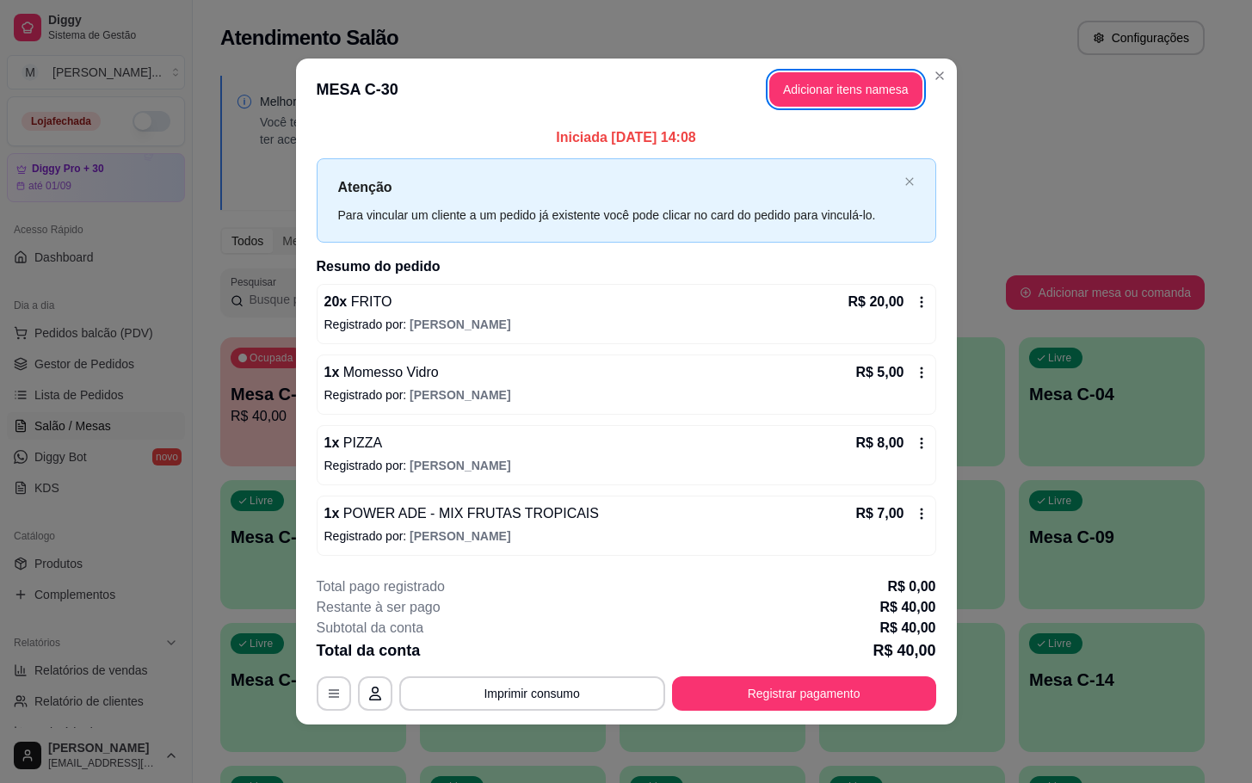
drag, startPoint x: 721, startPoint y: 658, endPoint x: 752, endPoint y: 600, distance: 66.2
click at [721, 649] on div "Total da conta R$ 40,00" at bounding box center [627, 651] width 620 height 24
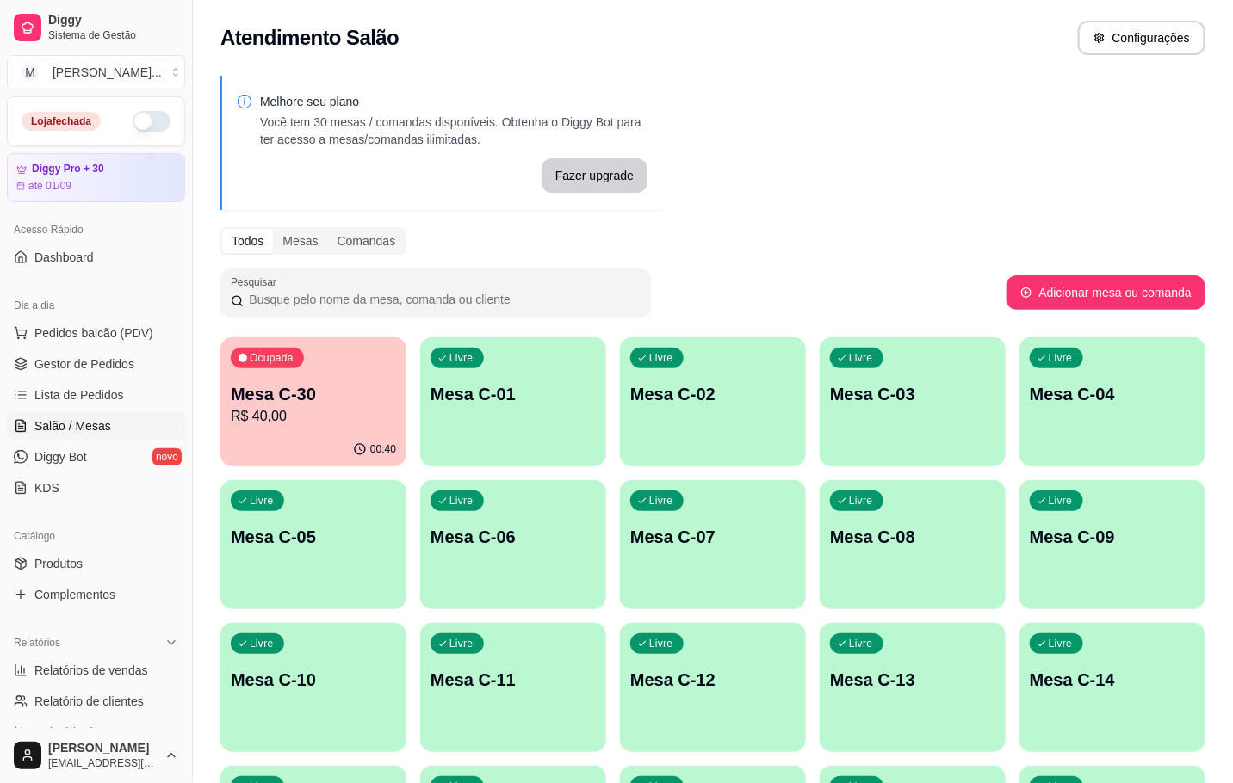
click at [377, 416] on p "R$ 40,00" at bounding box center [313, 416] width 165 height 21
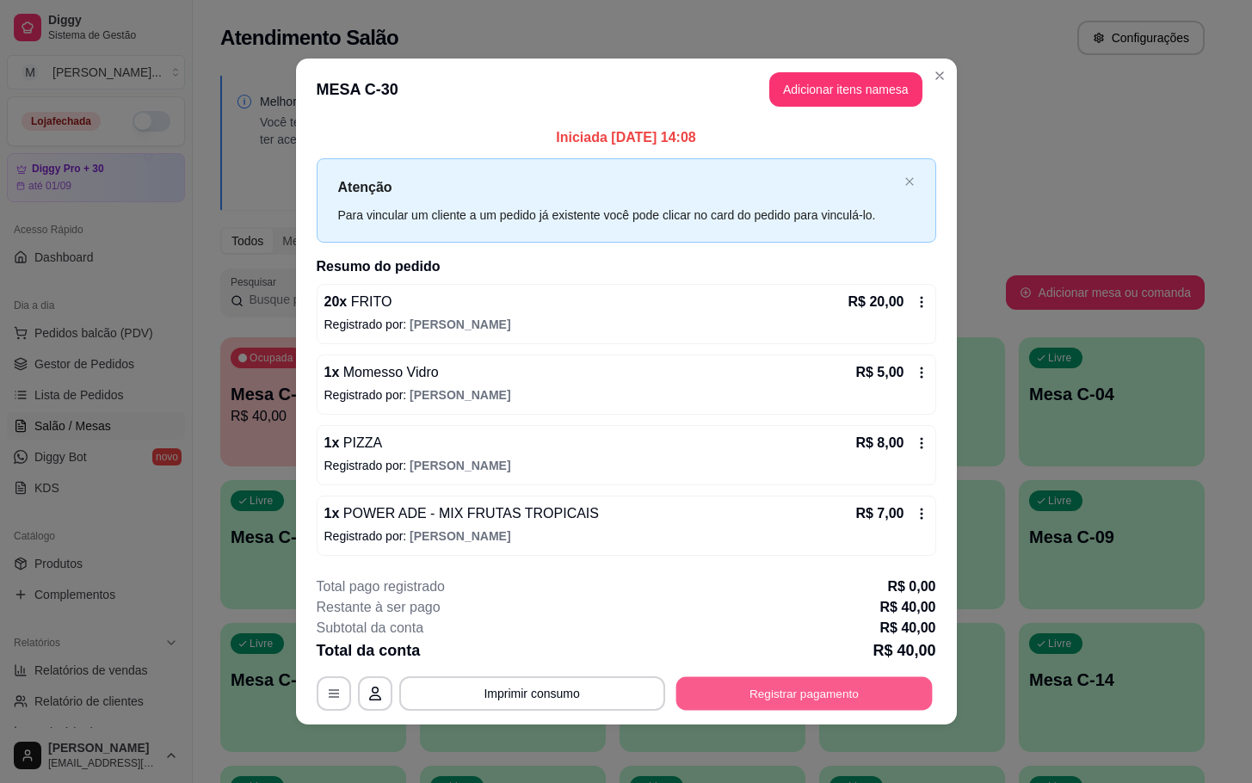
click at [793, 700] on button "Registrar pagamento" at bounding box center [804, 694] width 256 height 34
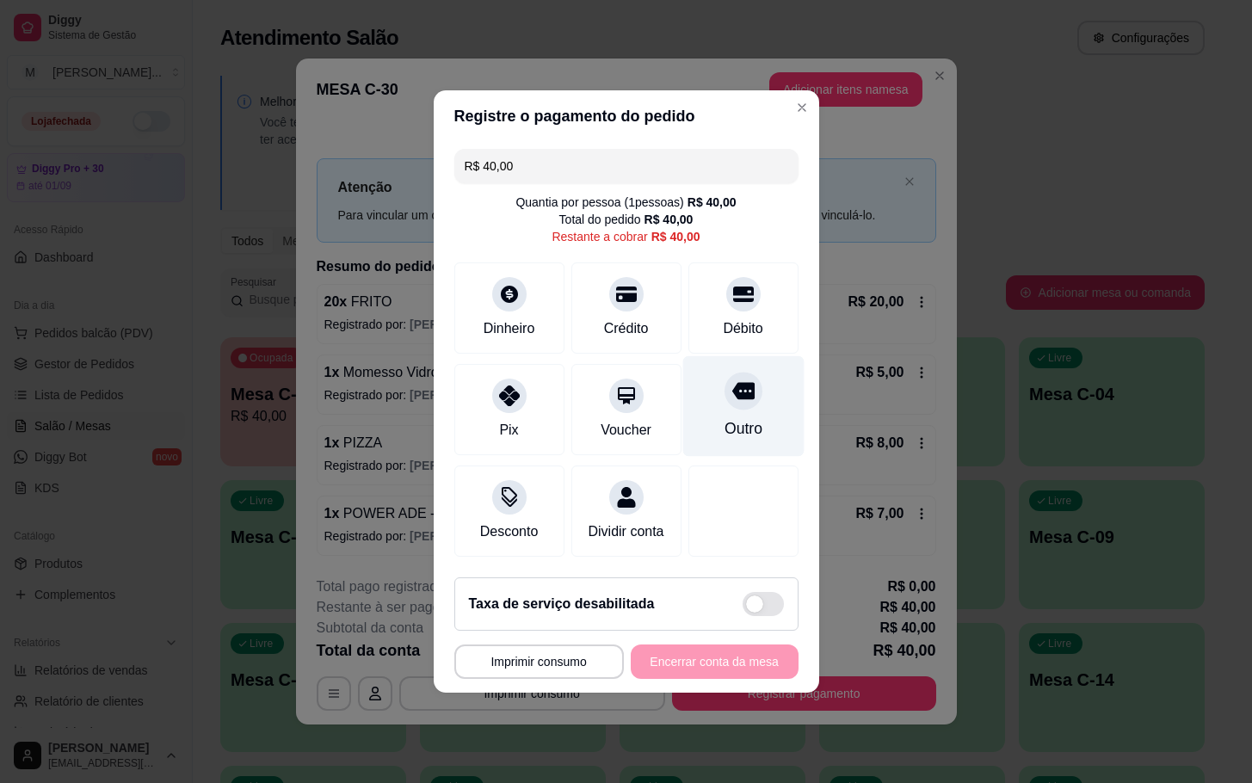
click at [728, 368] on div "Outro" at bounding box center [743, 406] width 121 height 101
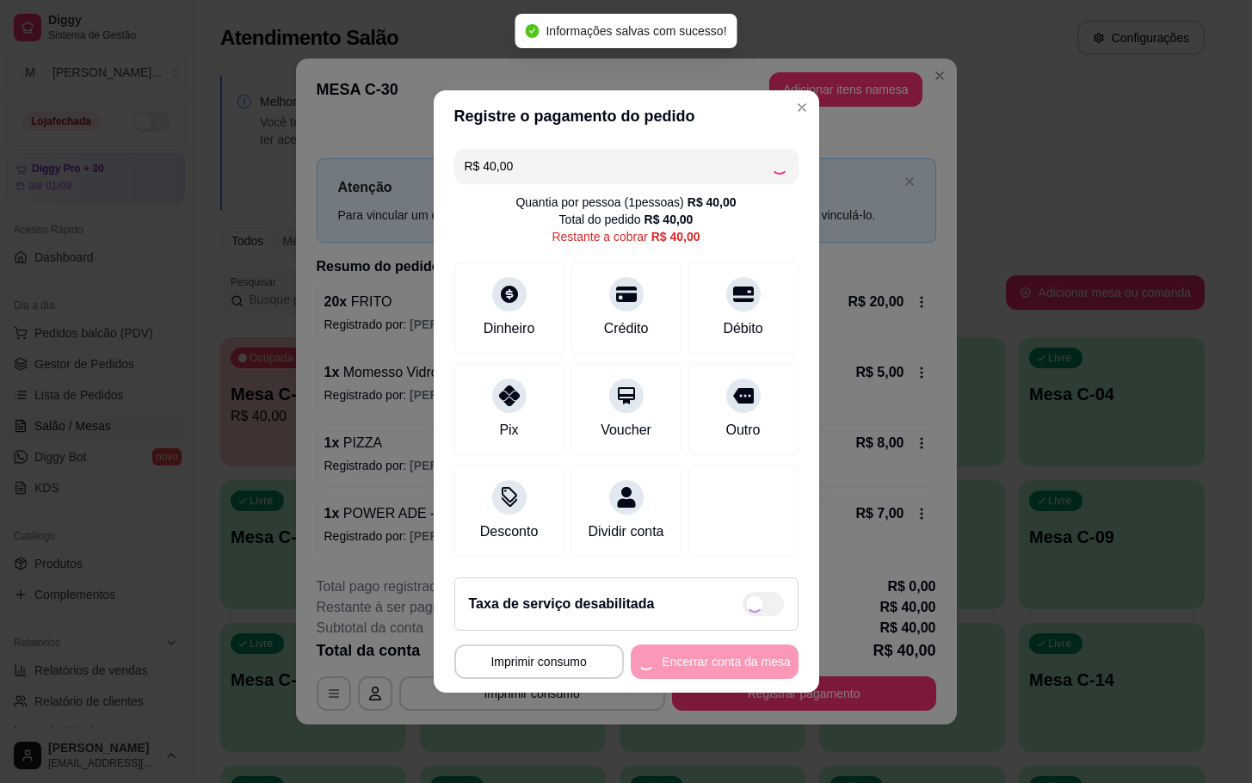
type input "R$ 0,00"
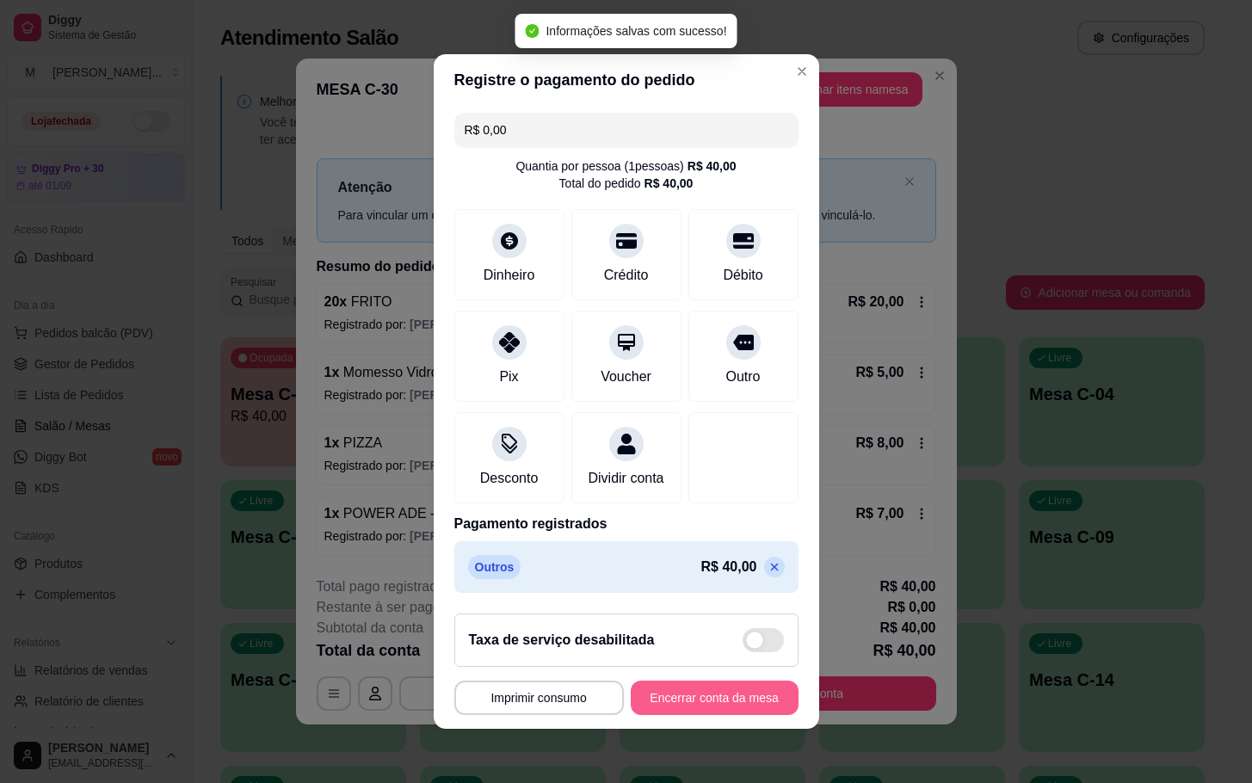
click at [724, 711] on button "Encerrar conta da mesa" at bounding box center [715, 698] width 168 height 34
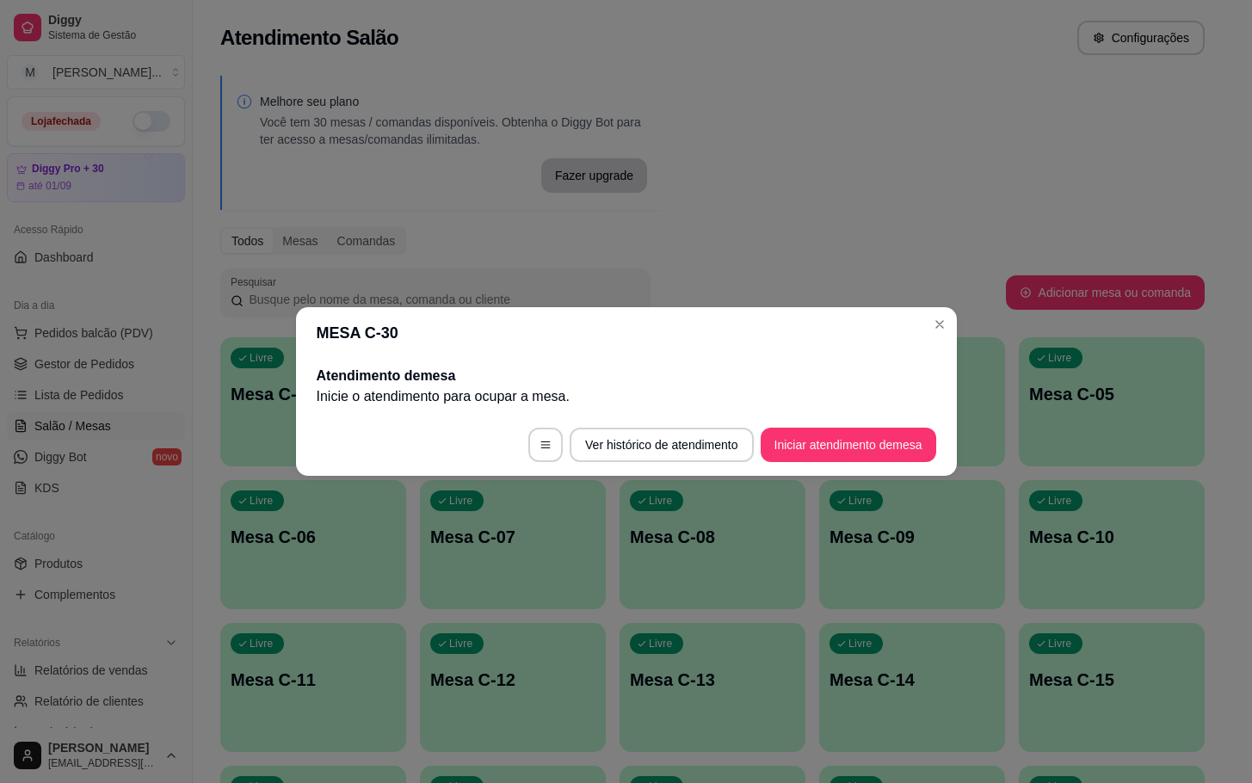
drag, startPoint x: 798, startPoint y: 423, endPoint x: 803, endPoint y: 434, distance: 11.5
click at [799, 424] on footer "Ver histórico de atendimento Iniciar atendimento de mesa" at bounding box center [626, 445] width 661 height 62
click at [819, 444] on button "Iniciar atendimento de mesa" at bounding box center [849, 445] width 176 height 34
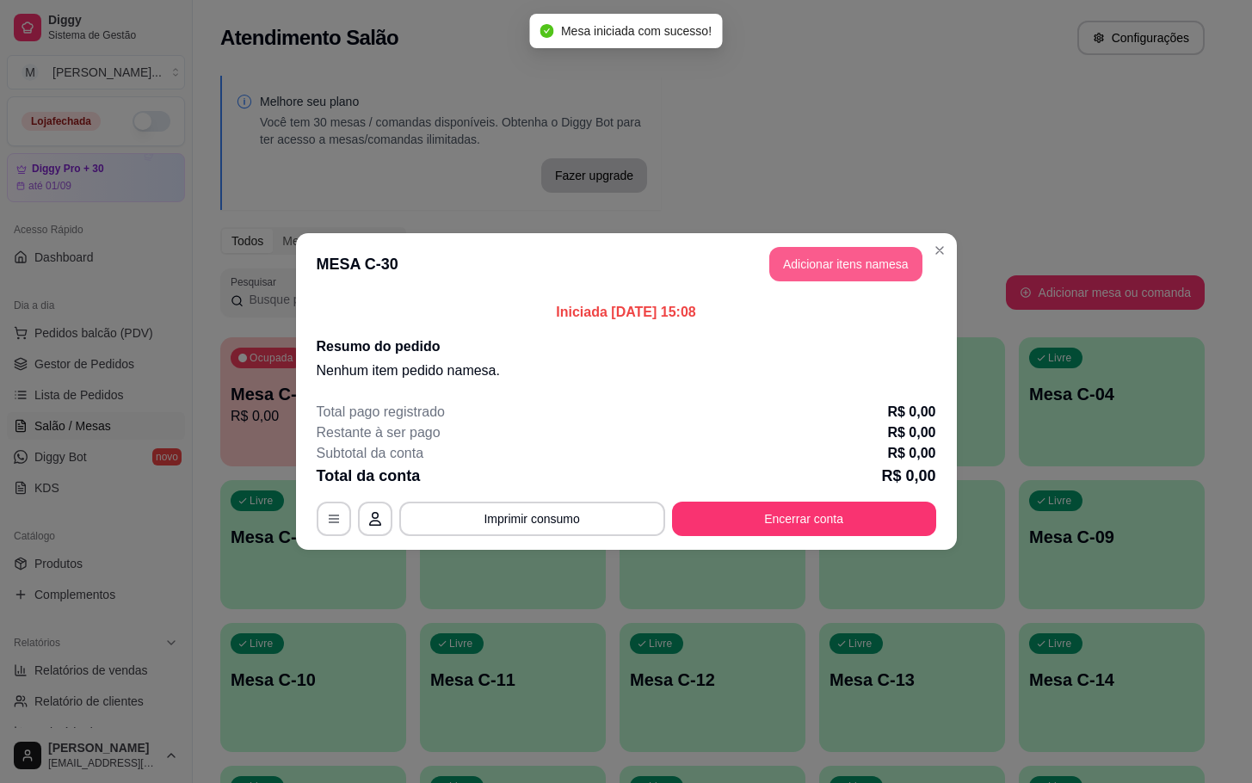
click at [868, 259] on button "Adicionar itens na mesa" at bounding box center [845, 264] width 153 height 34
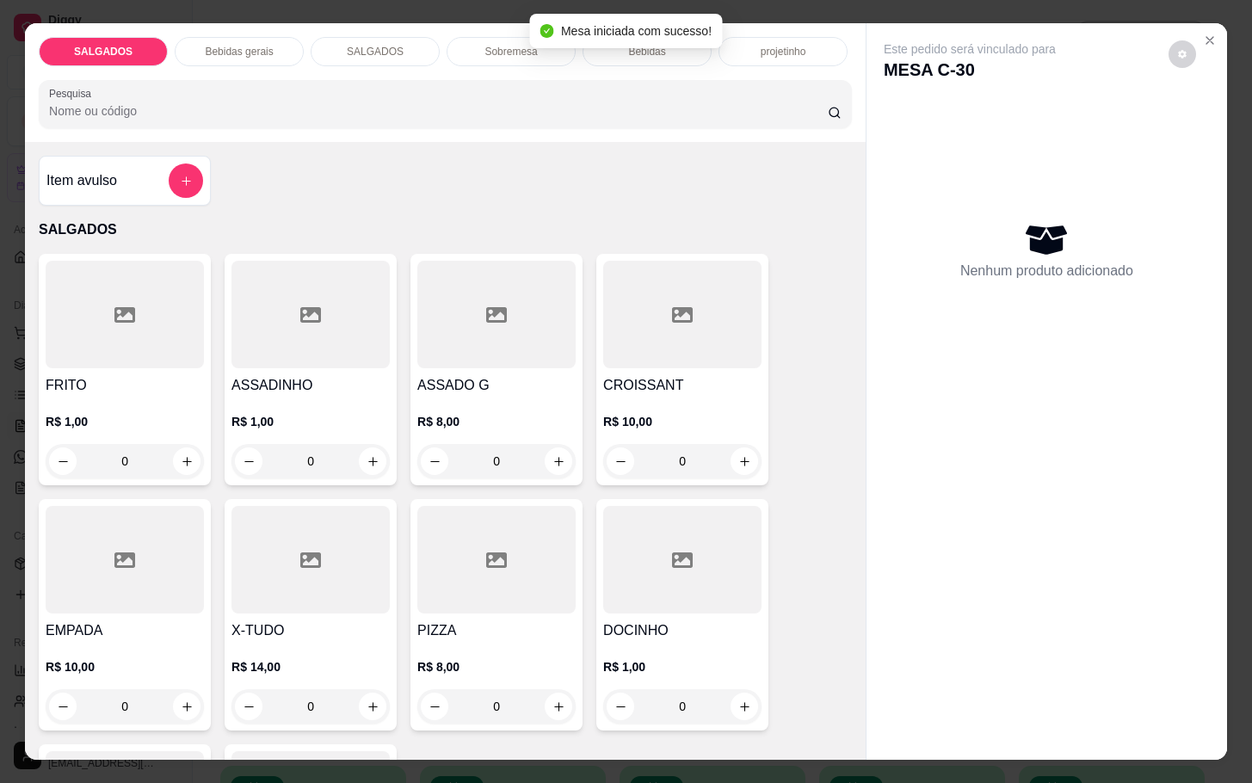
click at [140, 272] on div at bounding box center [125, 315] width 158 height 108
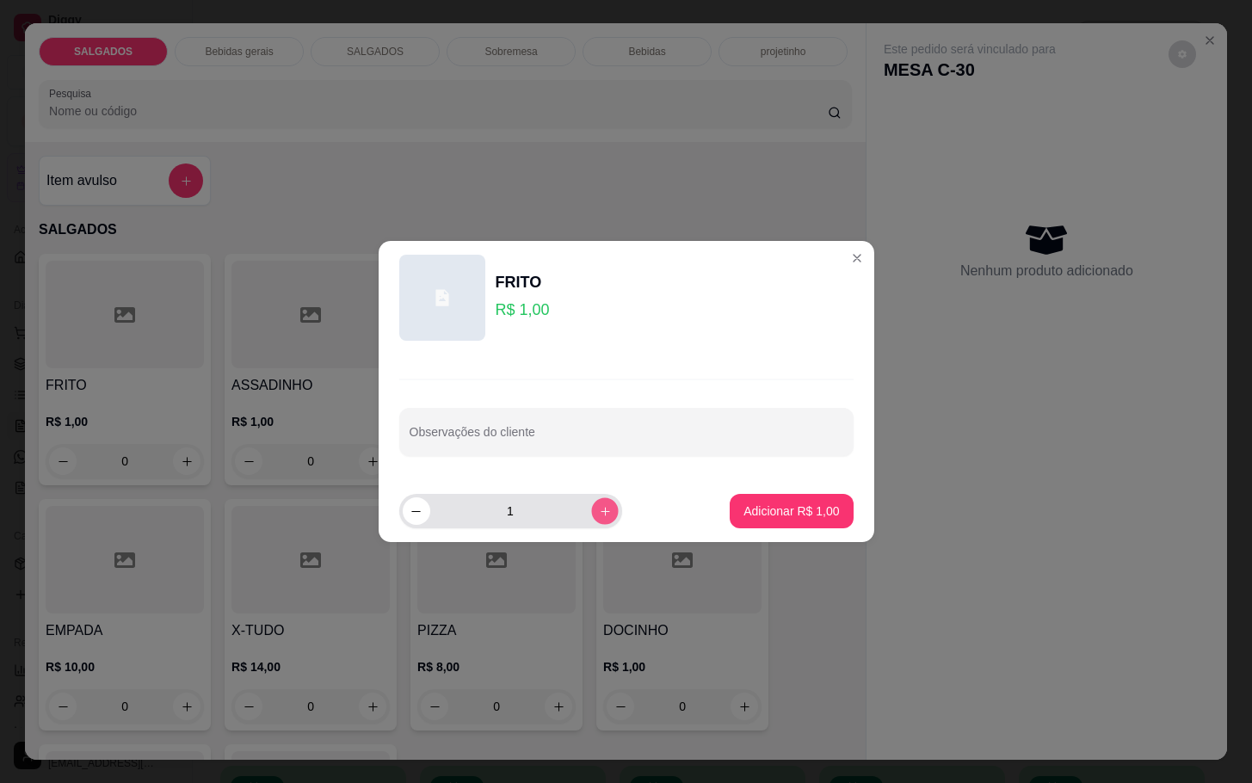
click at [591, 512] on button "increase-product-quantity" at bounding box center [604, 510] width 27 height 27
click at [591, 509] on button "increase-product-quantity" at bounding box center [604, 510] width 27 height 27
click at [591, 506] on button "increase-product-quantity" at bounding box center [604, 510] width 27 height 27
click at [591, 522] on button "increase-product-quantity" at bounding box center [605, 511] width 28 height 28
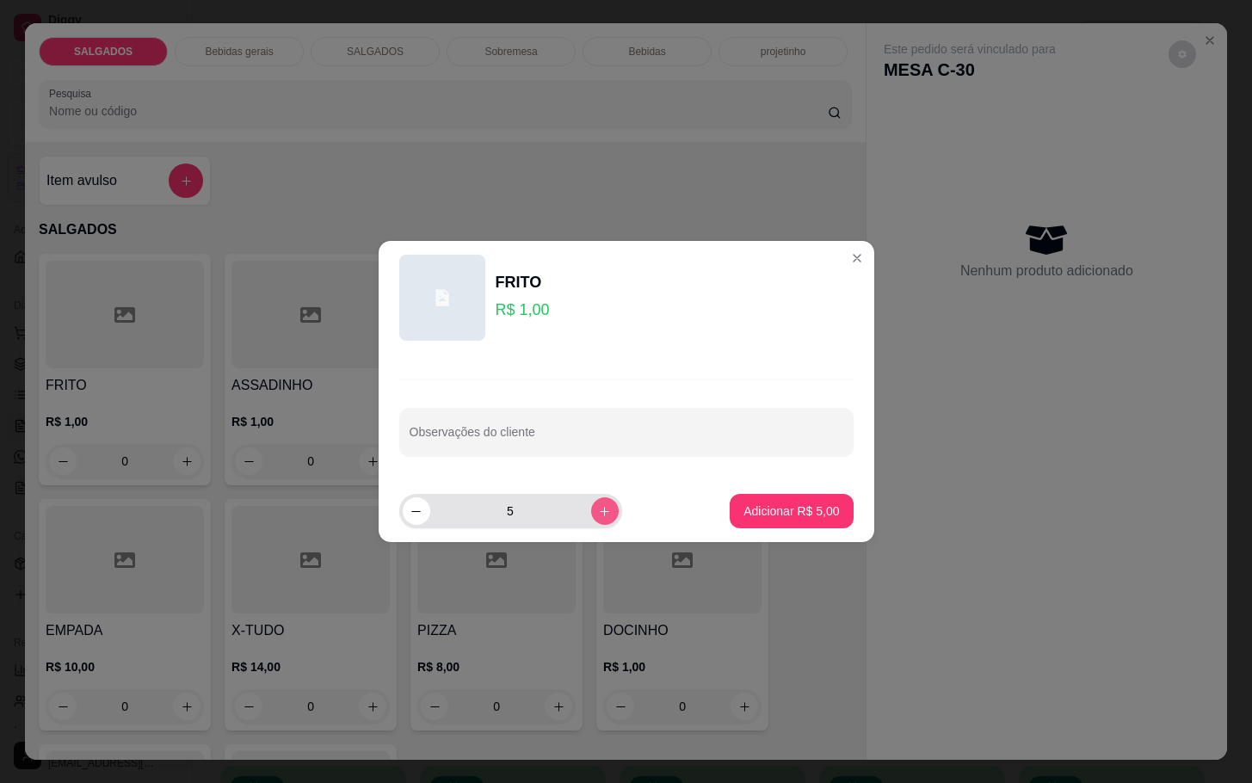
type input "6"
click at [801, 512] on p "Adicionar R$ 6,00" at bounding box center [792, 511] width 96 height 17
type input "6"
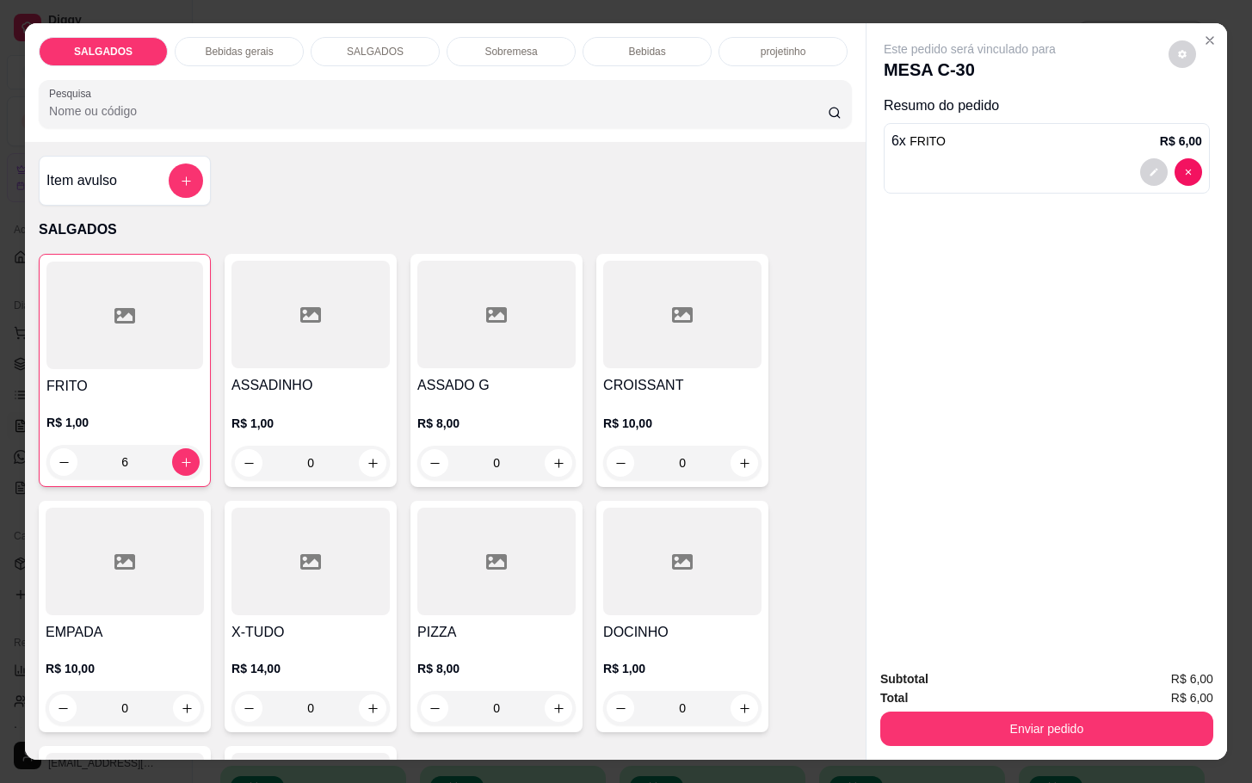
click at [192, 65] on div "SALGADOS Bebidas gerais SALGADOS Sobremesa Bebidas projetinho Pesquisa" at bounding box center [445, 82] width 841 height 119
click at [225, 49] on div "Bebidas gerais" at bounding box center [239, 51] width 129 height 29
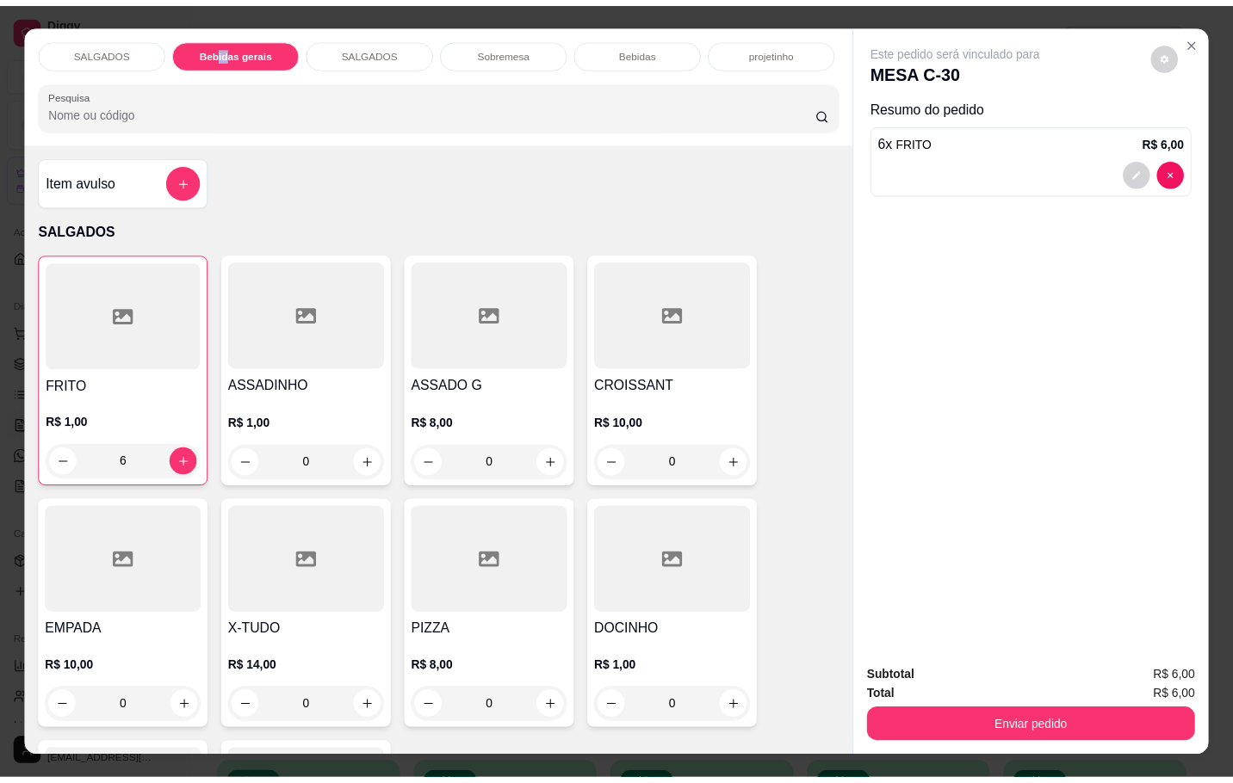
scroll to position [41, 0]
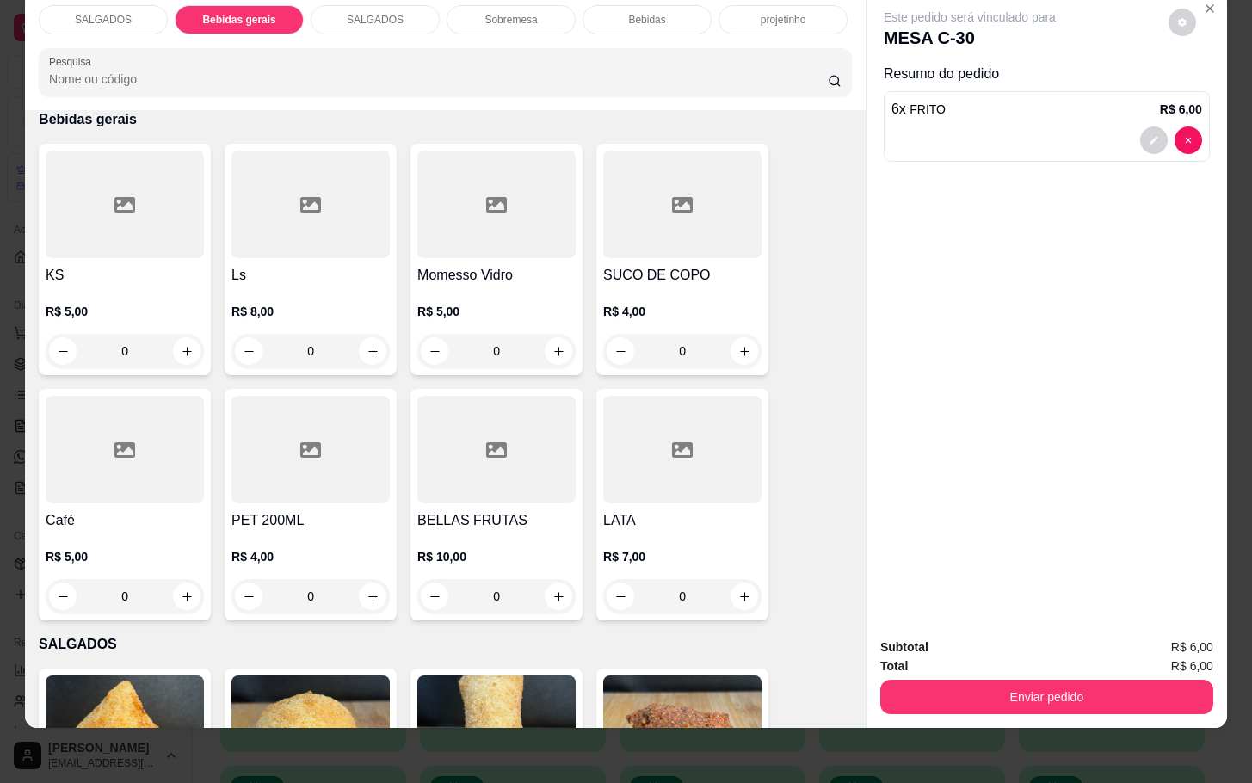
click at [145, 220] on div at bounding box center [125, 205] width 158 height 108
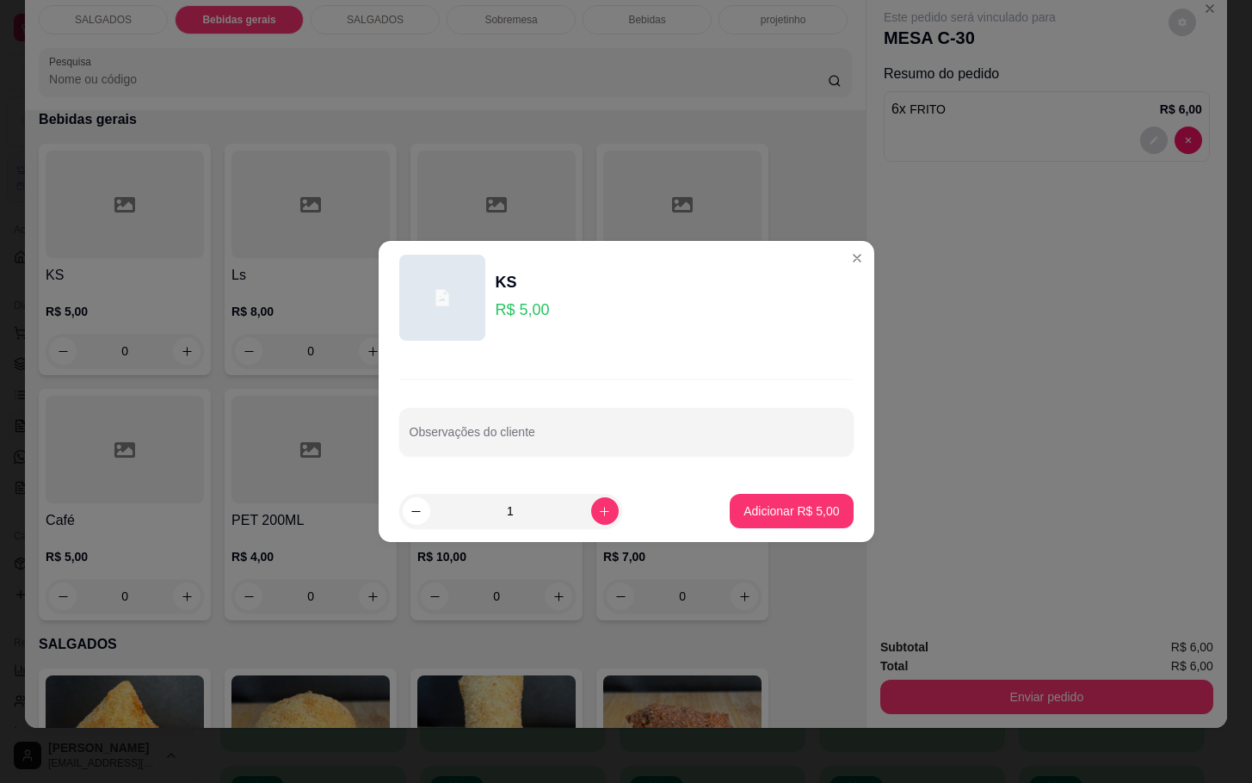
drag, startPoint x: 795, startPoint y: 491, endPoint x: 804, endPoint y: 504, distance: 15.5
click at [799, 491] on footer "1 Adicionar R$ 5,00" at bounding box center [627, 511] width 496 height 62
click at [813, 510] on p "Adicionar R$ 5,00" at bounding box center [791, 511] width 93 height 16
type input "1"
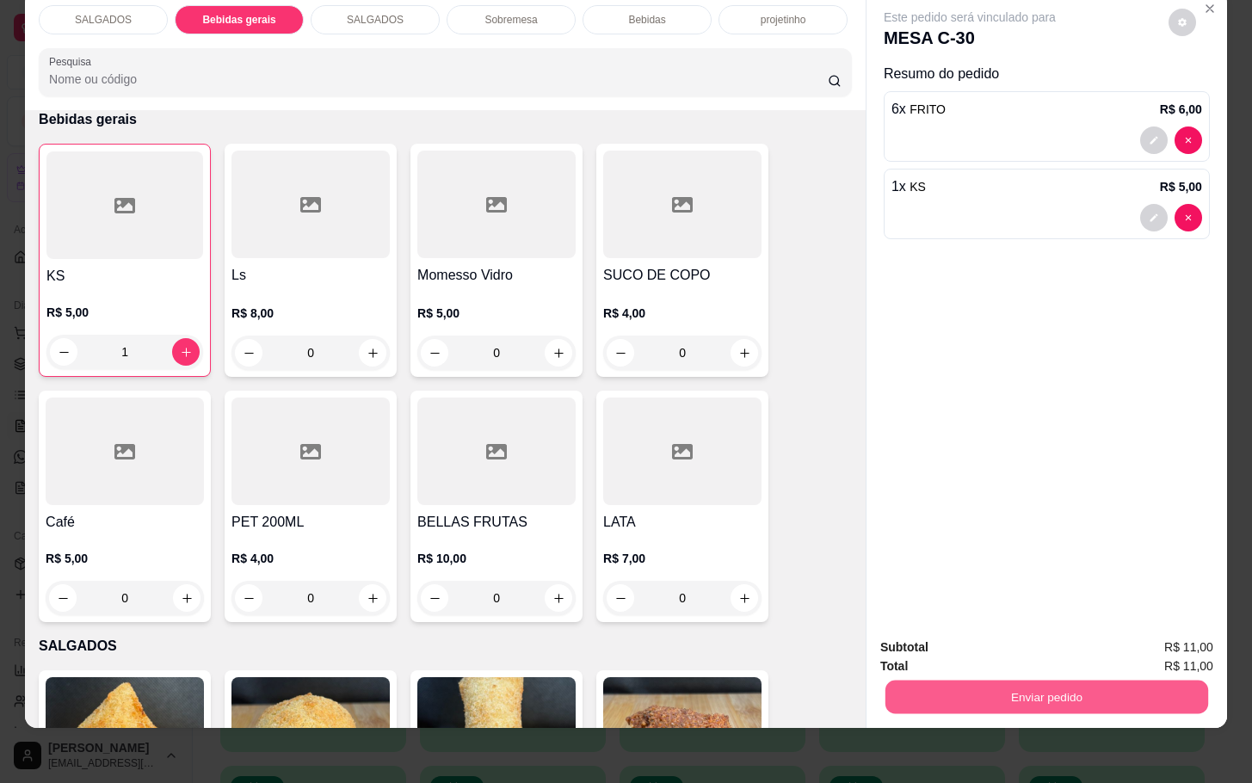
click at [1044, 680] on button "Enviar pedido" at bounding box center [1047, 697] width 323 height 34
click at [1023, 633] on button "Não registrar e enviar pedido" at bounding box center [987, 636] width 174 height 32
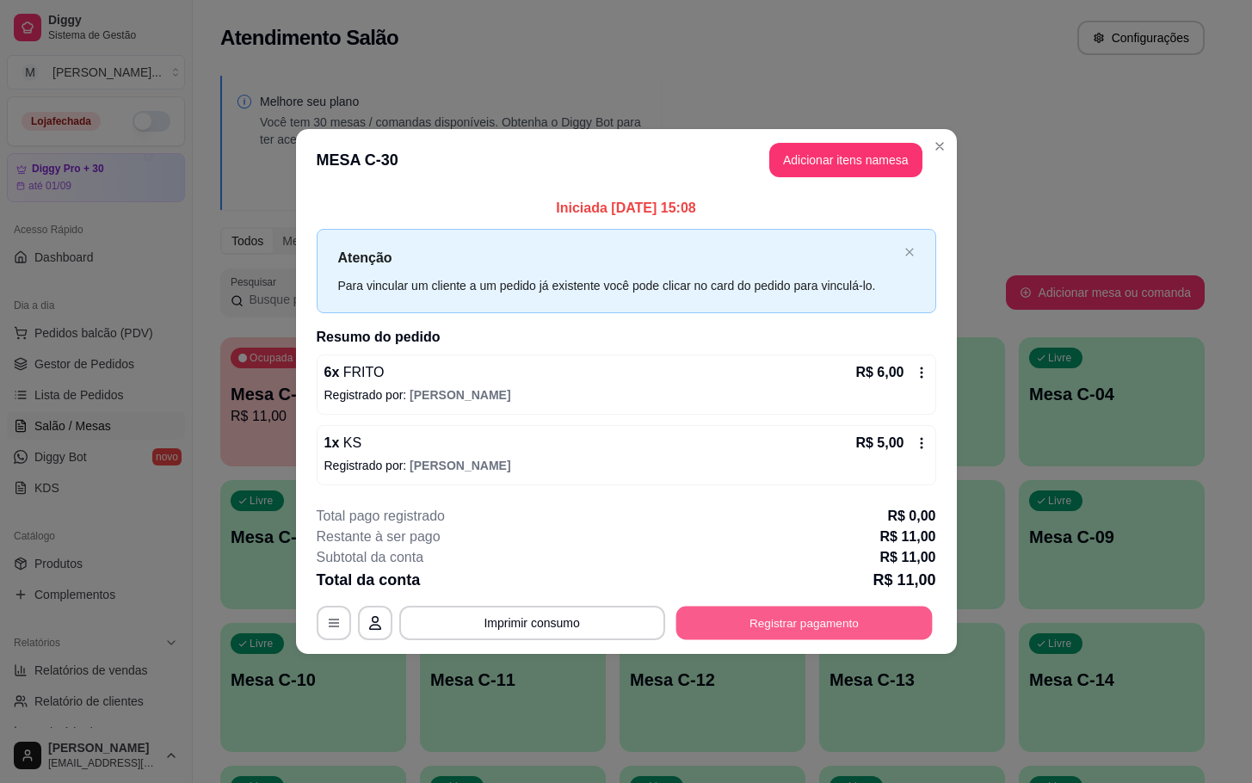
click at [809, 618] on button "Registrar pagamento" at bounding box center [804, 623] width 256 height 34
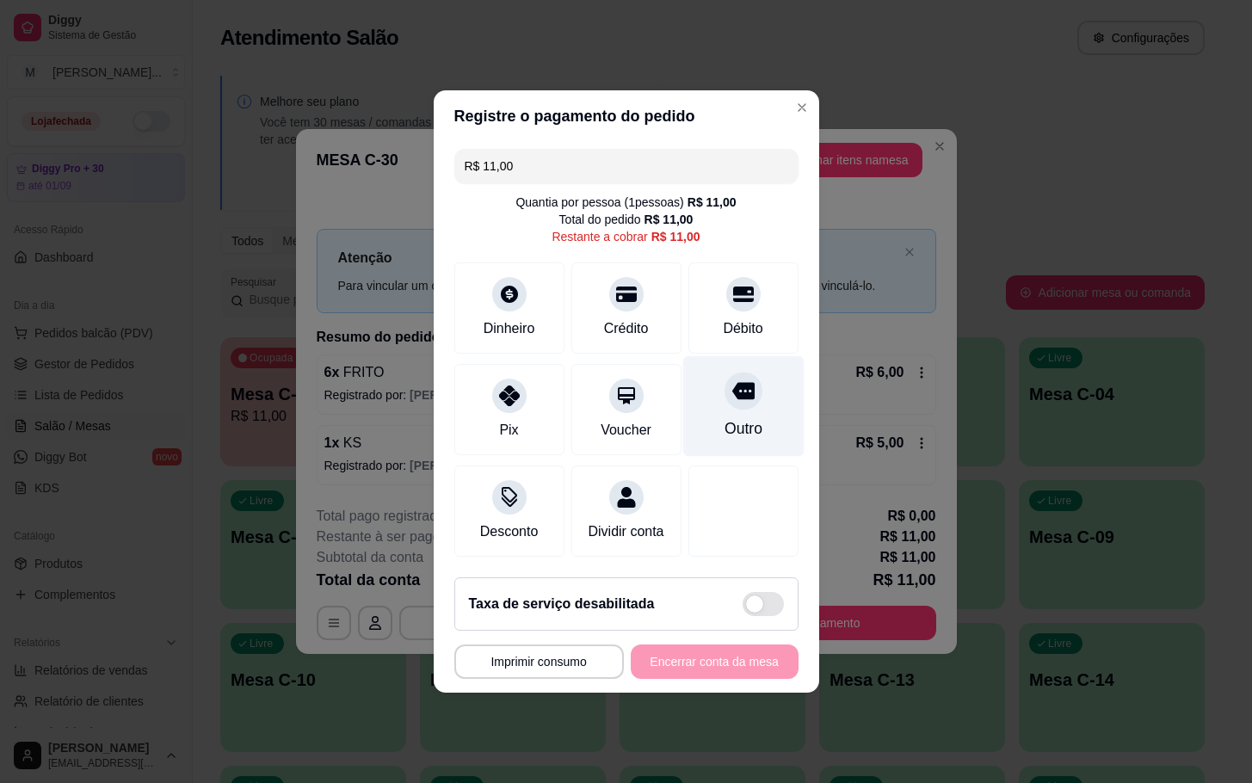
click at [708, 386] on div "Outro" at bounding box center [743, 406] width 121 height 101
type input "R$ 0,00"
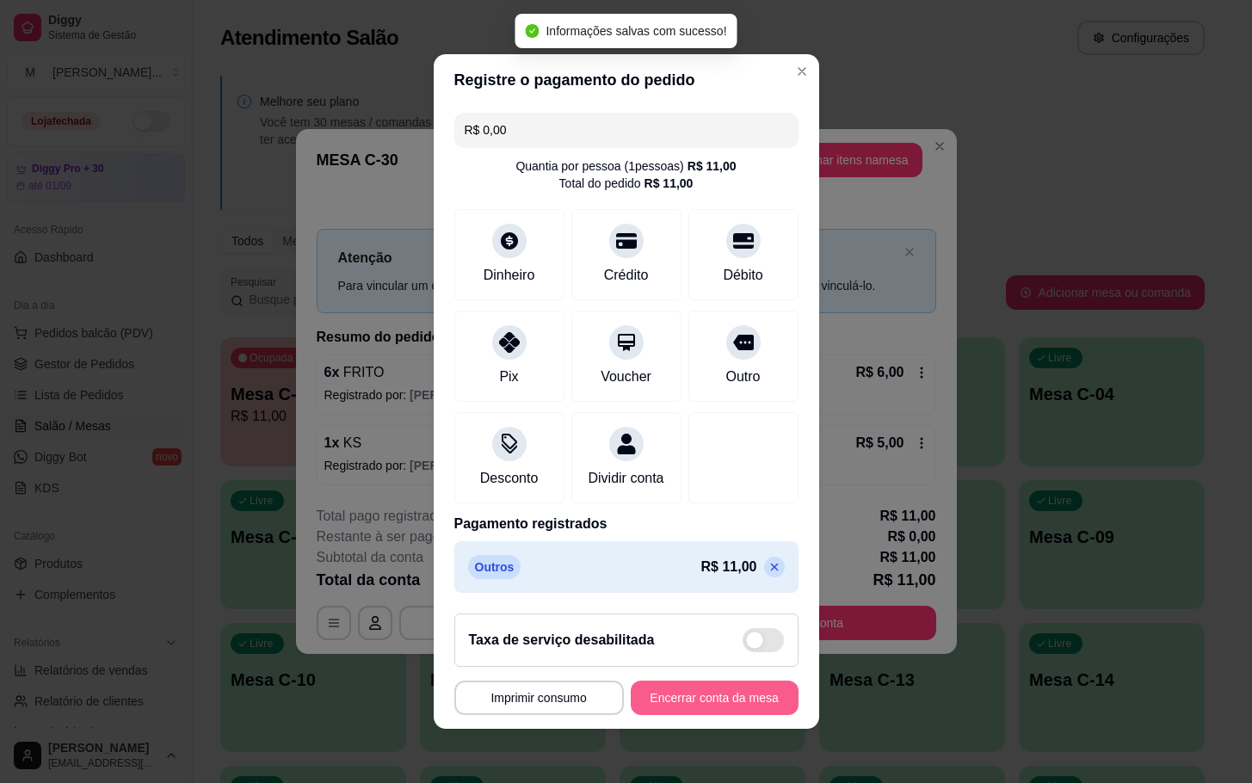
click at [687, 700] on button "Encerrar conta da mesa" at bounding box center [715, 698] width 168 height 34
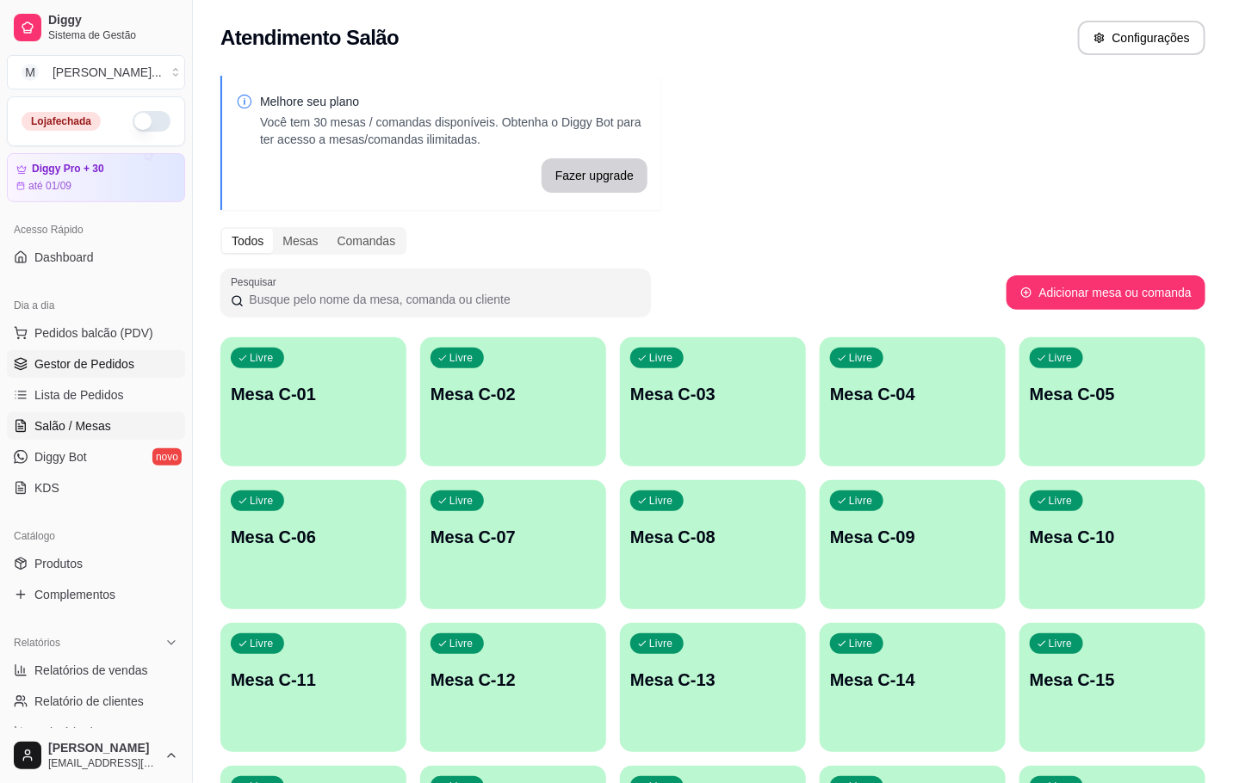
click at [88, 354] on link "Gestor de Pedidos" at bounding box center [96, 364] width 178 height 28
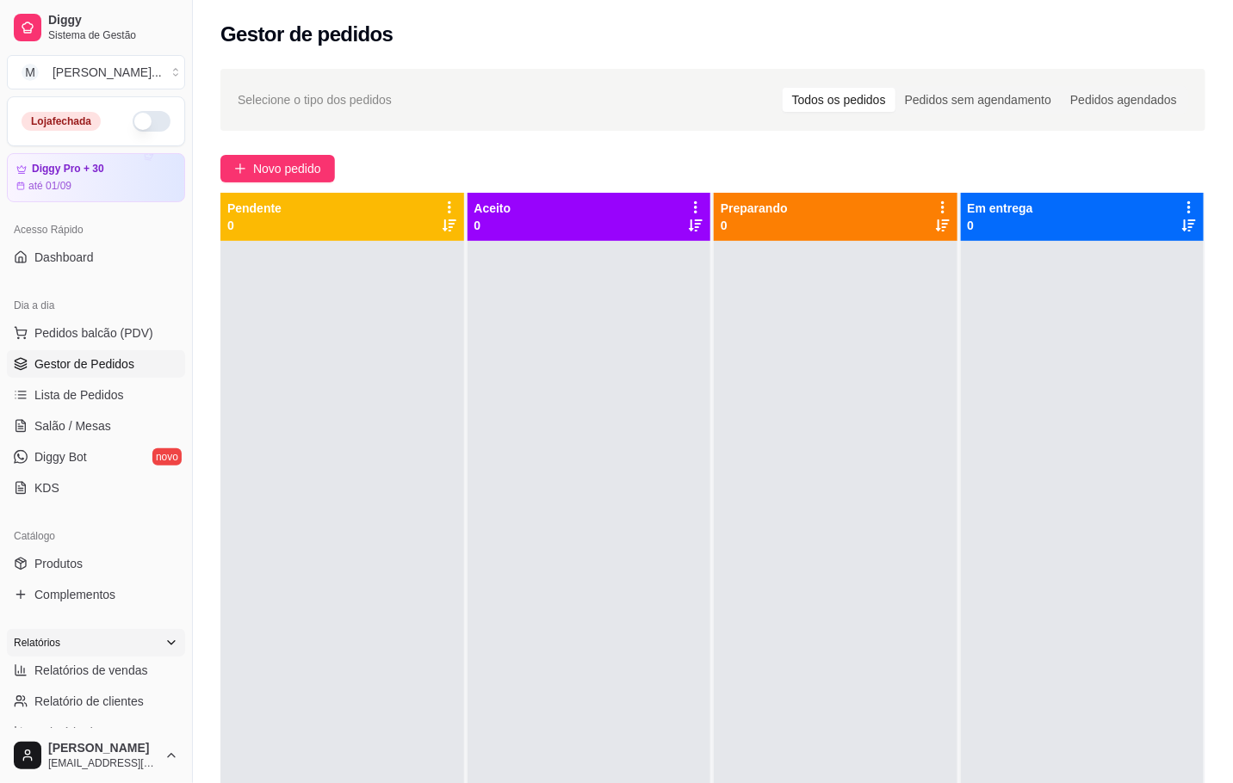
click at [44, 656] on div "Relatórios" at bounding box center [96, 643] width 178 height 28
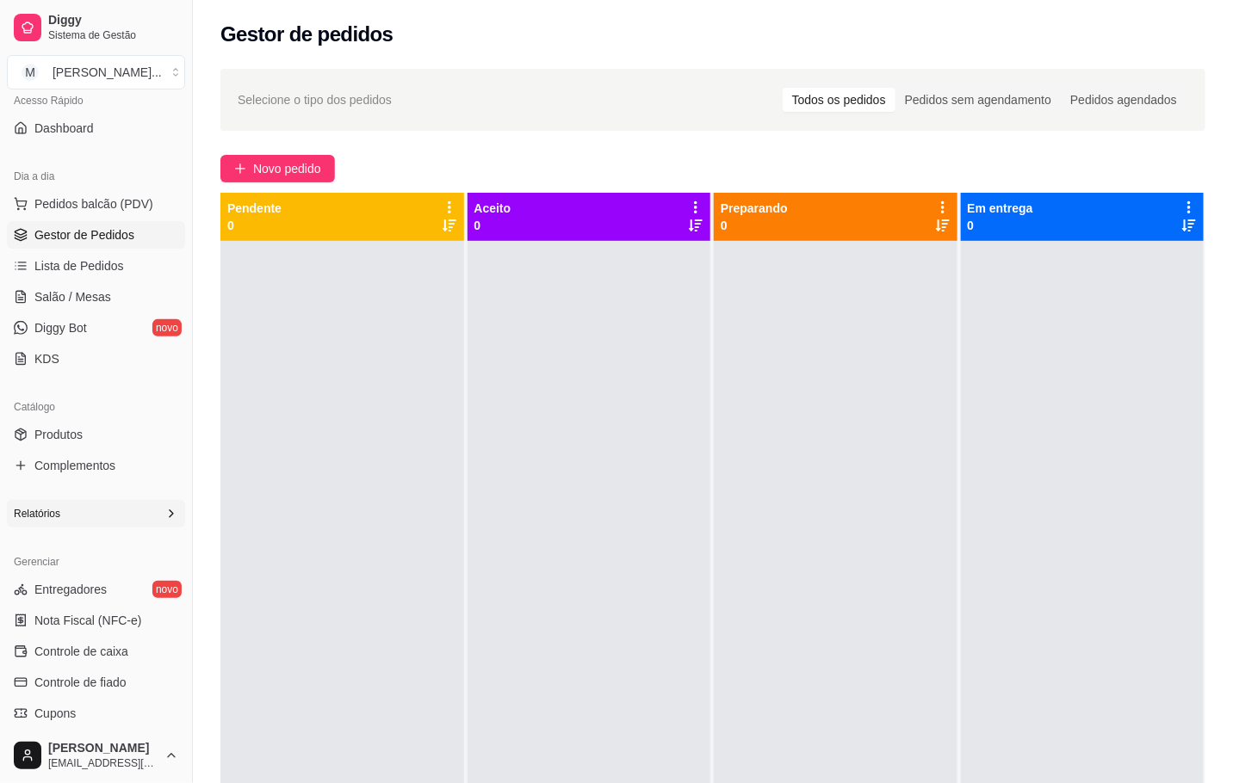
click at [77, 504] on div "Relatórios" at bounding box center [96, 514] width 178 height 28
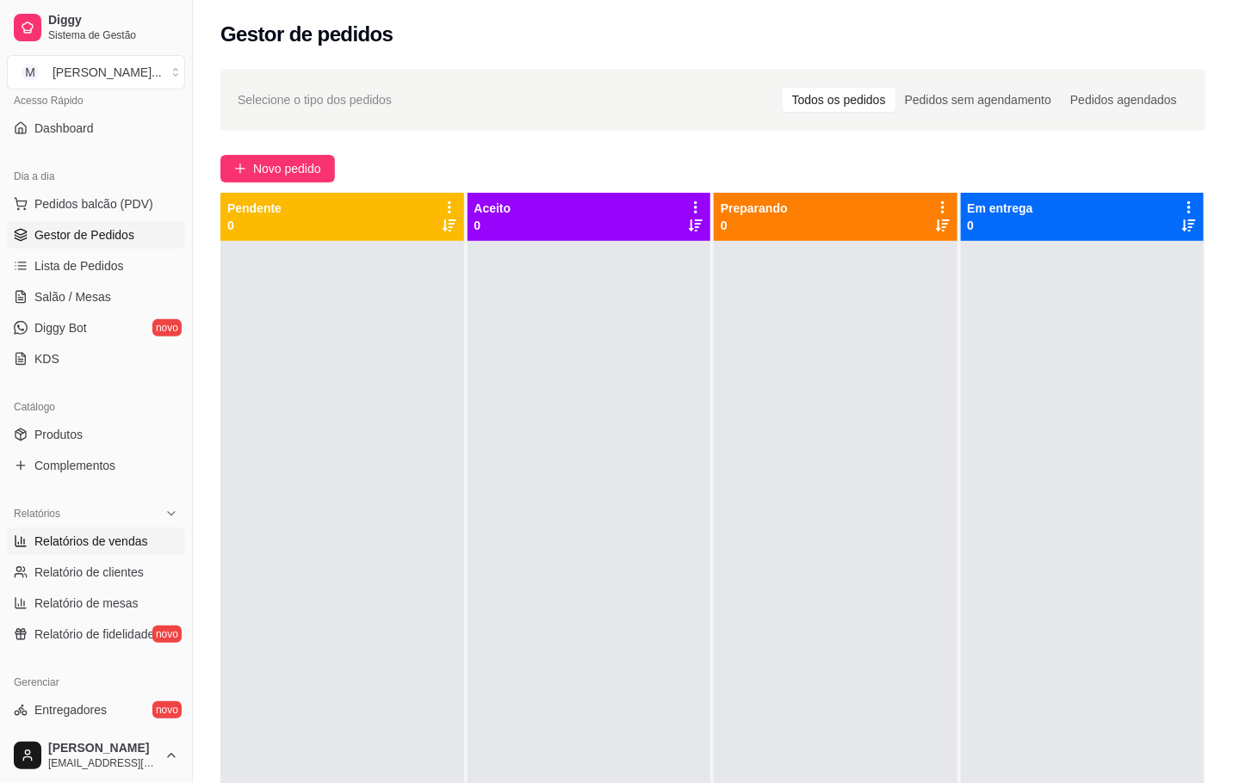
click at [112, 546] on span "Relatórios de vendas" at bounding box center [91, 541] width 114 height 17
select select "ALL"
select select "0"
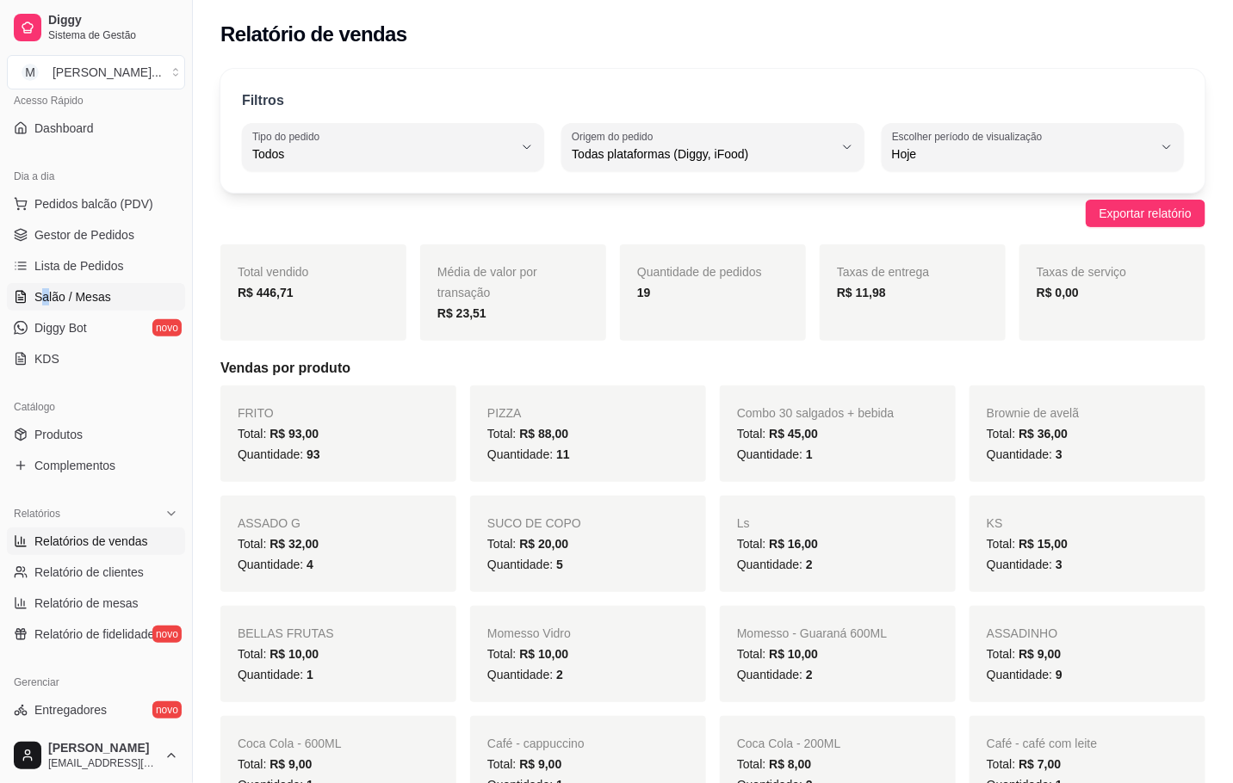
click at [75, 307] on link "Salão / Mesas" at bounding box center [96, 297] width 178 height 28
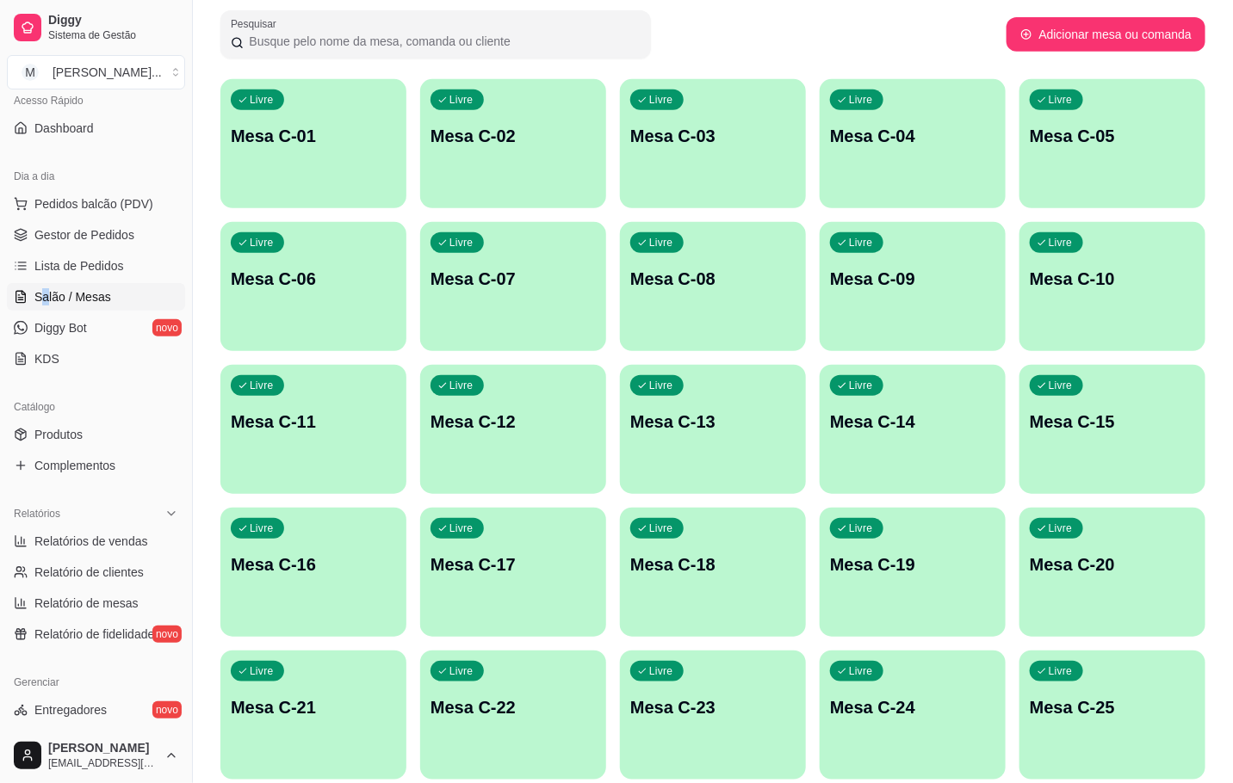
scroll to position [387, 0]
